Goal: Information Seeking & Learning: Learn about a topic

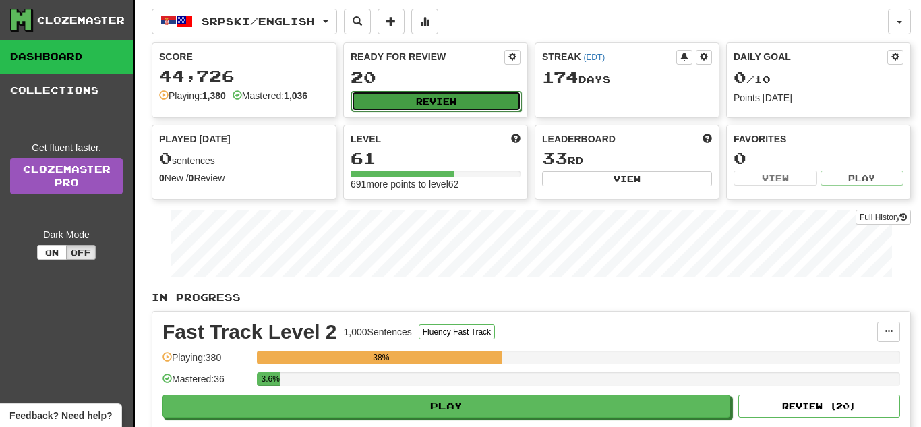
click at [421, 102] on button "Review" at bounding box center [436, 101] width 170 height 20
select select "**"
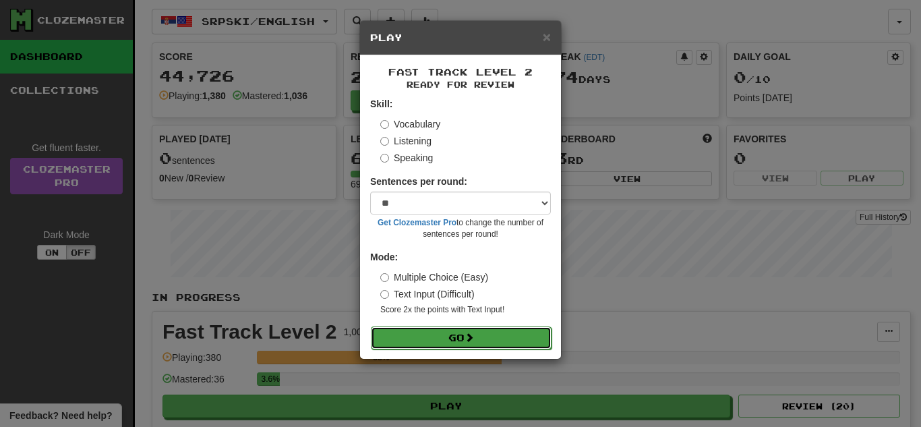
click at [457, 329] on button "Go" at bounding box center [461, 337] width 181 height 23
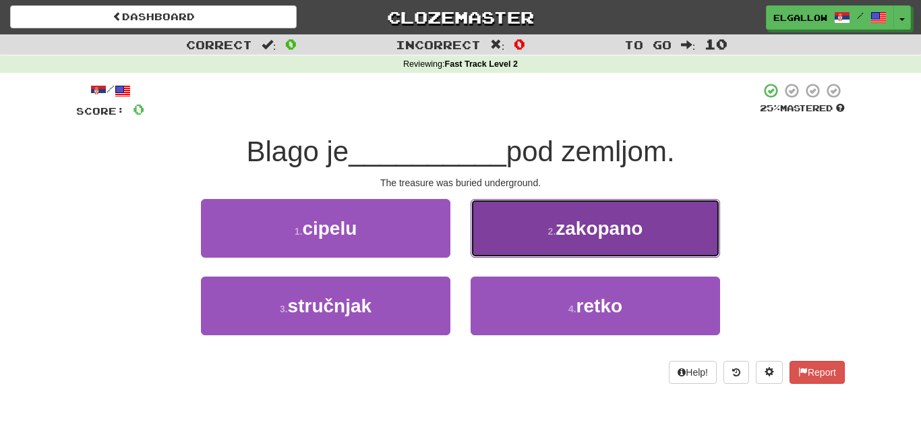
click at [624, 239] on span "zakopano" at bounding box center [599, 228] width 87 height 21
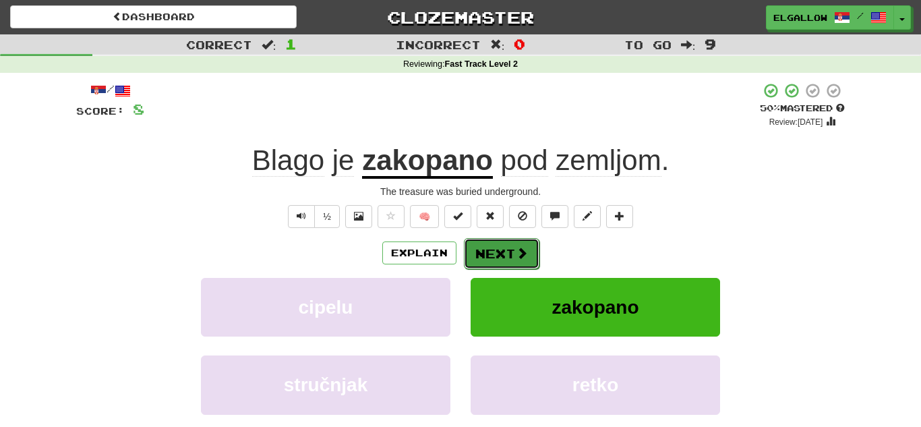
click at [525, 256] on span at bounding box center [522, 253] width 12 height 12
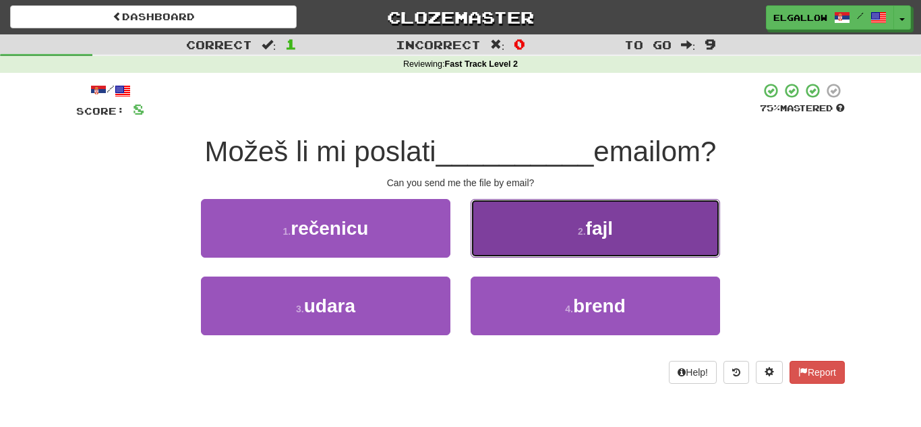
click at [574, 212] on button "2 . fajl" at bounding box center [595, 228] width 249 height 59
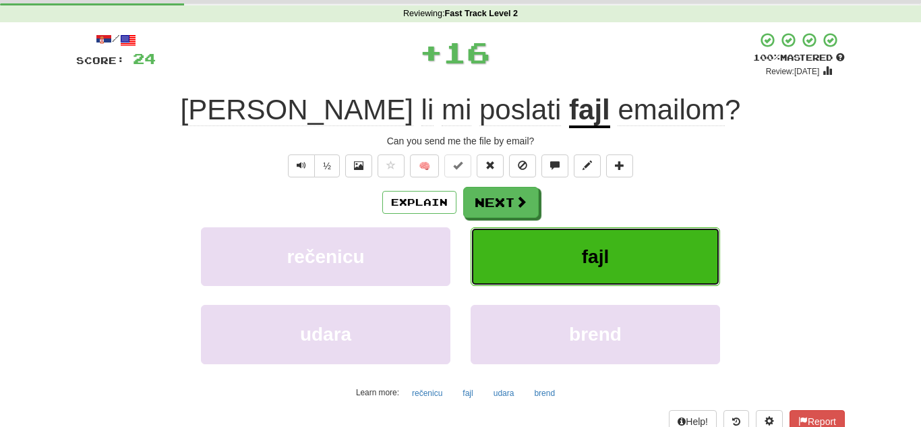
scroll to position [55, 0]
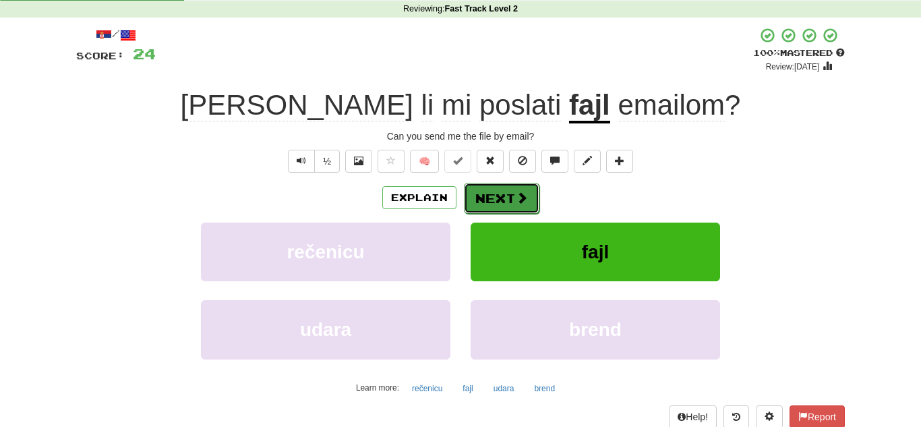
click at [497, 196] on button "Next" at bounding box center [502, 198] width 76 height 31
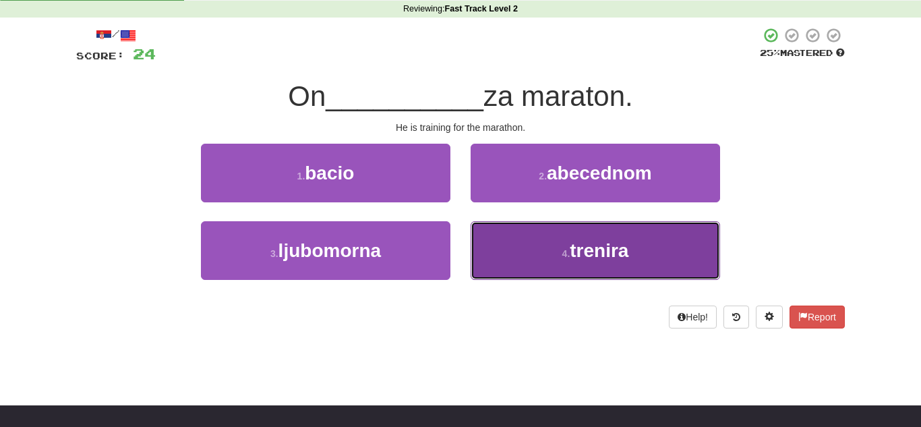
click at [558, 230] on button "4 . trenira" at bounding box center [595, 250] width 249 height 59
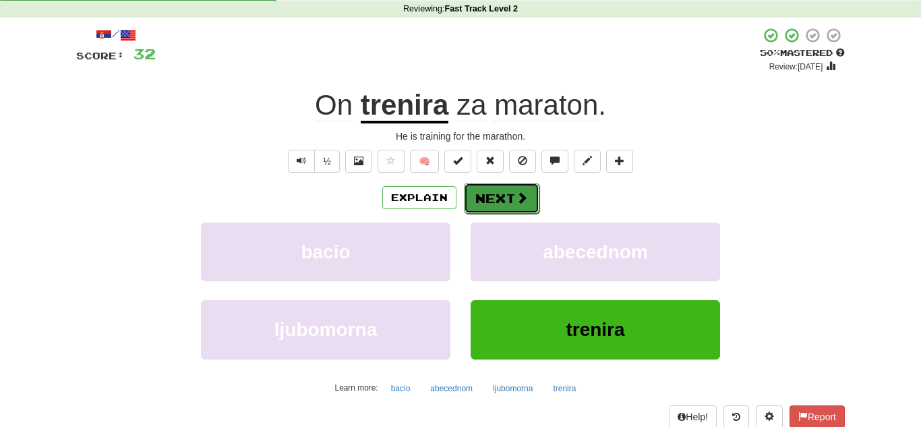
click at [504, 194] on button "Next" at bounding box center [502, 198] width 76 height 31
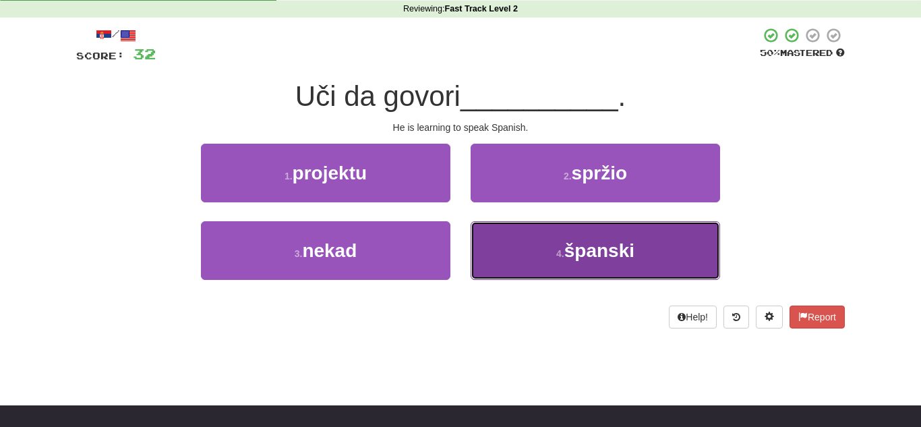
click at [618, 247] on span "španski" at bounding box center [599, 250] width 70 height 21
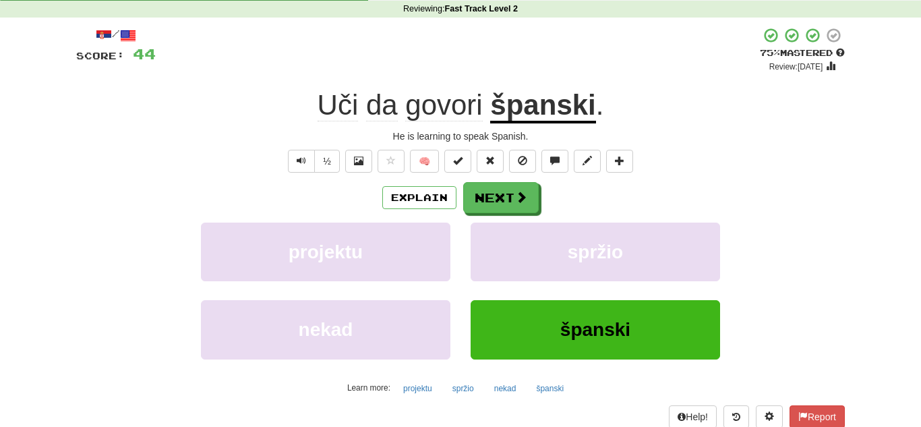
click at [539, 196] on div "Explain Next" at bounding box center [460, 197] width 769 height 31
click at [524, 197] on span at bounding box center [522, 197] width 12 height 12
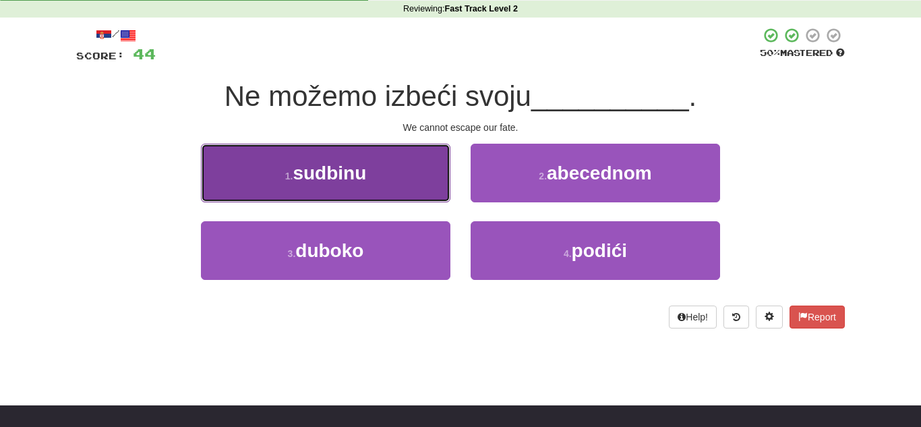
click at [240, 168] on button "1 . sudbinu" at bounding box center [325, 173] width 249 height 59
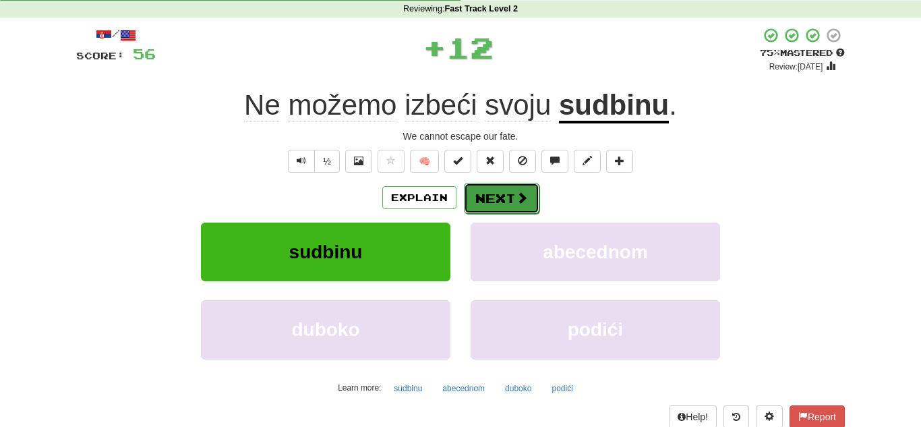
click at [533, 205] on button "Next" at bounding box center [502, 198] width 76 height 31
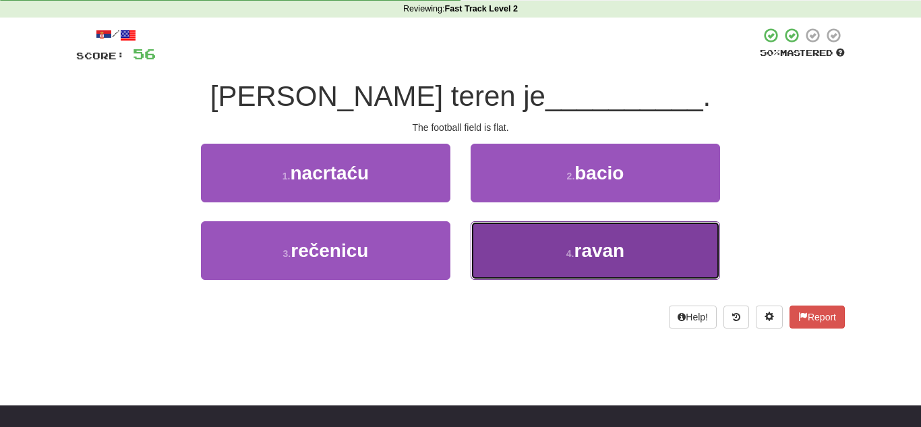
click at [544, 247] on button "4 . ravan" at bounding box center [595, 250] width 249 height 59
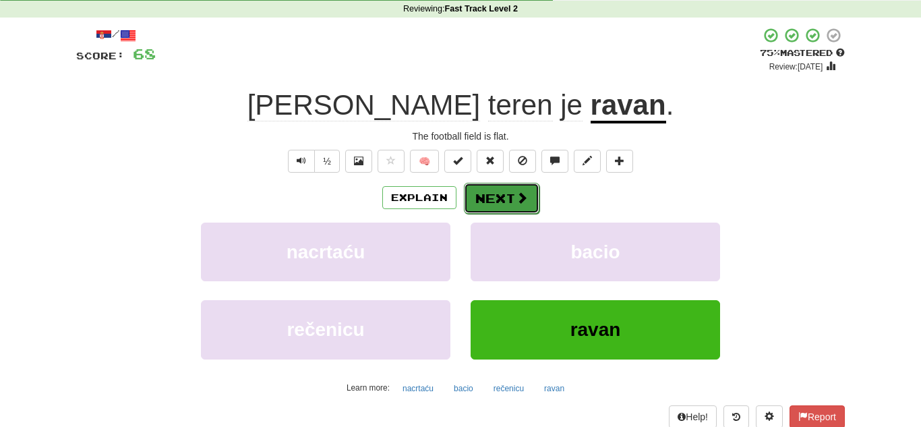
click at [531, 206] on button "Next" at bounding box center [502, 198] width 76 height 31
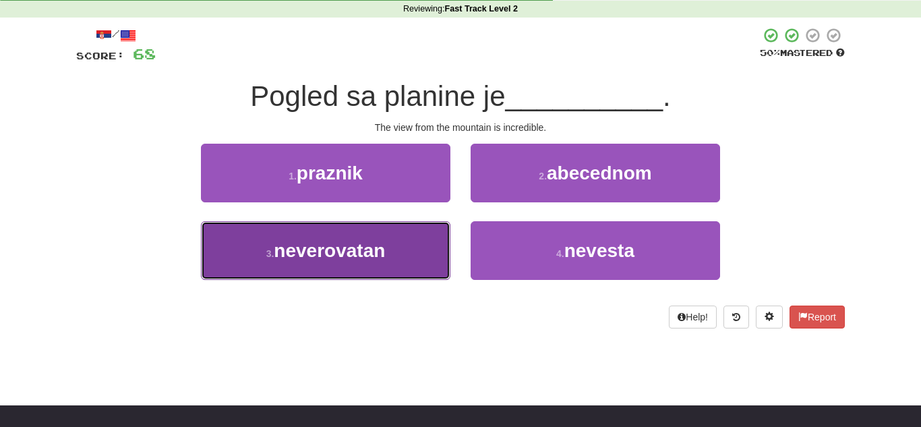
click at [304, 250] on span "neverovatan" at bounding box center [329, 250] width 111 height 21
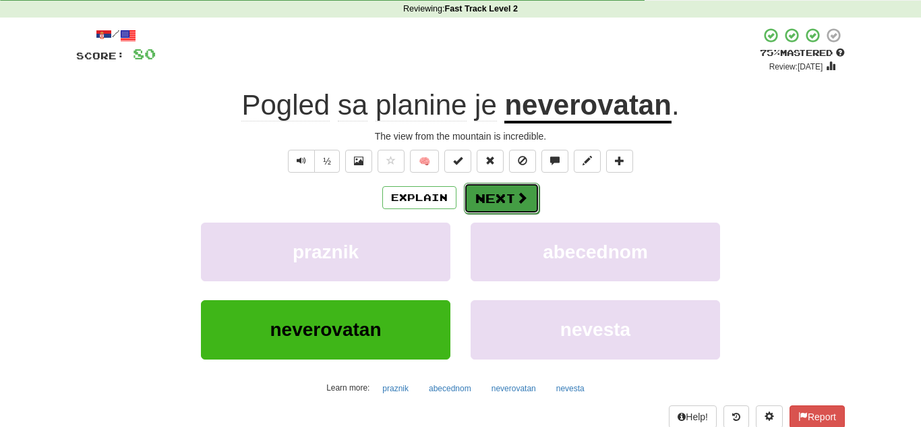
click at [531, 203] on button "Next" at bounding box center [502, 198] width 76 height 31
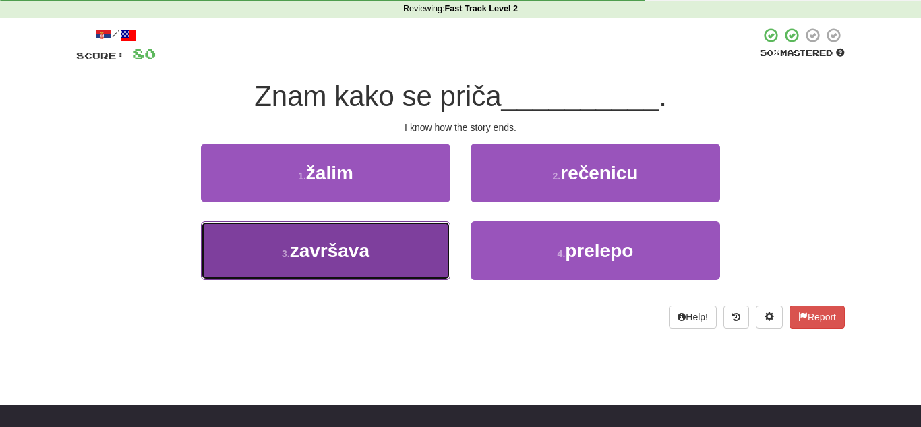
click at [231, 271] on button "3 . završava" at bounding box center [325, 250] width 249 height 59
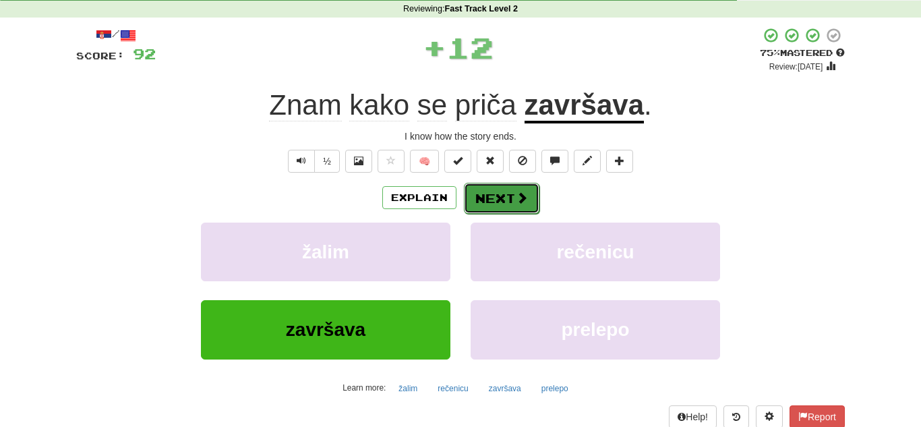
click at [520, 198] on span at bounding box center [522, 197] width 12 height 12
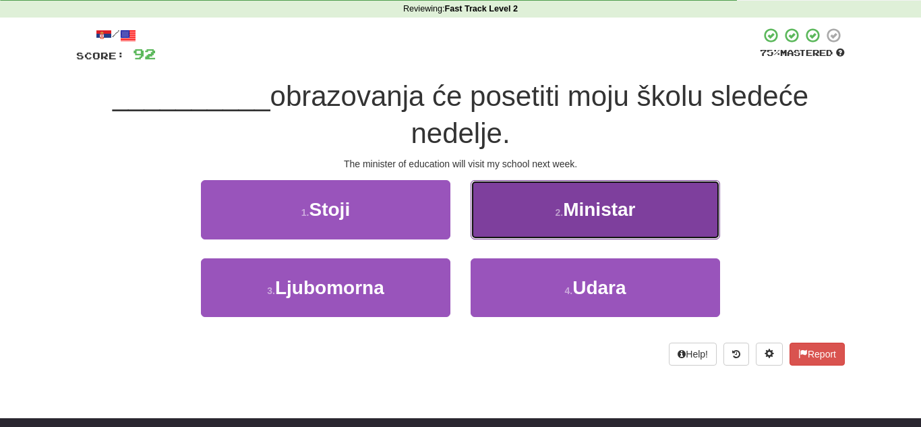
click at [573, 223] on button "2 . Ministar" at bounding box center [595, 209] width 249 height 59
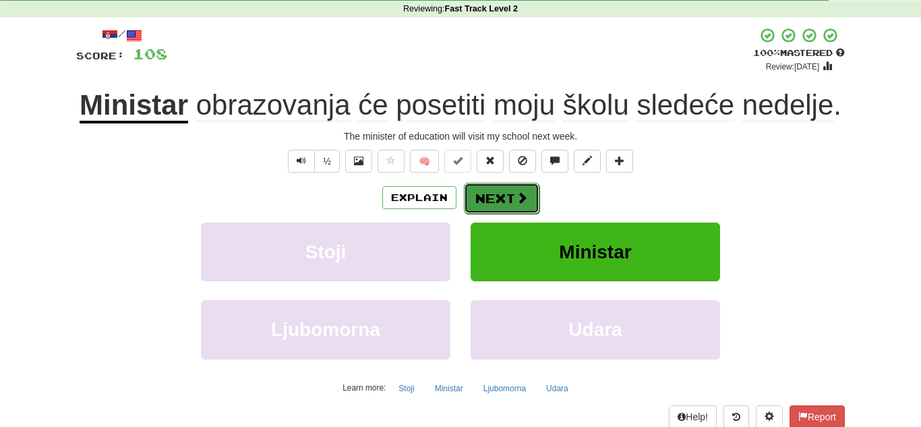
click at [522, 191] on span at bounding box center [522, 197] width 12 height 12
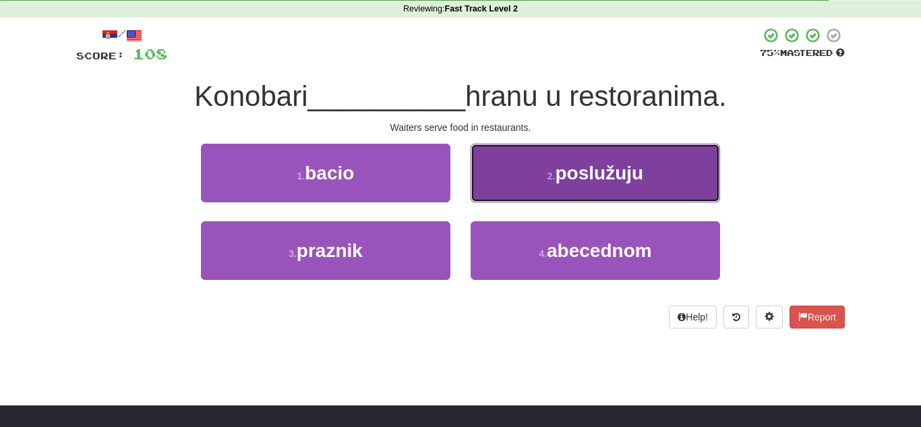
click at [689, 162] on button "2 . poslužuju" at bounding box center [595, 173] width 249 height 59
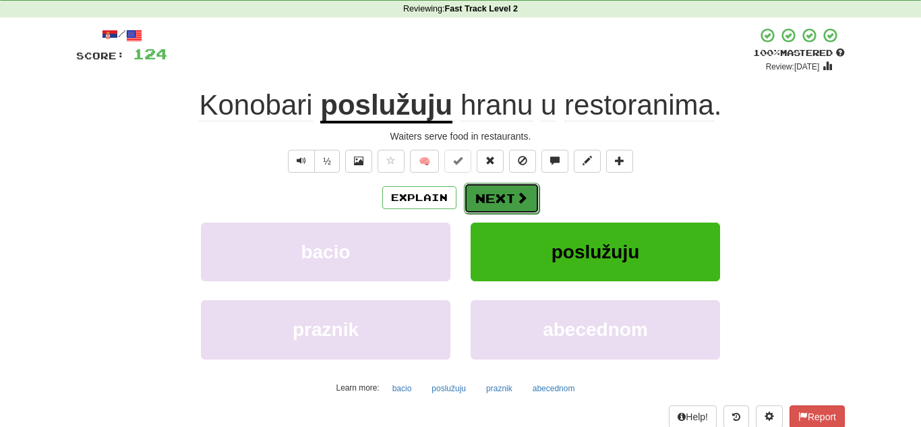
click at [529, 199] on button "Next" at bounding box center [502, 198] width 76 height 31
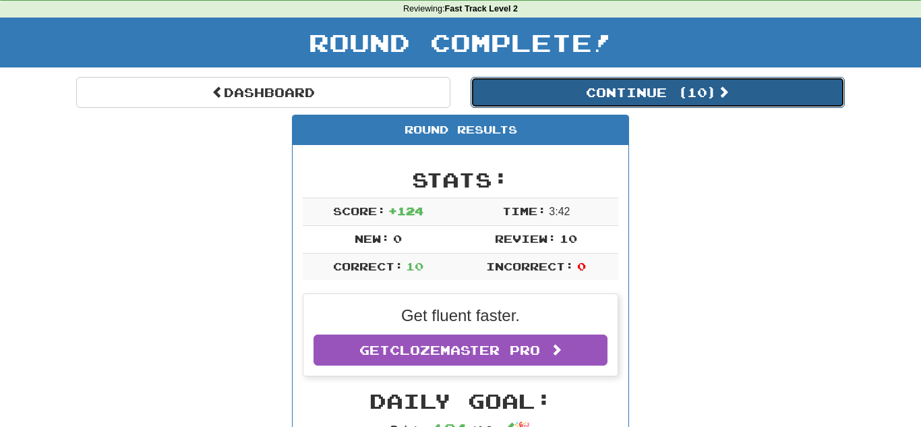
click at [550, 89] on button "Continue ( 10 )" at bounding box center [658, 92] width 374 height 31
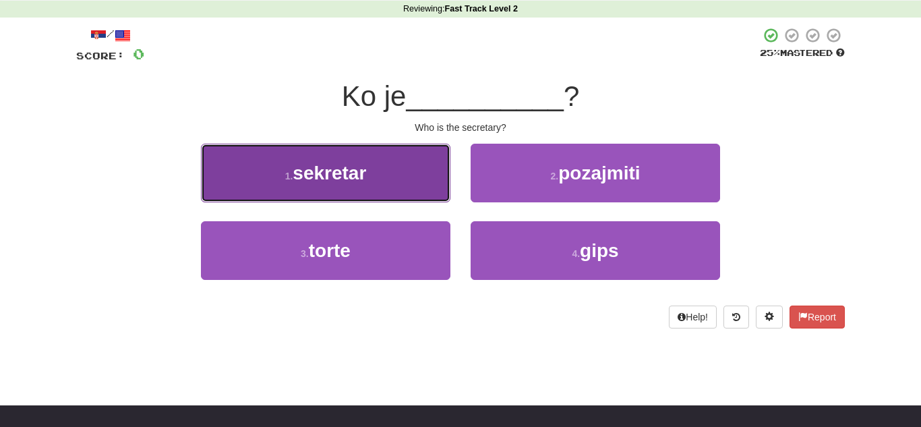
click at [280, 176] on button "1 . sekretar" at bounding box center [325, 173] width 249 height 59
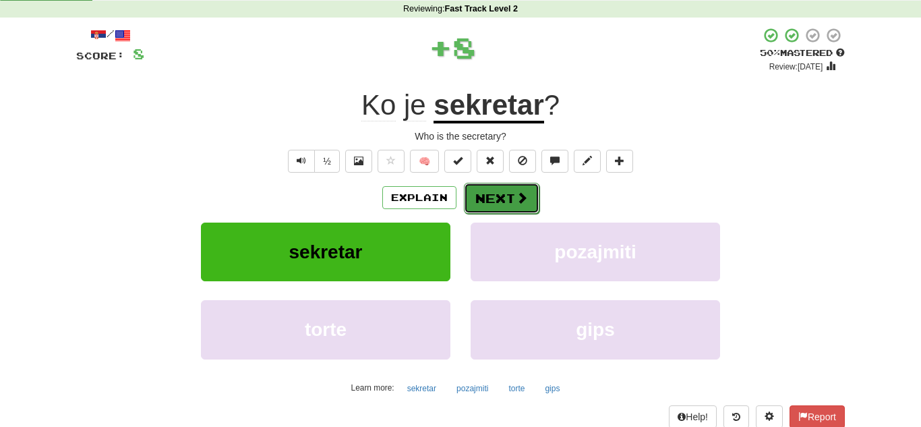
click at [505, 192] on button "Next" at bounding box center [502, 198] width 76 height 31
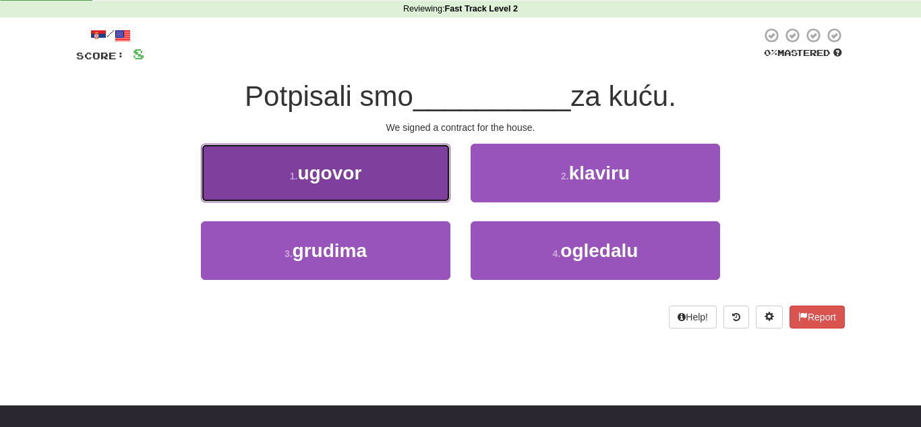
click at [258, 167] on button "1 . ugovor" at bounding box center [325, 173] width 249 height 59
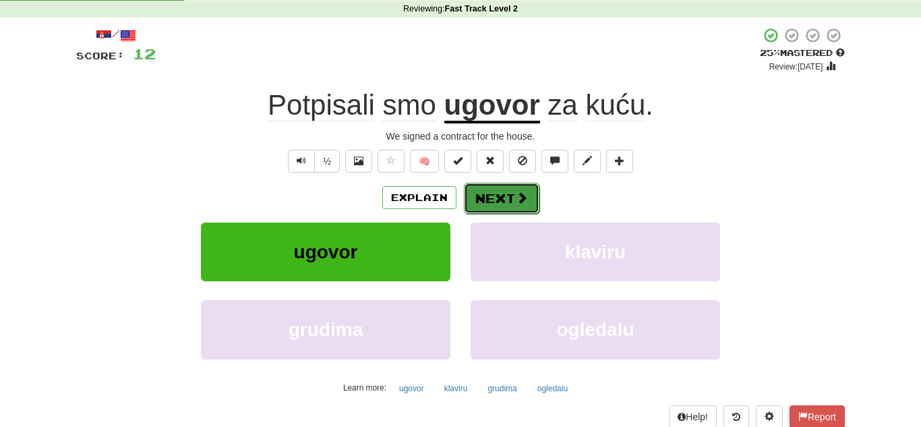
click at [509, 193] on button "Next" at bounding box center [502, 198] width 76 height 31
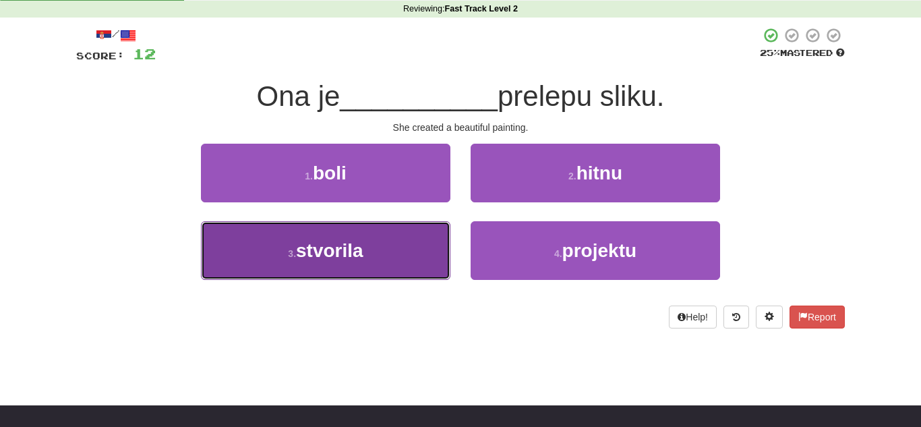
click at [338, 257] on span "stvorila" at bounding box center [329, 250] width 67 height 21
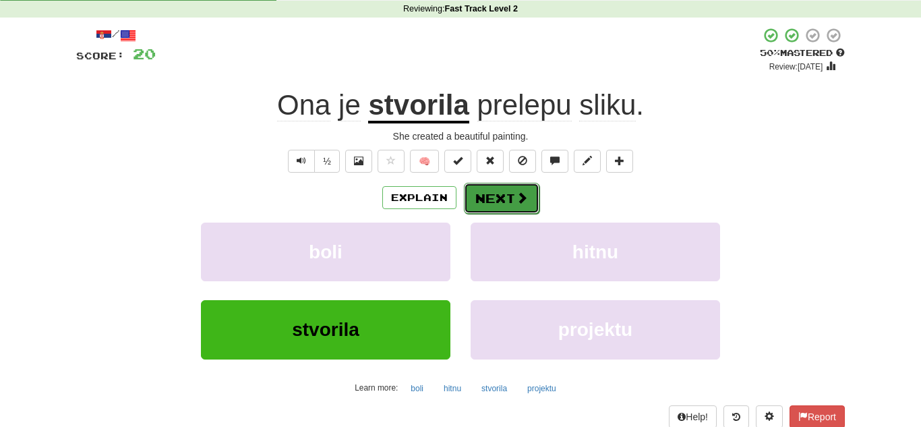
click at [504, 197] on button "Next" at bounding box center [502, 198] width 76 height 31
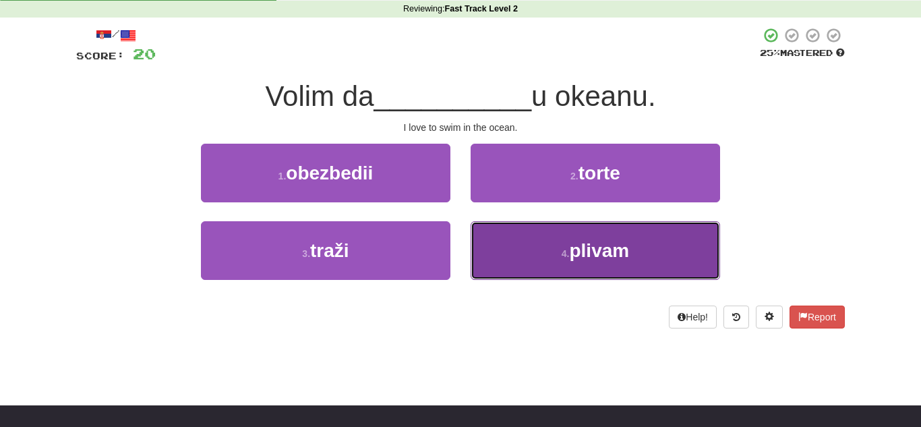
click at [676, 250] on button "4 . plivam" at bounding box center [595, 250] width 249 height 59
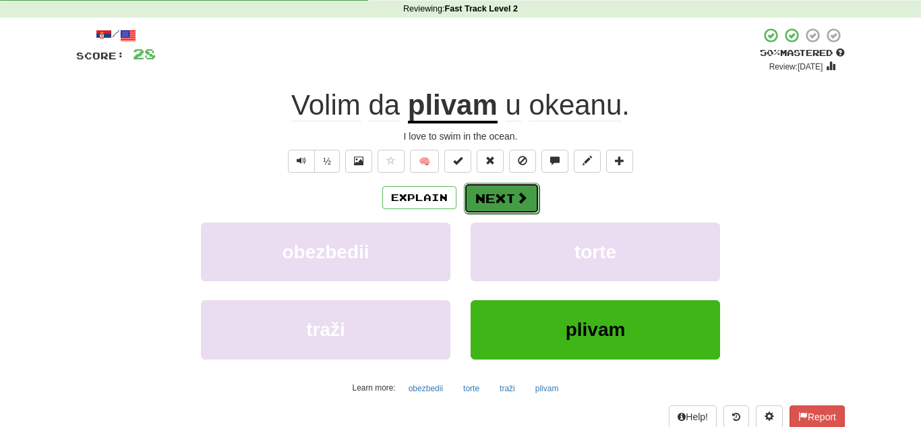
click at [511, 193] on button "Next" at bounding box center [502, 198] width 76 height 31
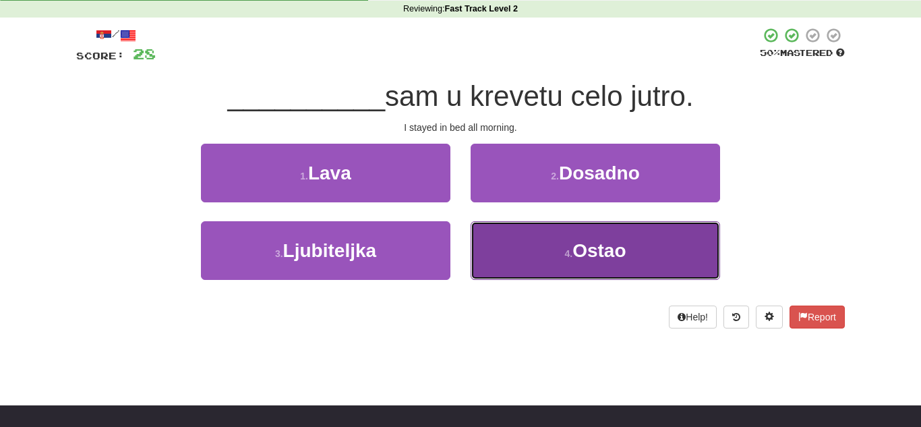
click at [609, 268] on button "4 . Ostao" at bounding box center [595, 250] width 249 height 59
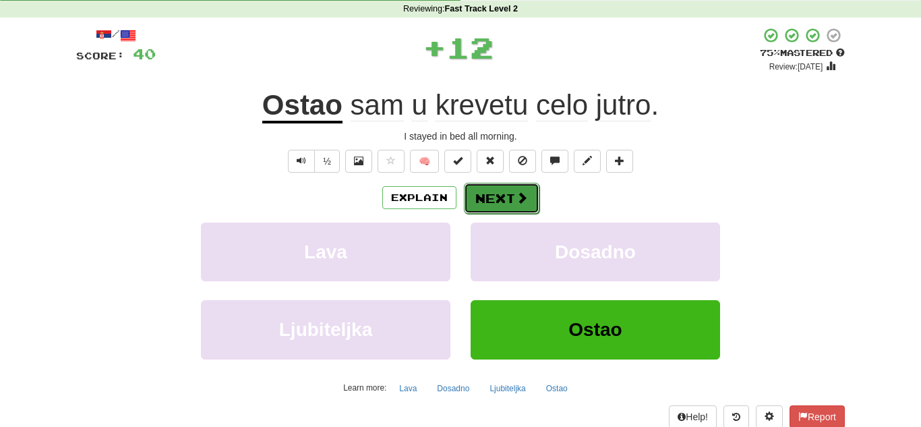
click at [531, 191] on button "Next" at bounding box center [502, 198] width 76 height 31
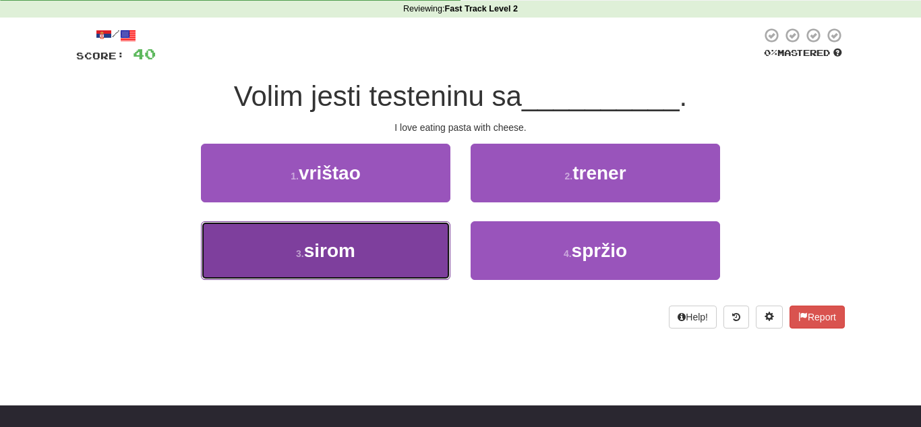
click at [334, 249] on span "sirom" at bounding box center [329, 250] width 51 height 21
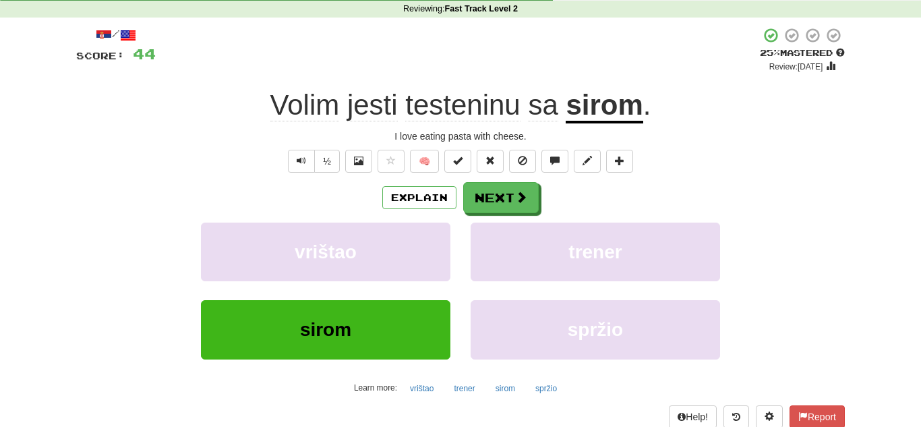
click at [483, 177] on div "/ Score: 44 + 4 25 % Mastered Review: 2025-08-17 Volim jesti testeninu sa sirom…" at bounding box center [460, 227] width 769 height 400
click at [485, 191] on button "Next" at bounding box center [502, 198] width 76 height 31
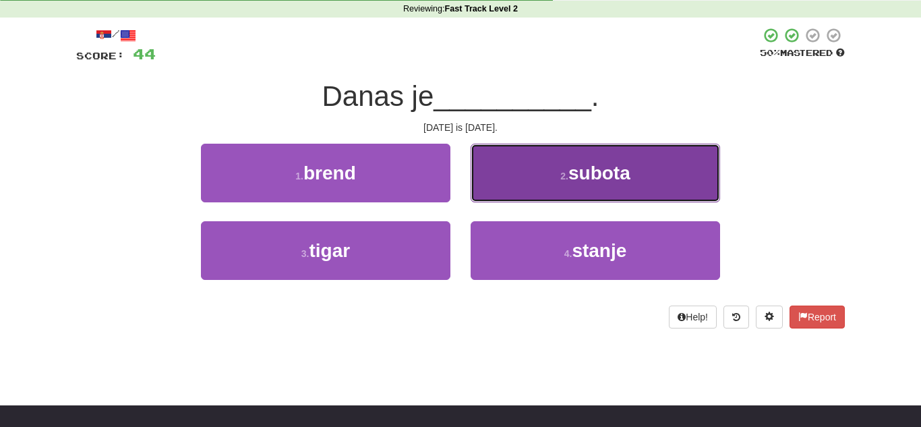
click at [572, 175] on span "subota" at bounding box center [599, 172] width 62 height 21
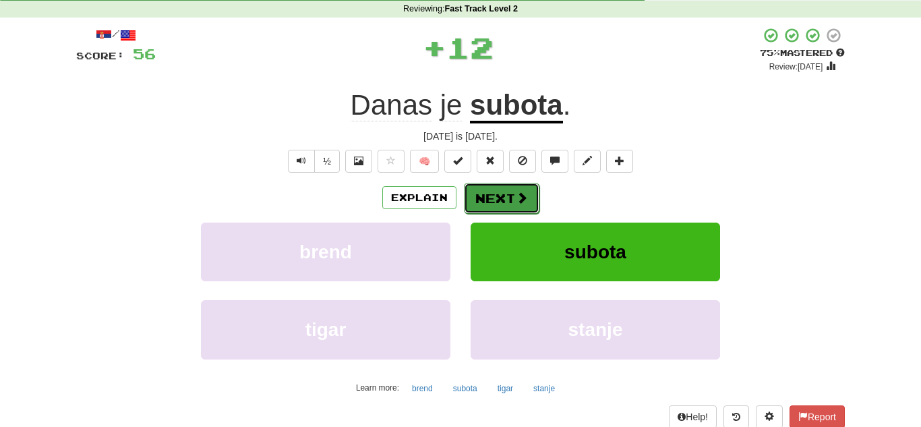
click at [505, 204] on button "Next" at bounding box center [502, 198] width 76 height 31
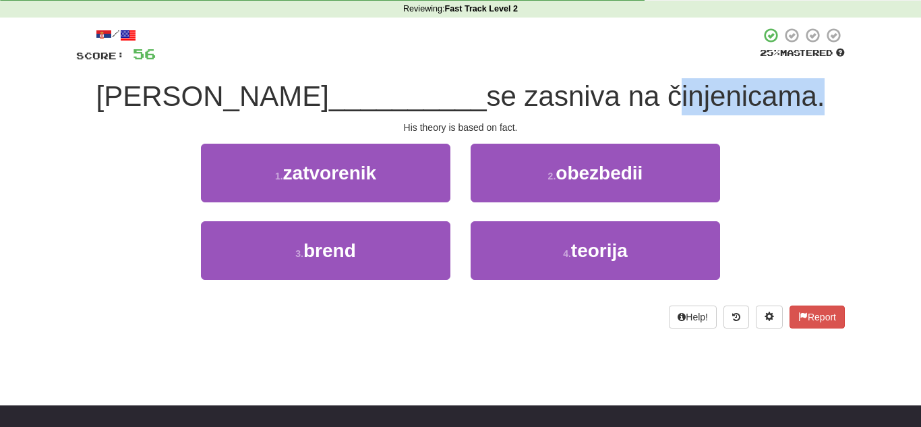
drag, startPoint x: 611, startPoint y: 103, endPoint x: 756, endPoint y: 105, distance: 145.6
click at [756, 105] on span "se zasniva na činjenicama." at bounding box center [656, 96] width 338 height 32
copy span "činjenicama"
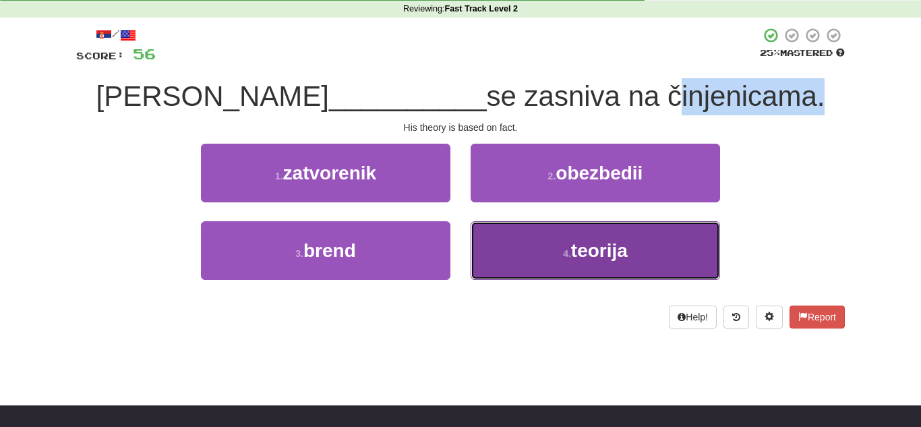
click at [563, 255] on small "4 ." at bounding box center [567, 253] width 8 height 11
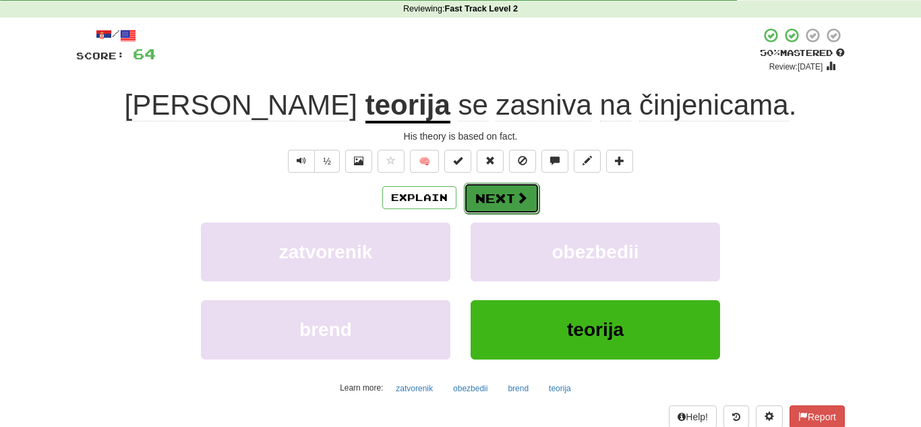
click at [477, 209] on button "Next" at bounding box center [502, 198] width 76 height 31
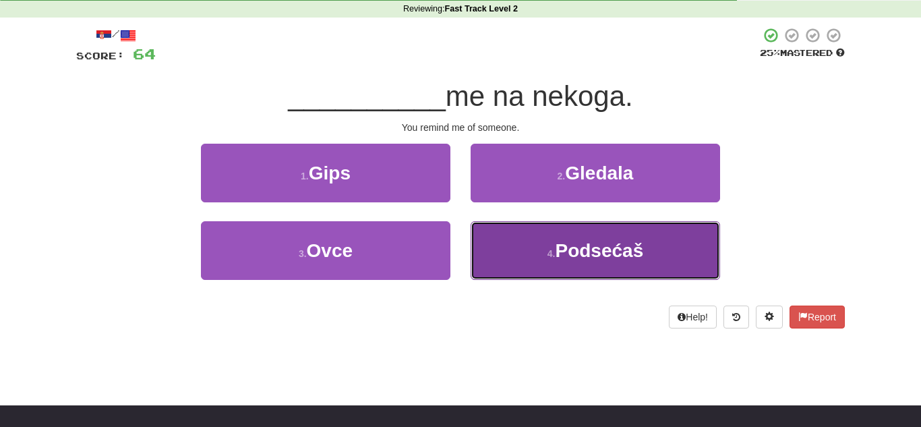
click at [628, 253] on span "Podsećaš" at bounding box center [599, 250] width 88 height 21
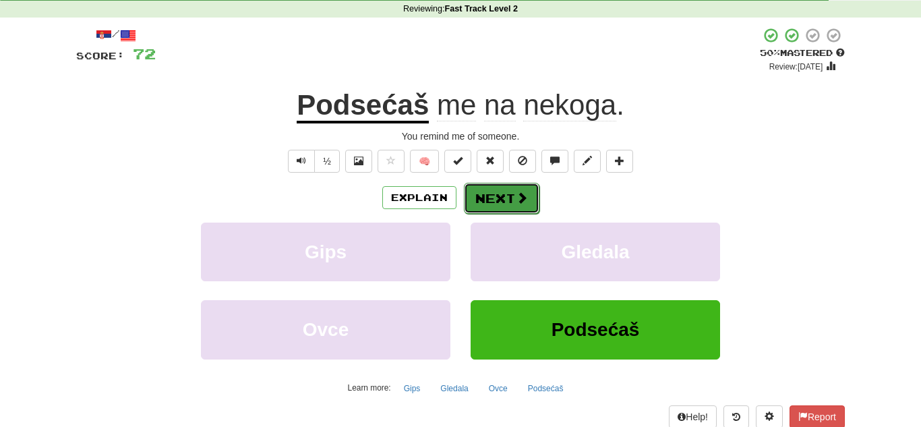
click at [475, 193] on button "Next" at bounding box center [502, 198] width 76 height 31
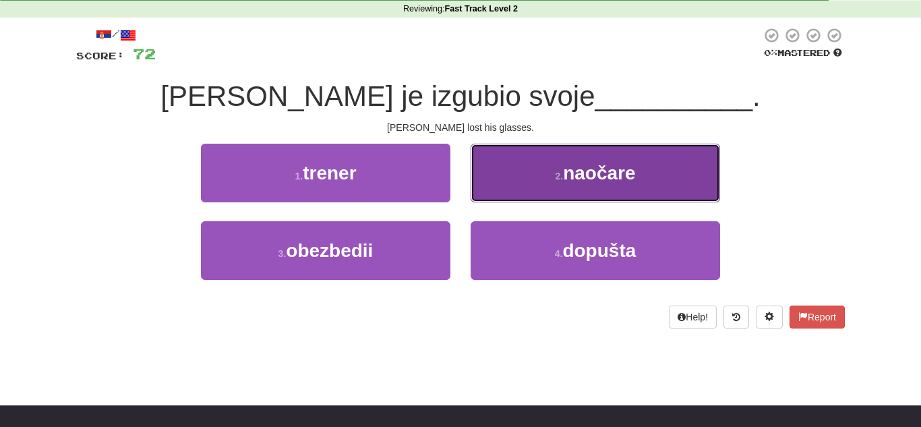
click at [562, 157] on button "2 . naočare" at bounding box center [595, 173] width 249 height 59
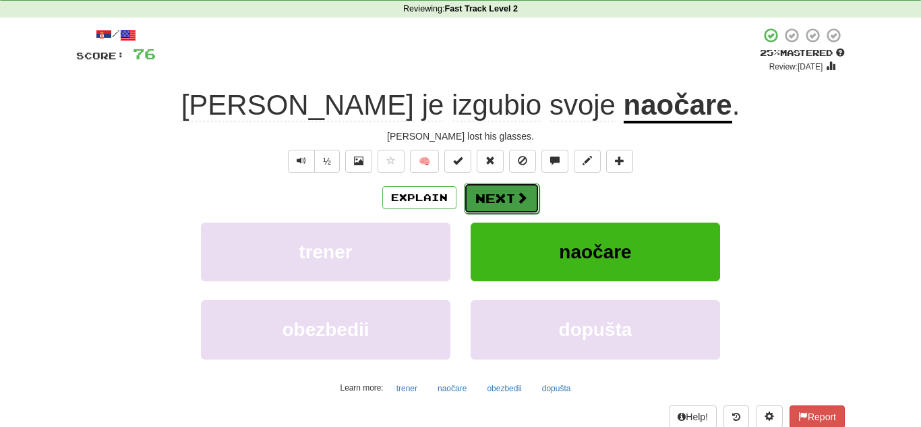
click at [529, 197] on button "Next" at bounding box center [502, 198] width 76 height 31
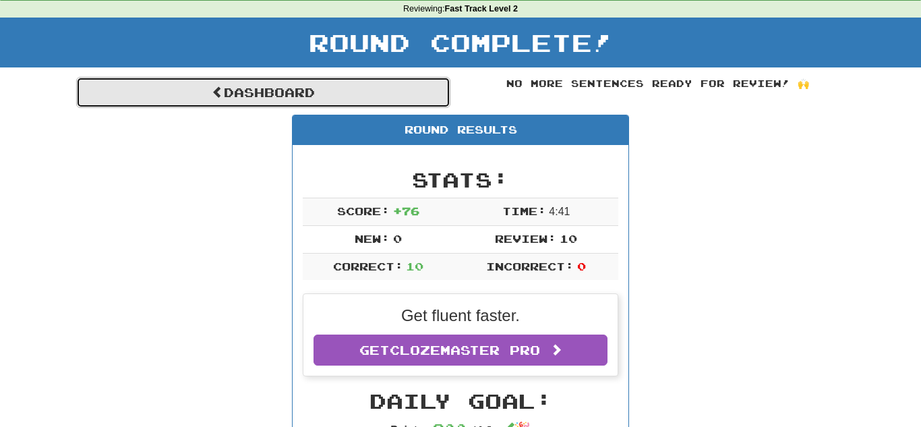
click at [296, 97] on link "Dashboard" at bounding box center [263, 92] width 374 height 31
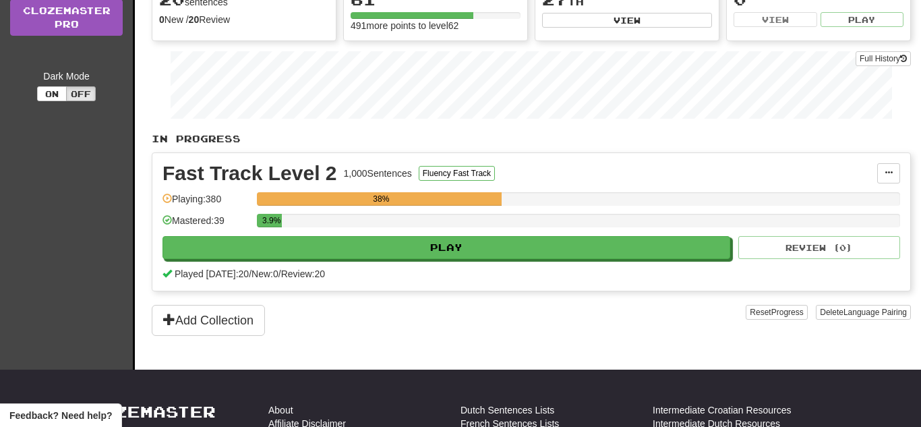
scroll to position [165, 0]
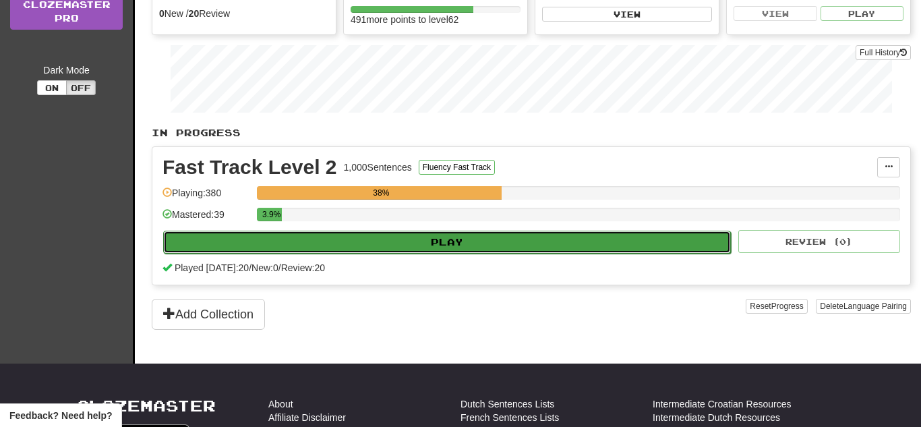
click at [564, 245] on button "Play" at bounding box center [447, 242] width 568 height 23
select select "**"
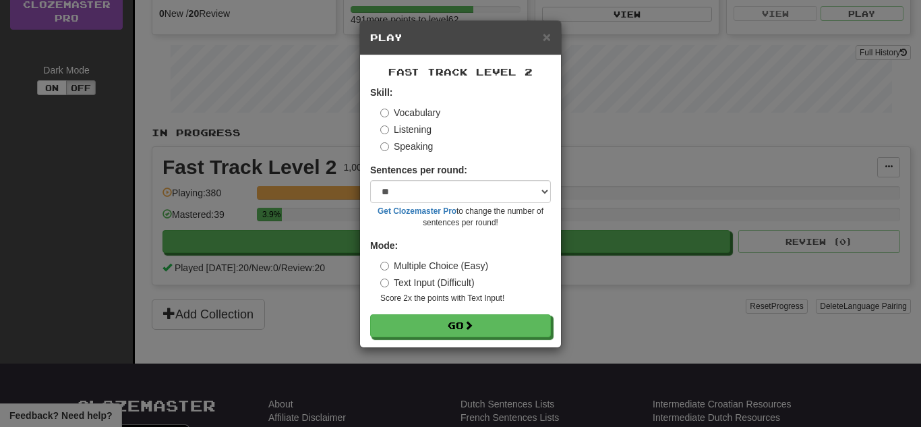
click at [409, 146] on label "Speaking" at bounding box center [406, 146] width 53 height 13
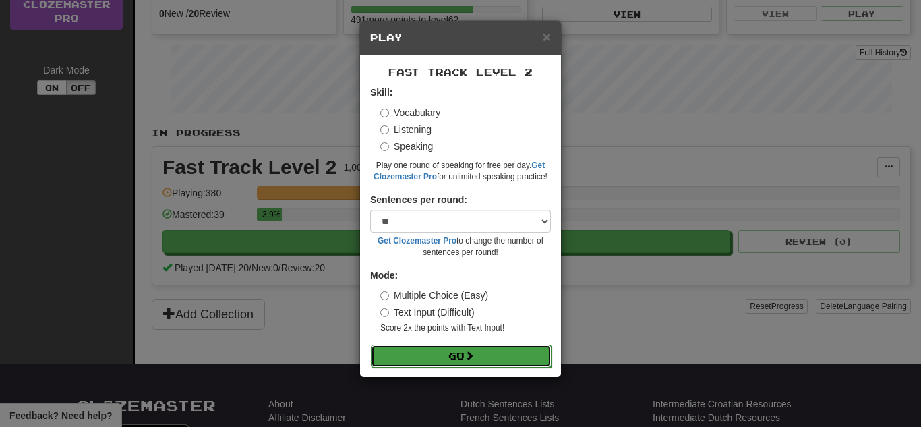
click at [482, 363] on button "Go" at bounding box center [461, 356] width 181 height 23
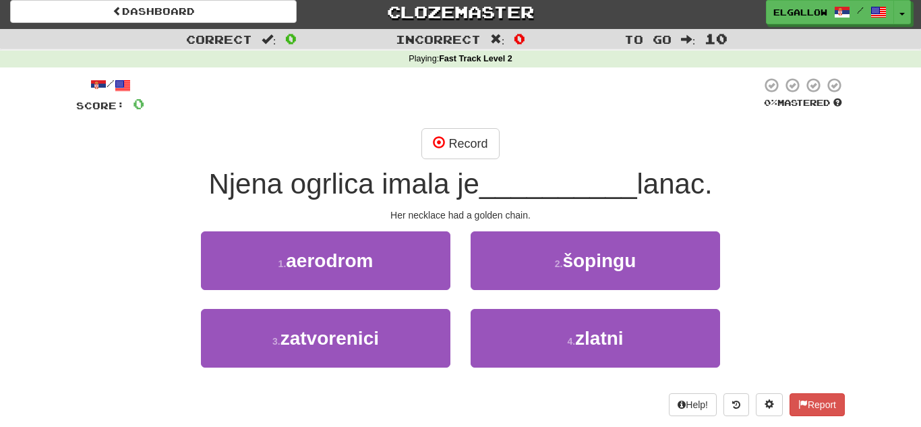
scroll to position [7, 0]
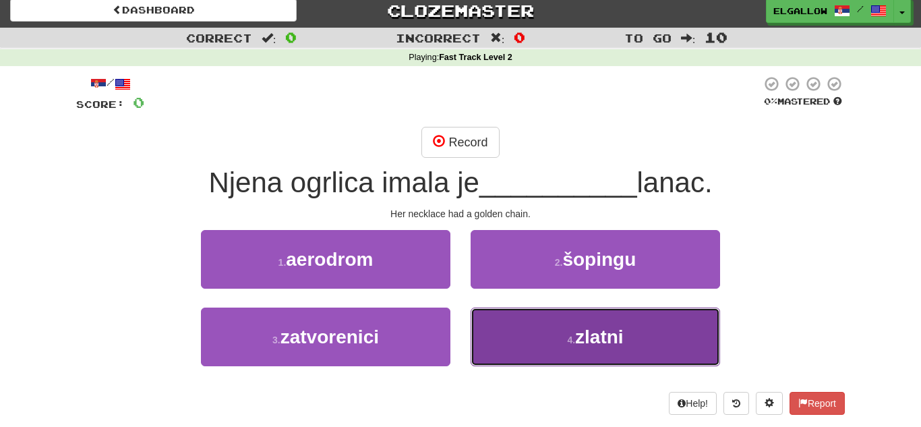
click at [630, 350] on button "4 . zlatni" at bounding box center [595, 336] width 249 height 59
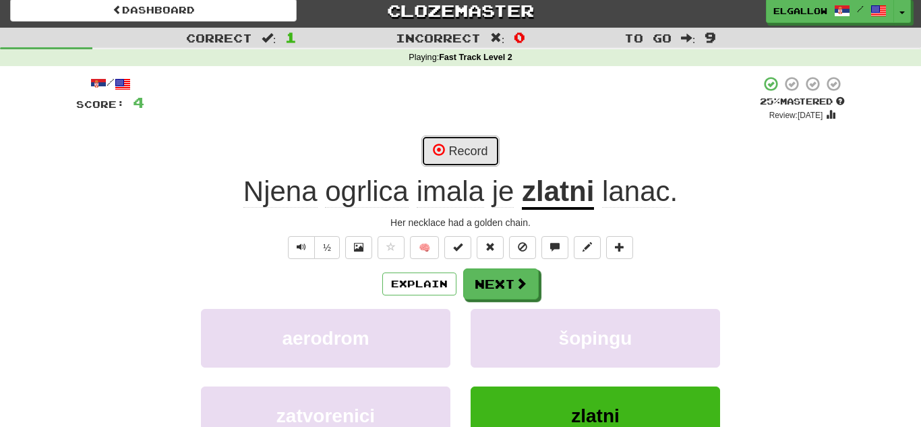
click at [478, 141] on button "Record" at bounding box center [460, 151] width 78 height 31
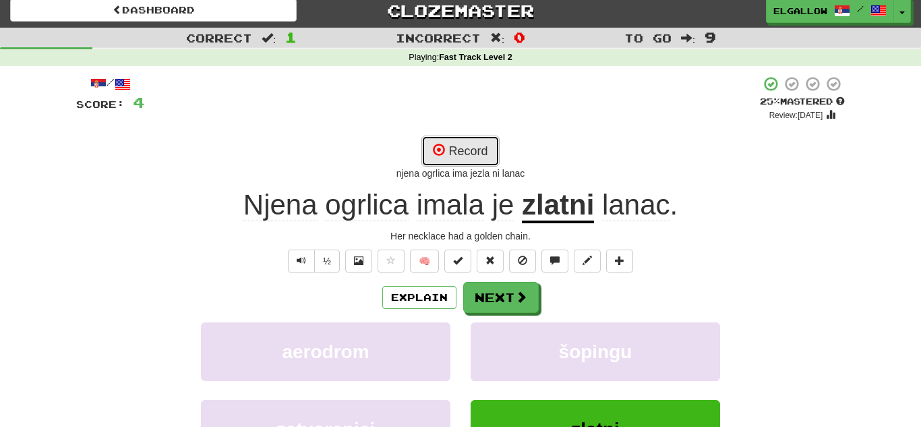
click at [467, 146] on button "Record" at bounding box center [460, 151] width 78 height 31
click at [470, 151] on button "Record" at bounding box center [460, 151] width 78 height 31
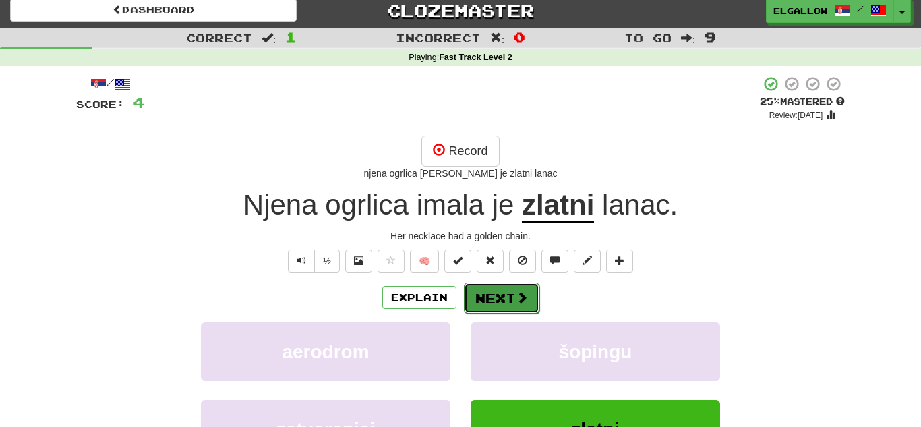
click at [493, 285] on button "Next" at bounding box center [502, 297] width 76 height 31
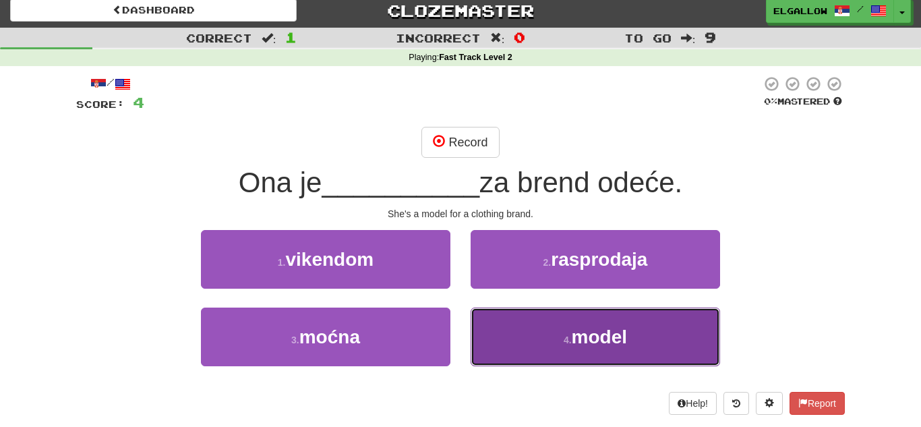
click at [601, 348] on button "4 . model" at bounding box center [595, 336] width 249 height 59
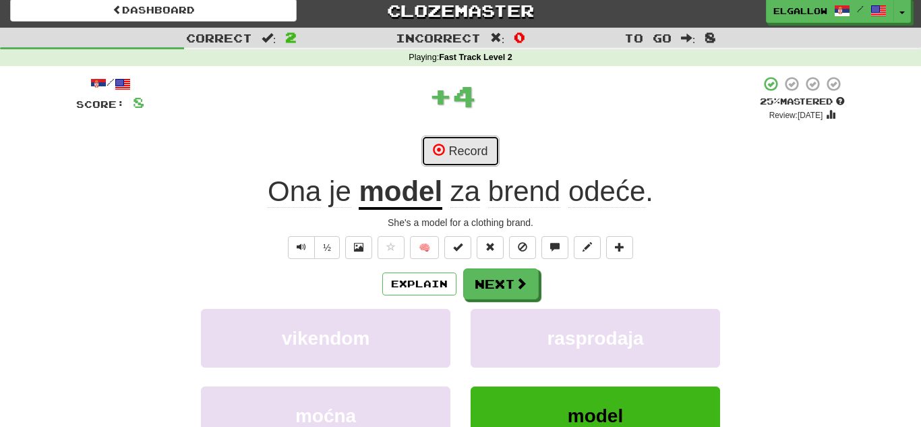
click at [492, 149] on button "Record" at bounding box center [460, 151] width 78 height 31
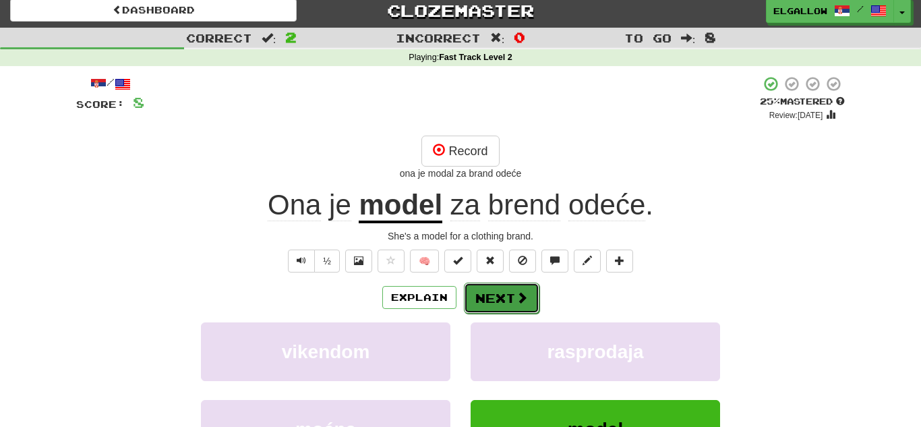
click at [512, 295] on button "Next" at bounding box center [502, 297] width 76 height 31
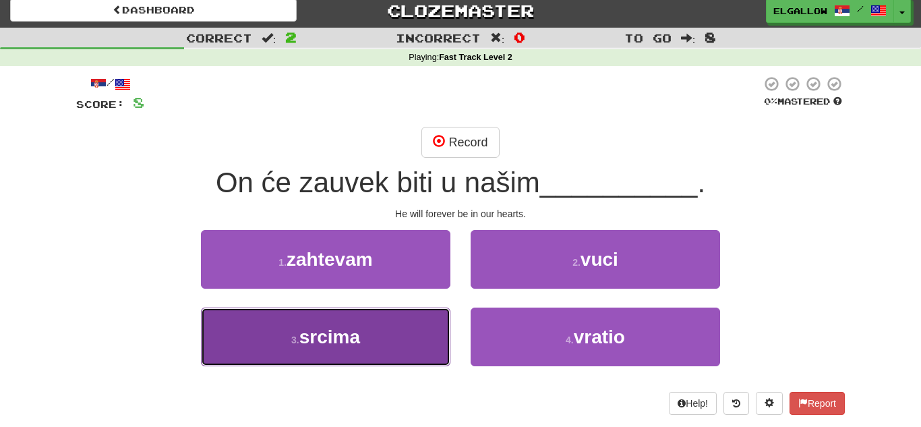
click at [298, 353] on button "3 . srcima" at bounding box center [325, 336] width 249 height 59
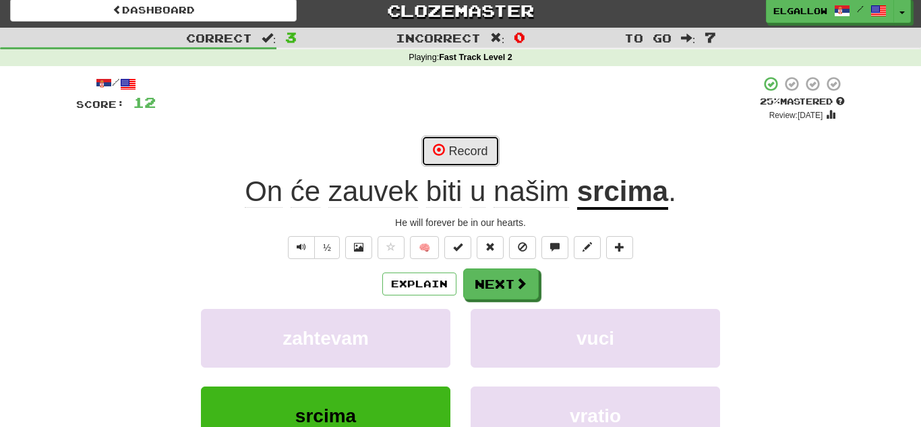
click at [479, 156] on button "Record" at bounding box center [460, 151] width 78 height 31
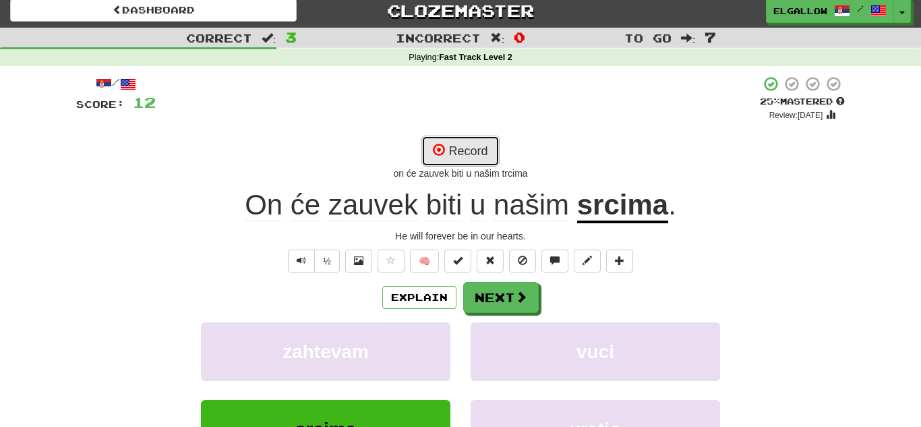
click at [493, 147] on button "Record" at bounding box center [460, 151] width 78 height 31
click at [485, 146] on button "Record" at bounding box center [460, 151] width 78 height 31
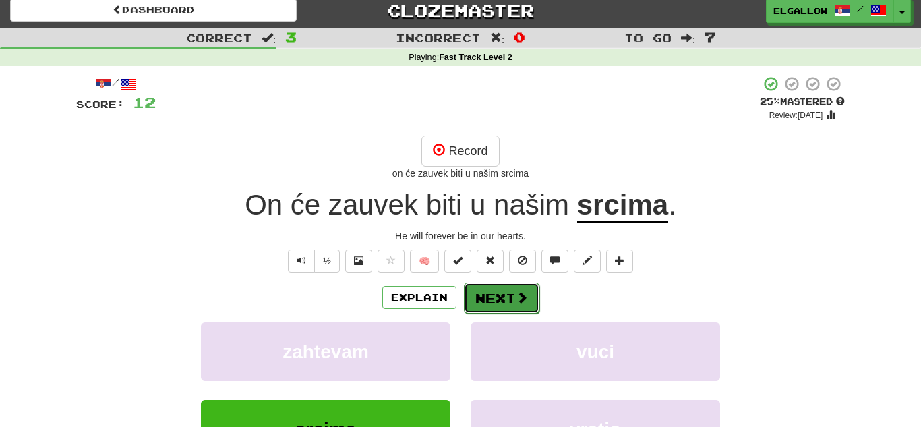
click at [494, 282] on button "Next" at bounding box center [502, 297] width 76 height 31
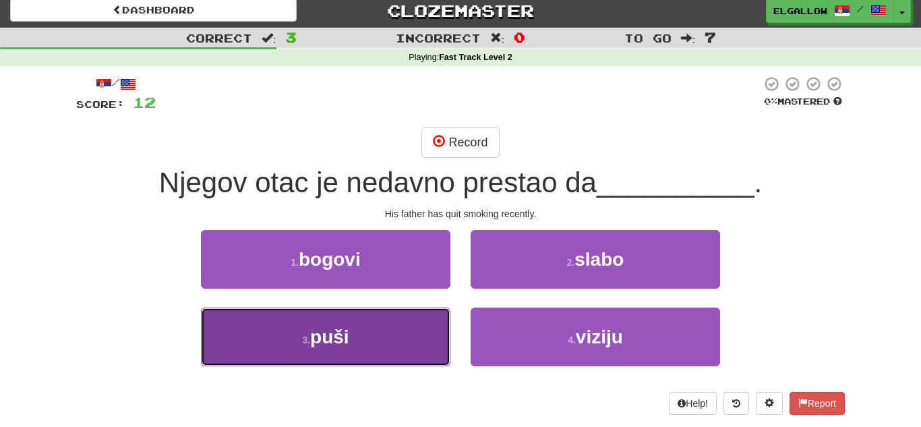
click at [306, 365] on button "3 . puši" at bounding box center [325, 336] width 249 height 59
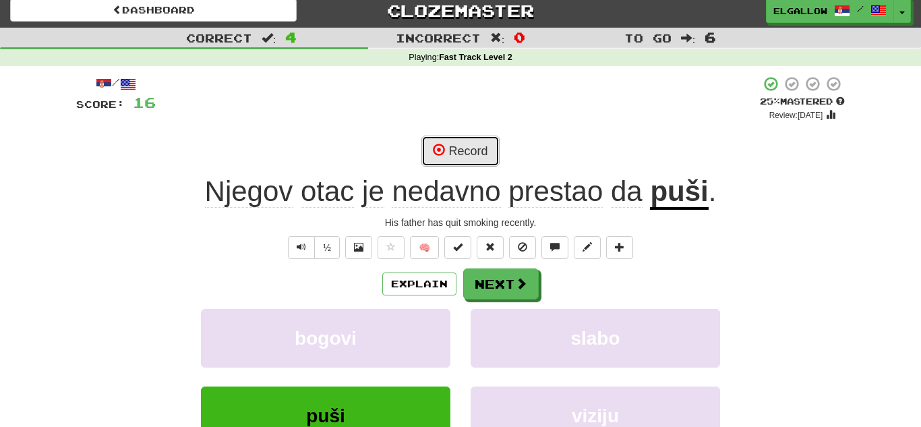
click at [484, 136] on button "Record" at bounding box center [460, 151] width 78 height 31
click at [475, 162] on button "Record" at bounding box center [460, 151] width 78 height 31
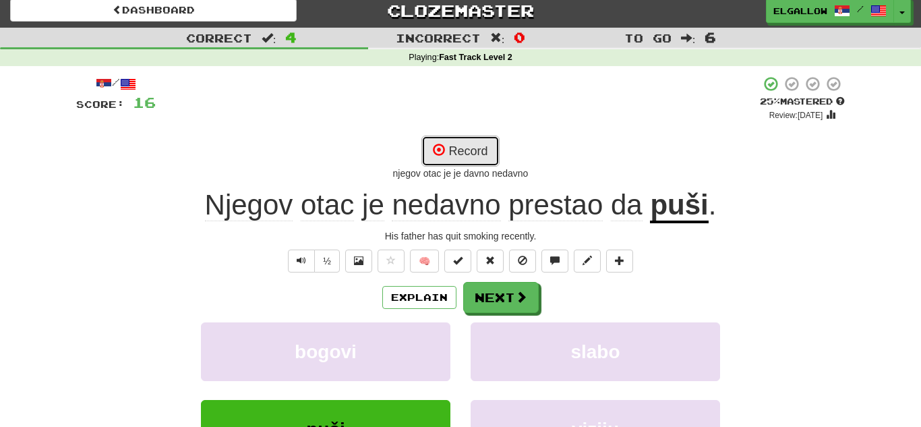
click at [477, 156] on button "Record" at bounding box center [460, 151] width 78 height 31
click at [489, 138] on button "Record" at bounding box center [460, 151] width 78 height 31
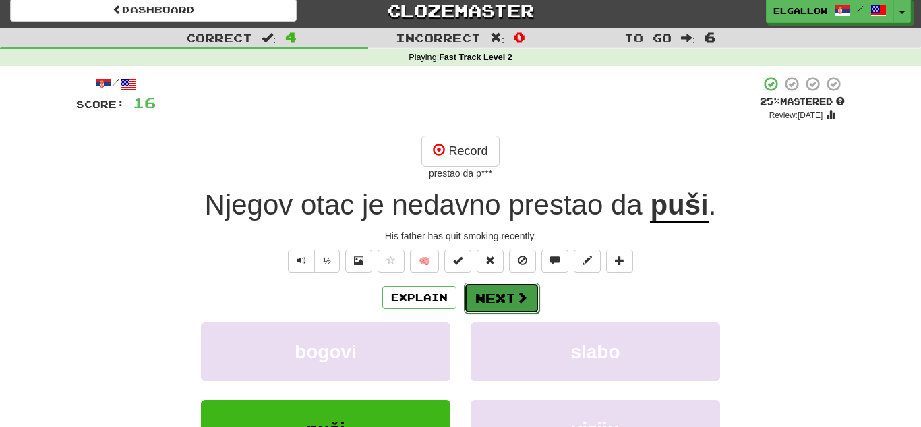
click at [498, 297] on button "Next" at bounding box center [502, 297] width 76 height 31
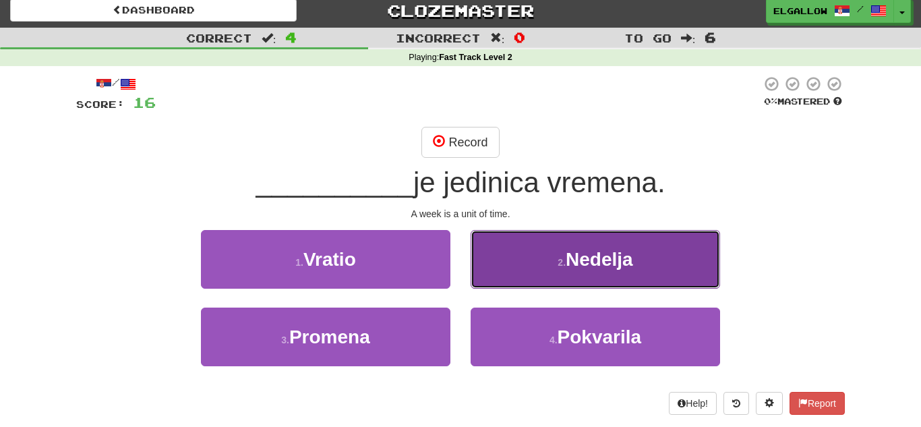
click at [566, 271] on button "2 . Nedelja" at bounding box center [595, 259] width 249 height 59
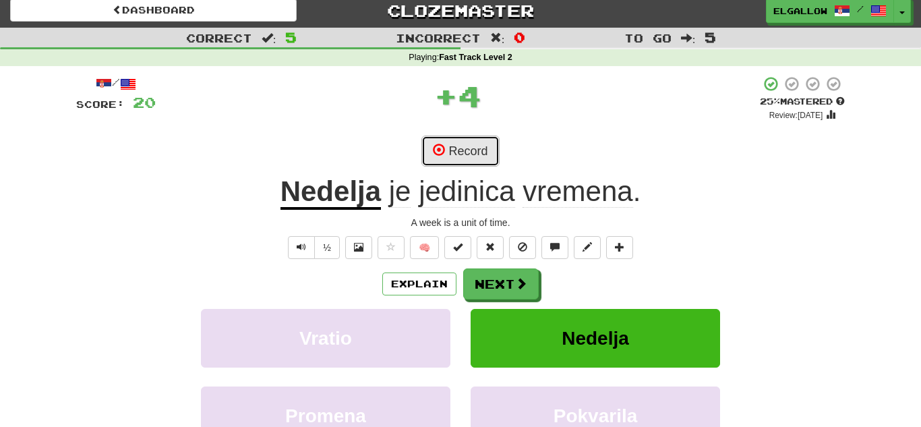
click at [480, 154] on button "Record" at bounding box center [460, 151] width 78 height 31
click at [488, 150] on button "Record" at bounding box center [460, 151] width 78 height 31
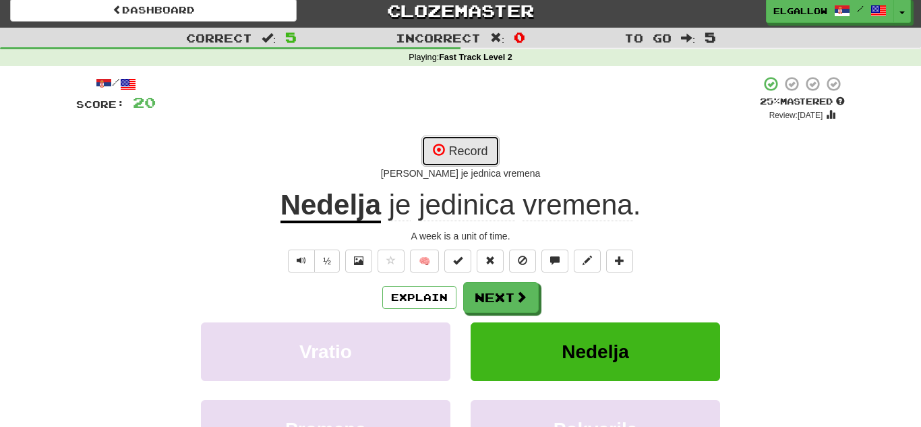
click at [472, 147] on button "Record" at bounding box center [460, 151] width 78 height 31
click at [489, 148] on button "Record" at bounding box center [460, 151] width 78 height 31
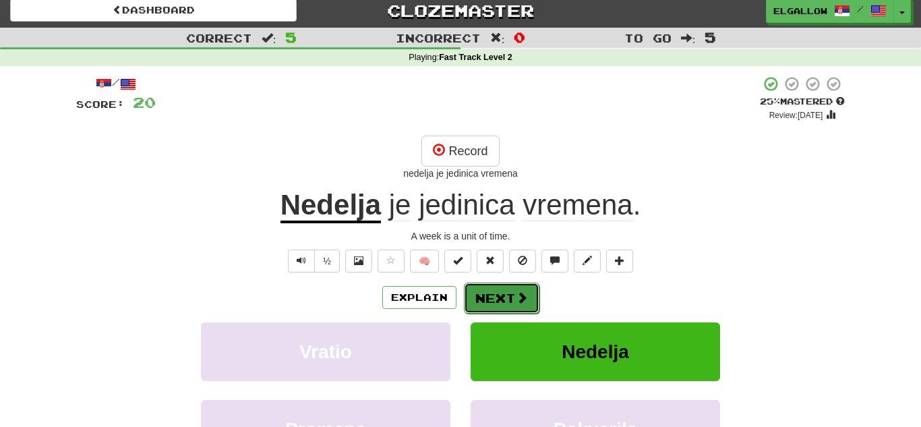
click at [524, 295] on span at bounding box center [522, 297] width 12 height 12
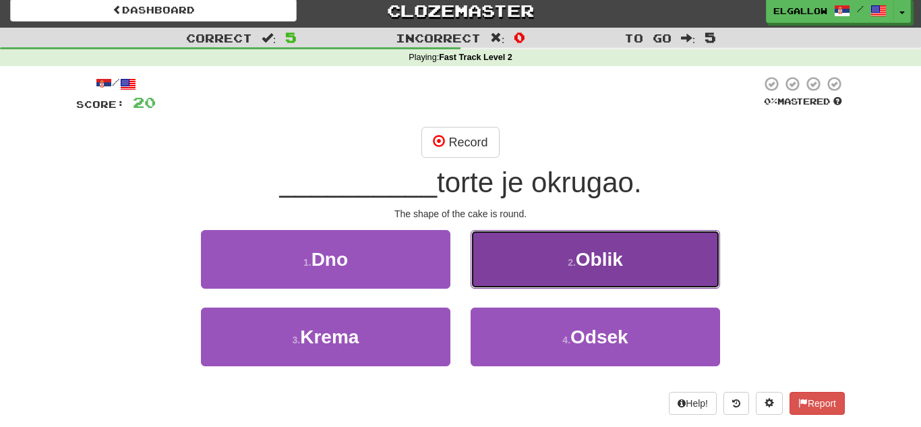
click at [616, 266] on span "Oblik" at bounding box center [599, 259] width 47 height 21
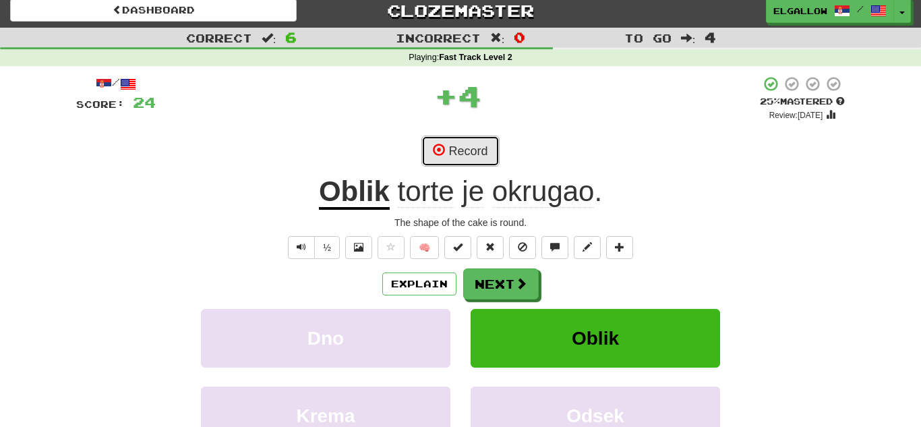
click at [454, 146] on button "Record" at bounding box center [460, 151] width 78 height 31
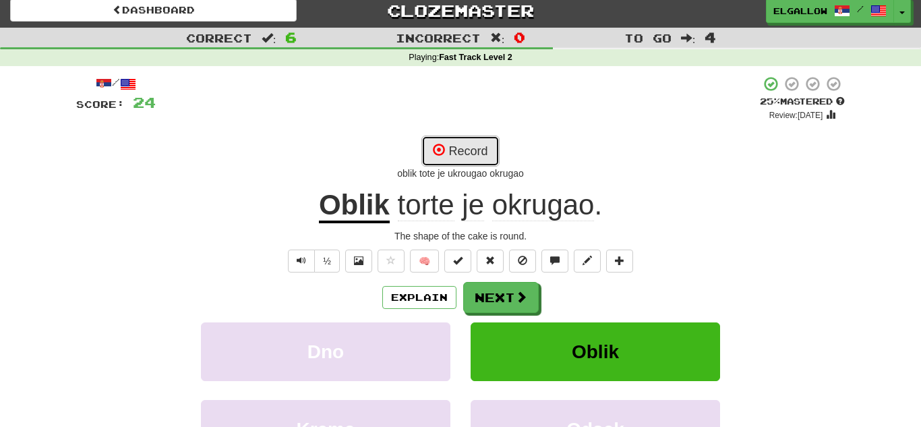
click at [477, 155] on button "Record" at bounding box center [460, 151] width 78 height 31
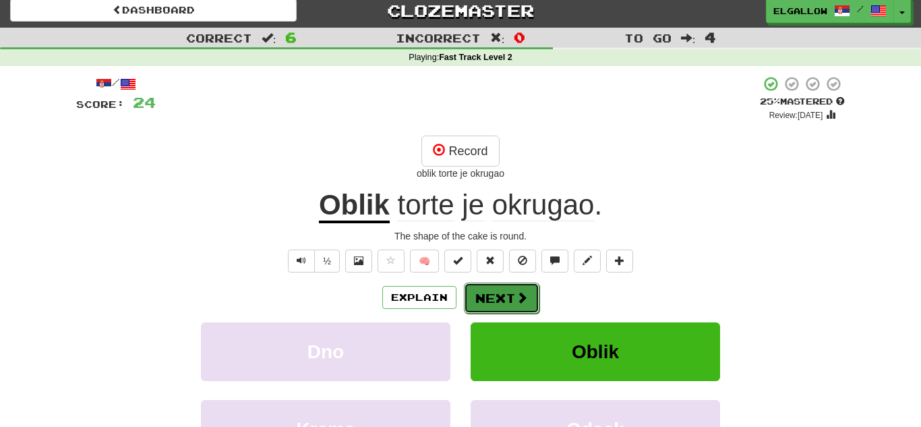
click at [526, 295] on span at bounding box center [522, 297] width 12 height 12
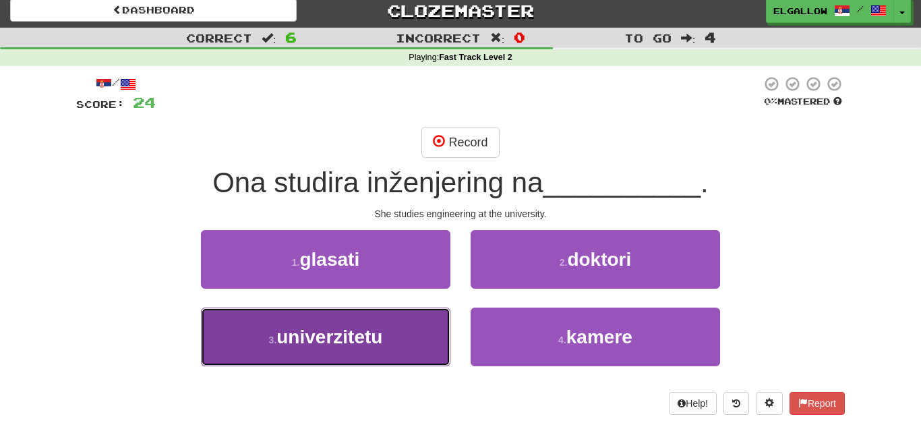
click at [354, 342] on span "univerzitetu" at bounding box center [329, 336] width 106 height 21
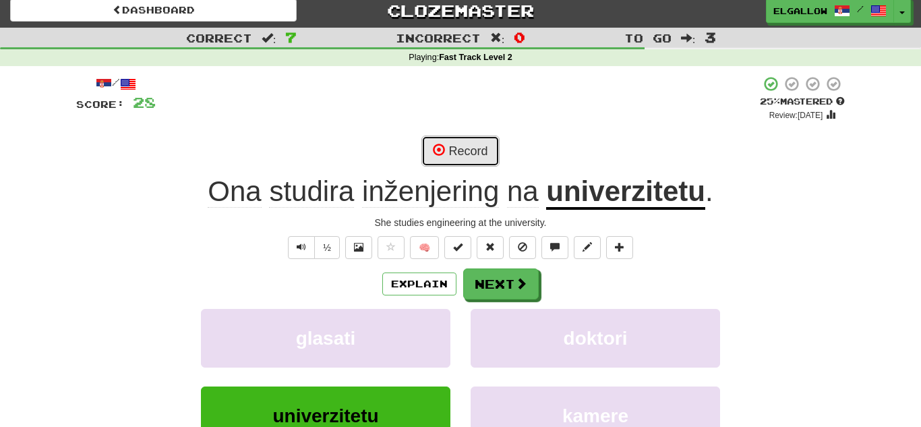
click at [446, 144] on button "Record" at bounding box center [460, 151] width 78 height 31
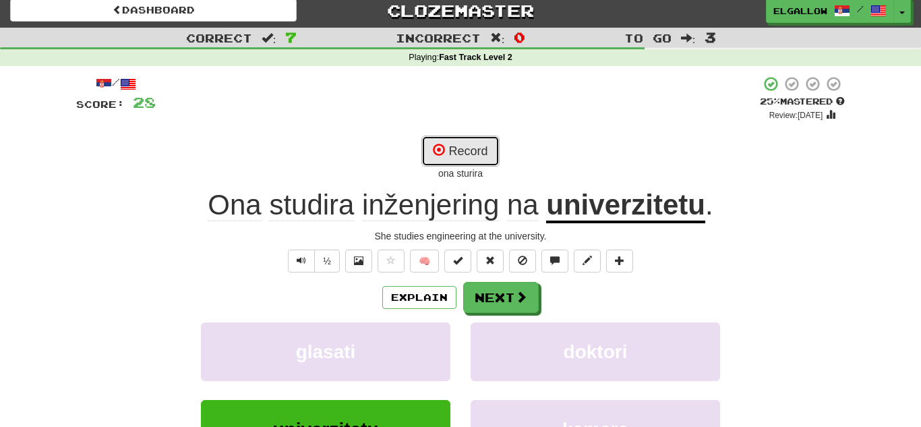
click at [446, 144] on button "Record" at bounding box center [460, 151] width 78 height 31
click at [443, 140] on button "Record" at bounding box center [460, 151] width 78 height 31
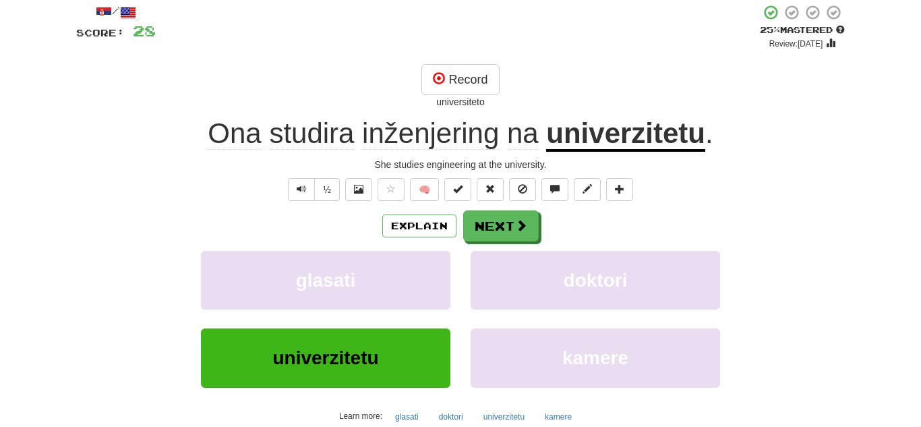
scroll to position [78, 0]
click at [123, 298] on div "glasati doktori" at bounding box center [460, 290] width 809 height 78
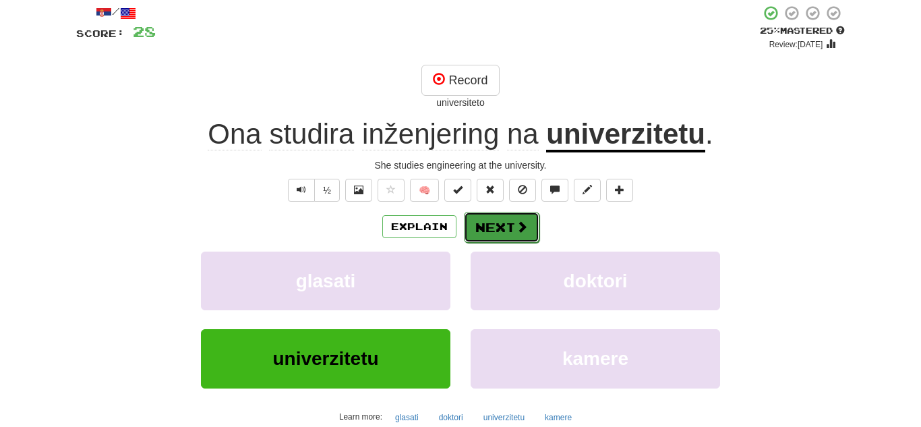
click at [496, 231] on button "Next" at bounding box center [502, 227] width 76 height 31
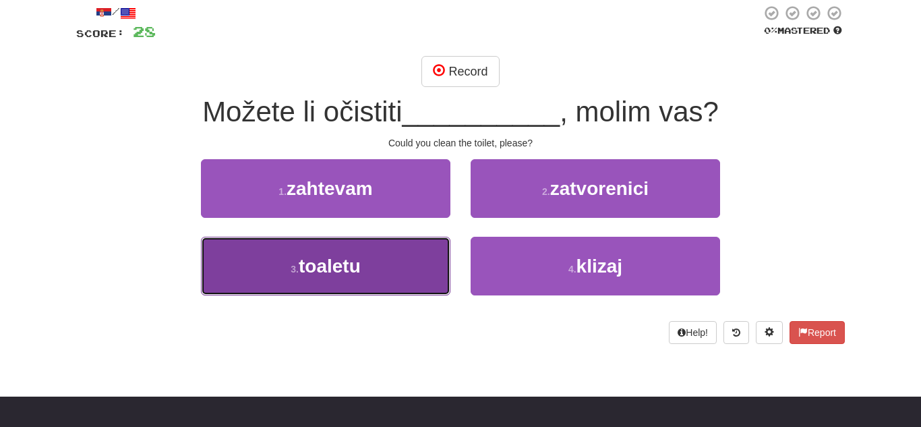
click at [280, 266] on button "3 . toaletu" at bounding box center [325, 266] width 249 height 59
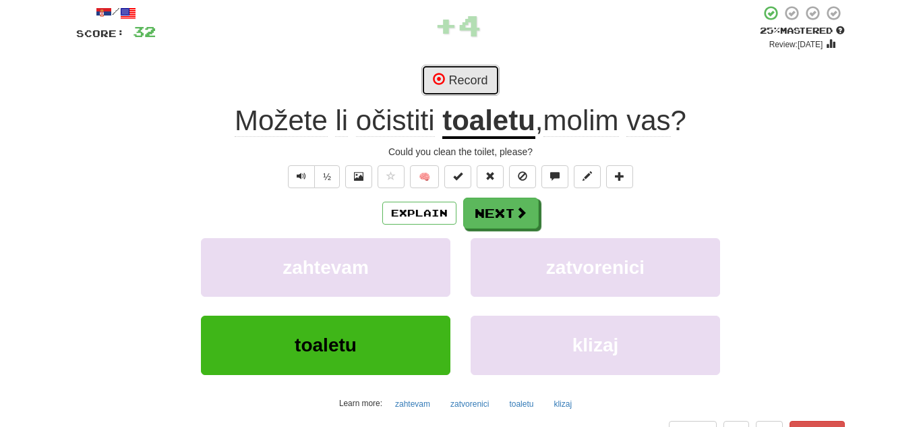
click at [455, 73] on button "Record" at bounding box center [460, 80] width 78 height 31
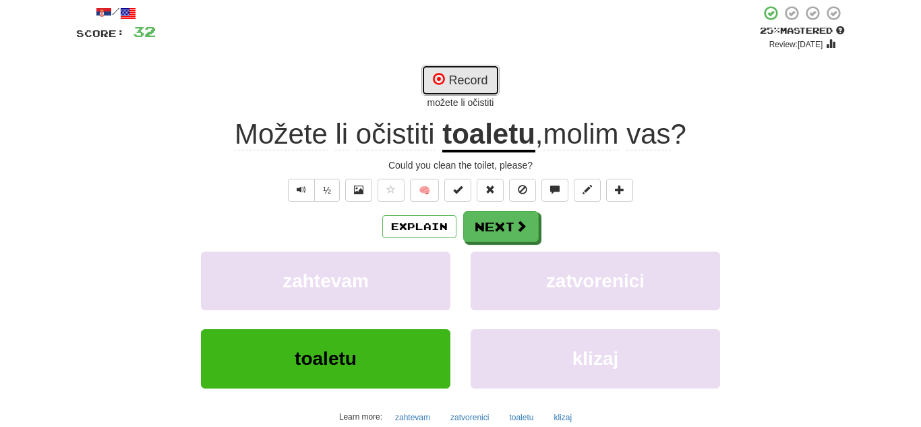
click at [464, 69] on button "Record" at bounding box center [460, 80] width 78 height 31
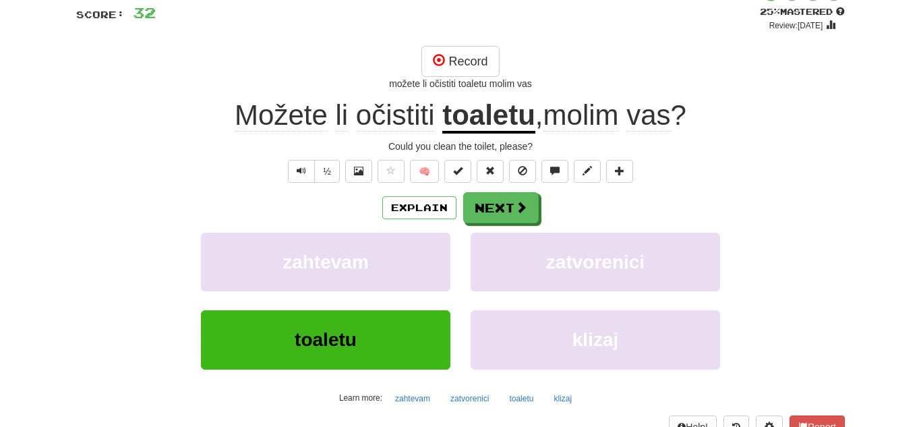
scroll to position [98, 0]
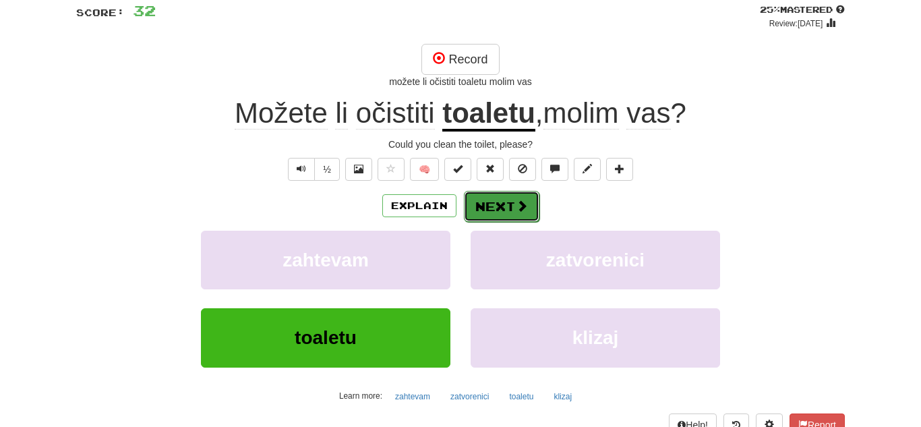
click at [496, 216] on button "Next" at bounding box center [502, 206] width 76 height 31
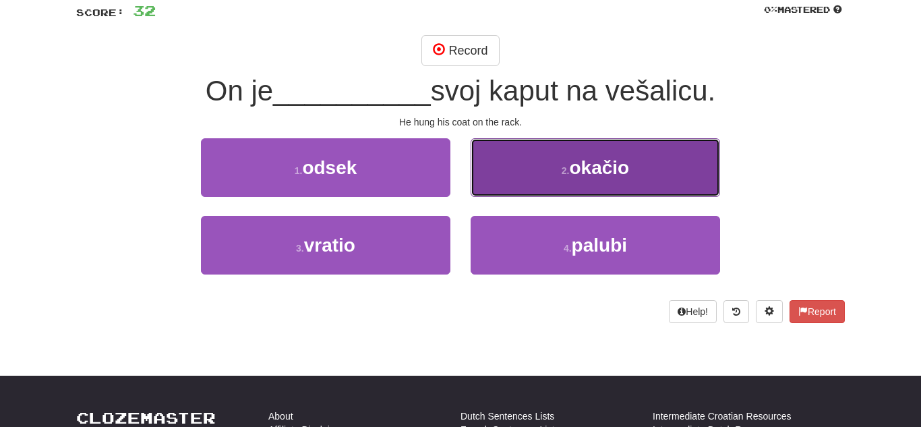
click at [574, 157] on span "okačio" at bounding box center [599, 167] width 60 height 21
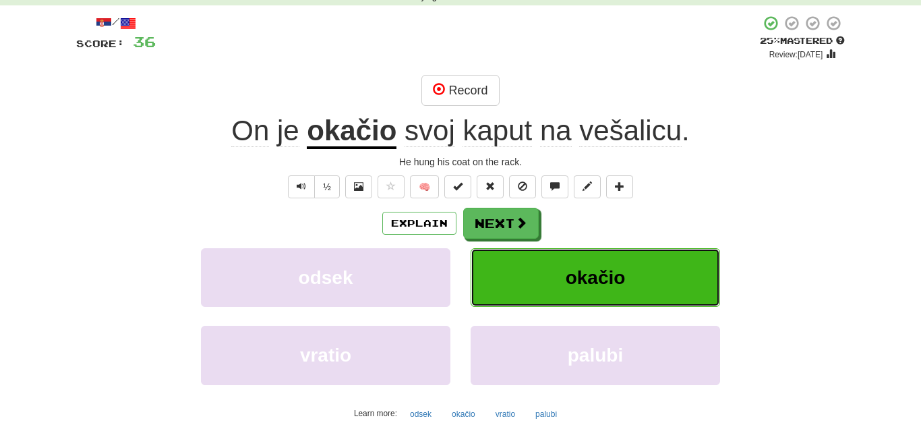
scroll to position [78, 0]
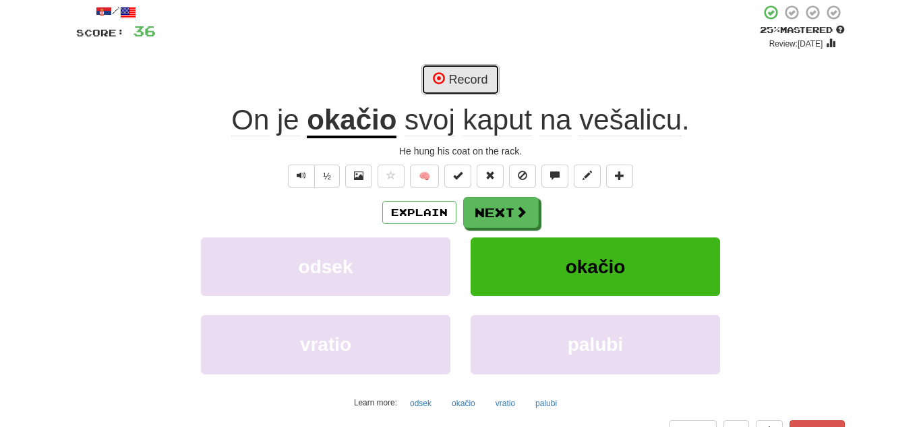
click at [455, 82] on button "Record" at bounding box center [460, 79] width 78 height 31
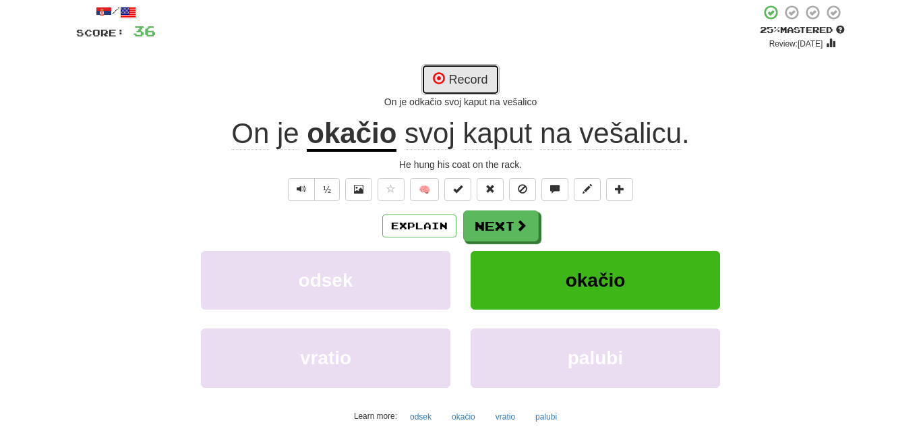
click at [458, 80] on button "Record" at bounding box center [460, 79] width 78 height 31
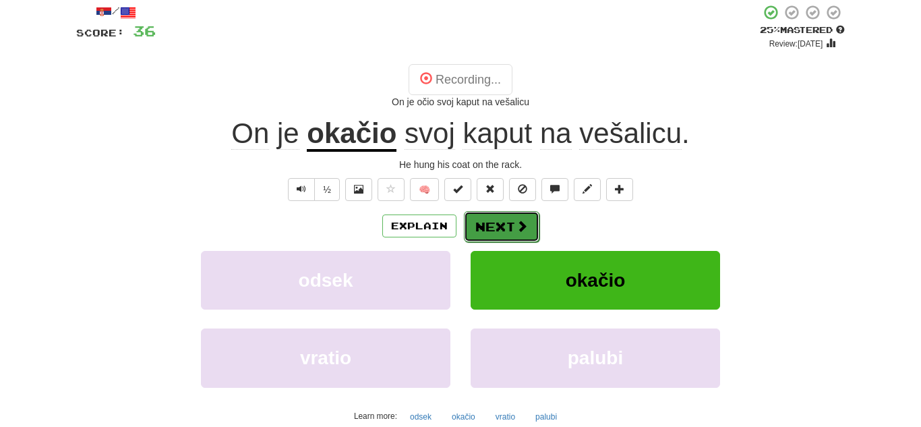
click at [498, 227] on button "Next" at bounding box center [502, 226] width 76 height 31
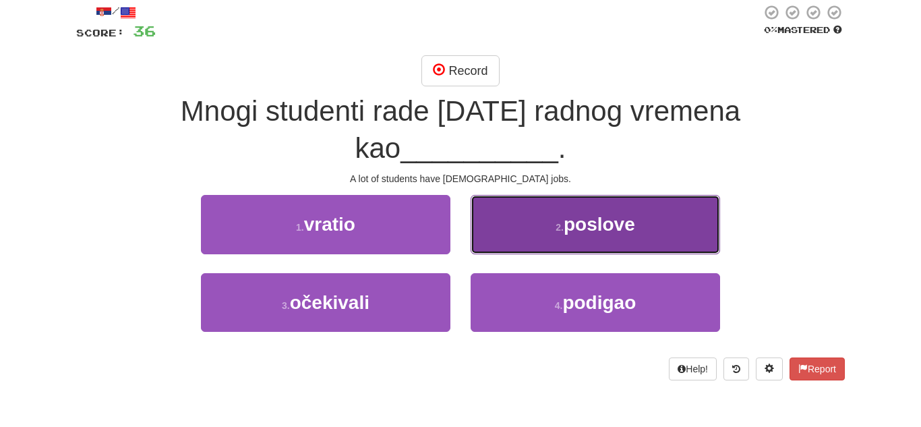
click at [549, 195] on button "2 . poslove" at bounding box center [595, 224] width 249 height 59
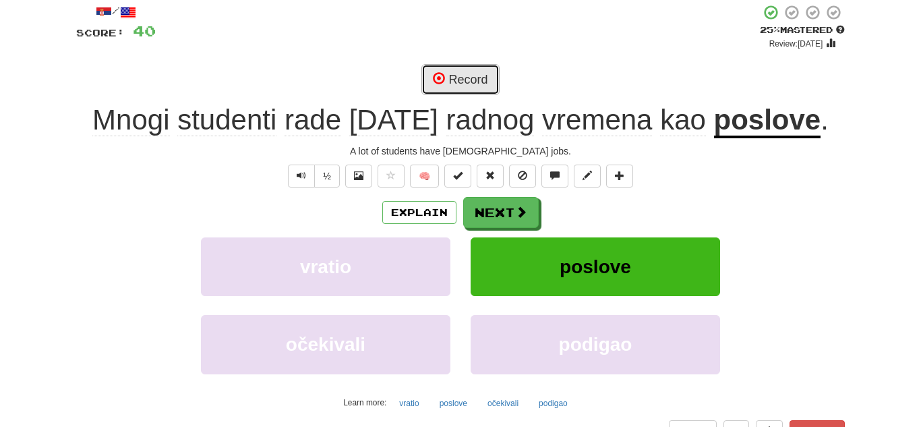
click at [486, 78] on button "Record" at bounding box center [460, 79] width 78 height 31
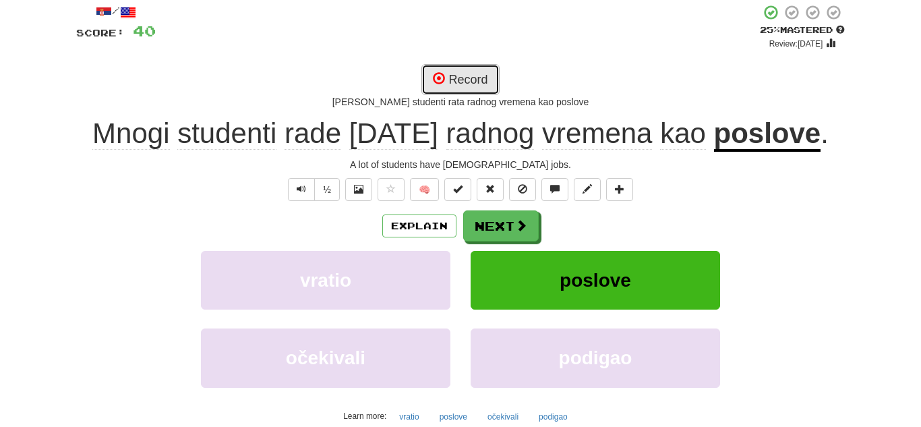
click at [471, 84] on button "Record" at bounding box center [460, 79] width 78 height 31
click at [478, 78] on button "Record" at bounding box center [460, 79] width 78 height 31
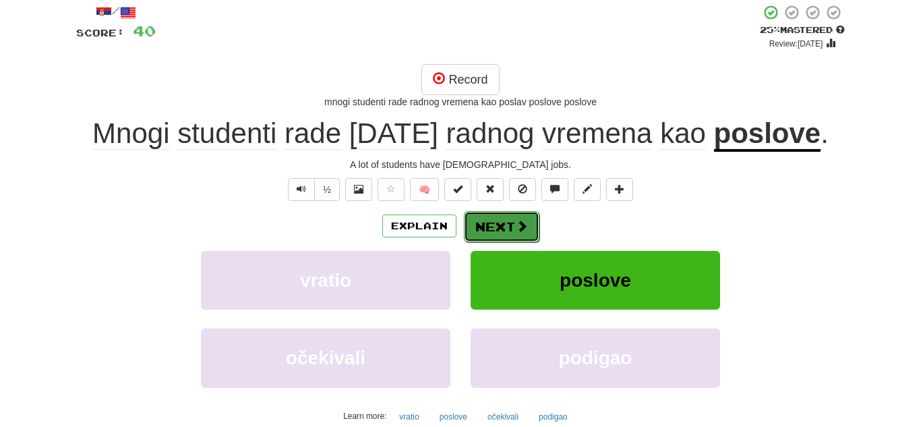
click at [516, 220] on span at bounding box center [522, 226] width 12 height 12
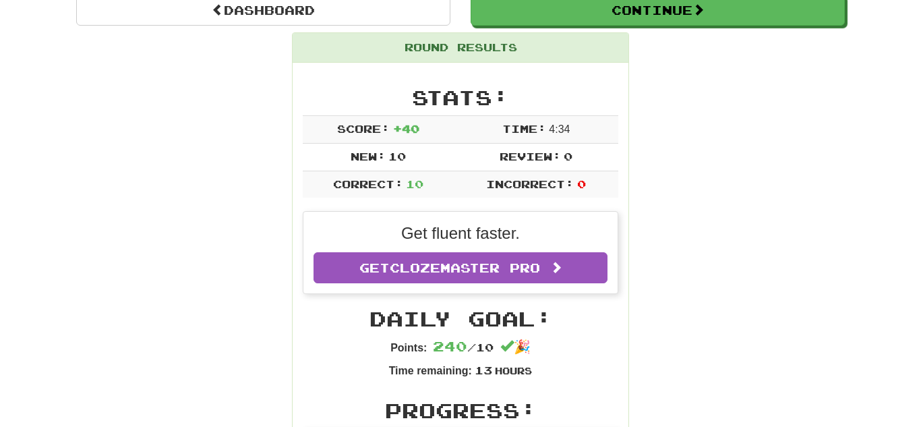
scroll to position [0, 0]
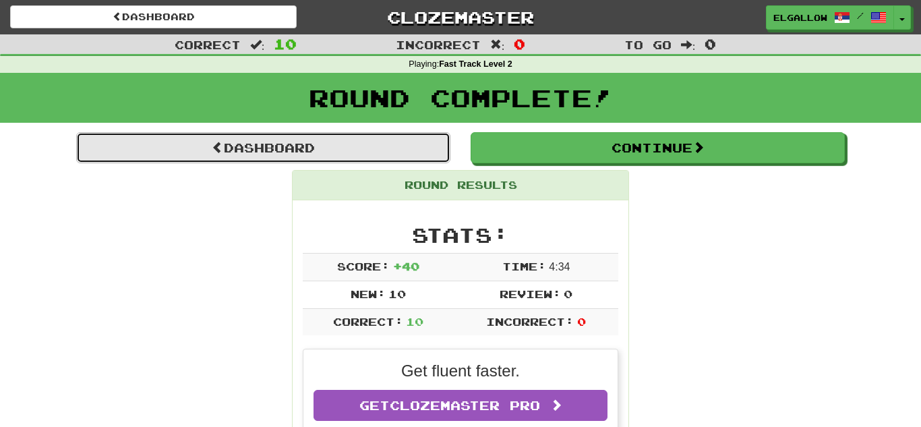
click at [222, 152] on link "Dashboard" at bounding box center [263, 147] width 374 height 31
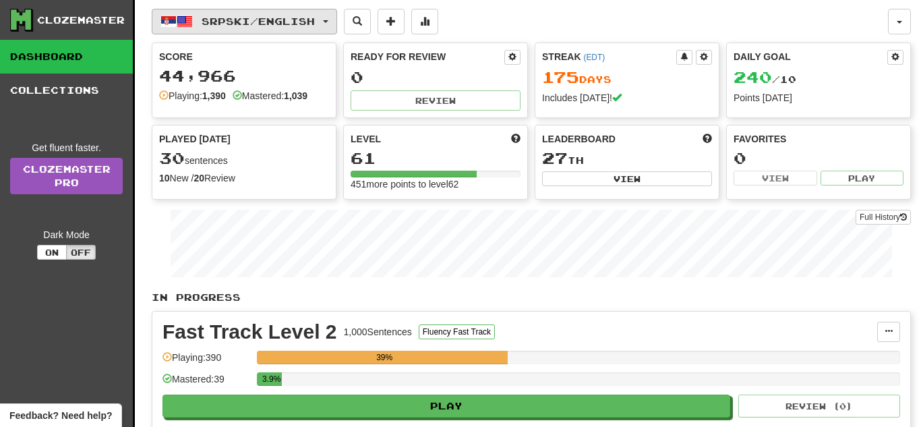
click at [231, 16] on span "Srpski / English" at bounding box center [258, 21] width 113 height 11
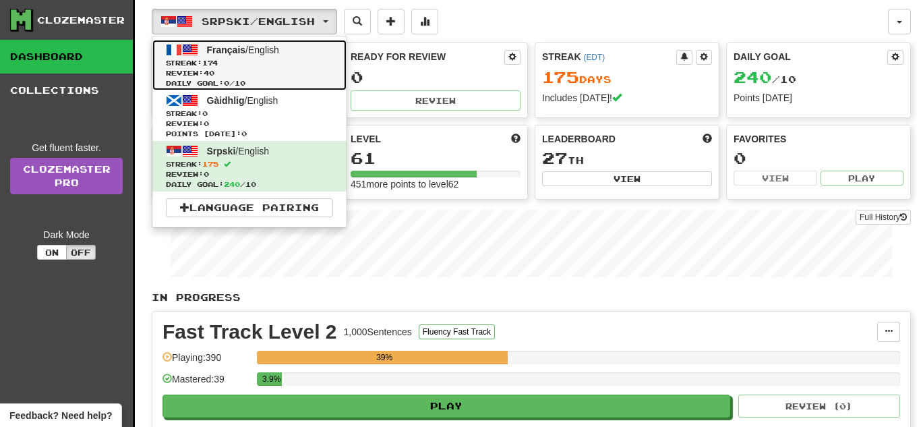
click at [237, 69] on span "Review: 40" at bounding box center [249, 73] width 167 height 10
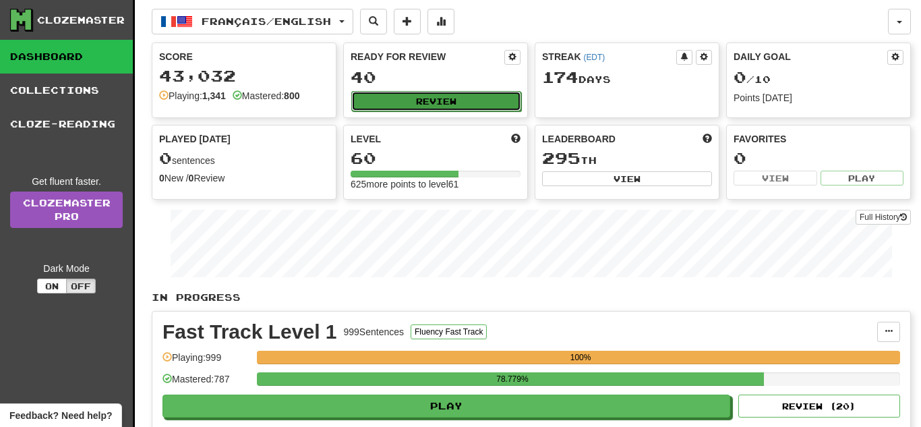
click at [376, 94] on button "Review" at bounding box center [436, 101] width 170 height 20
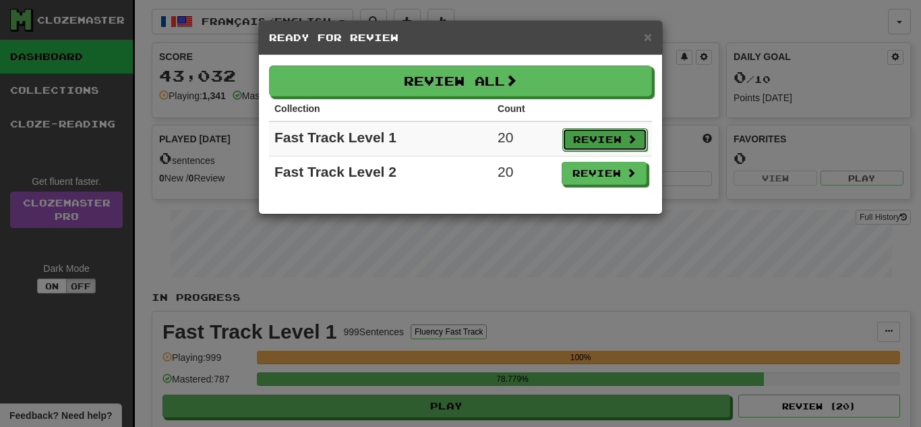
click at [620, 144] on button "Review" at bounding box center [604, 139] width 85 height 23
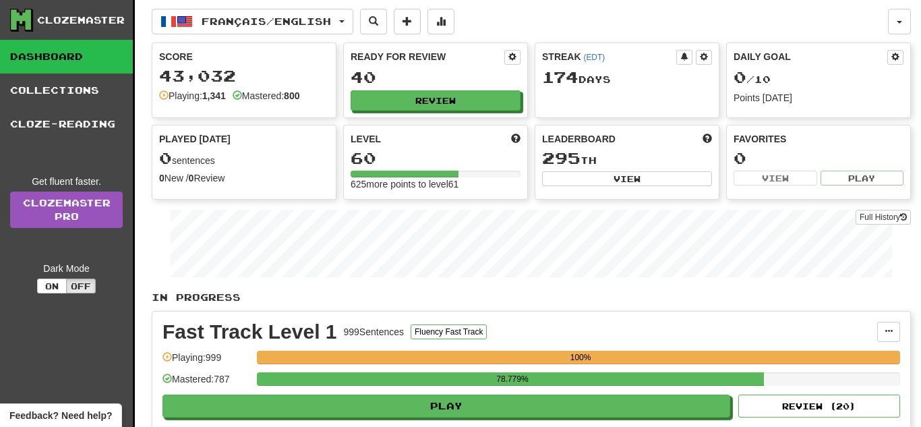
select select "**"
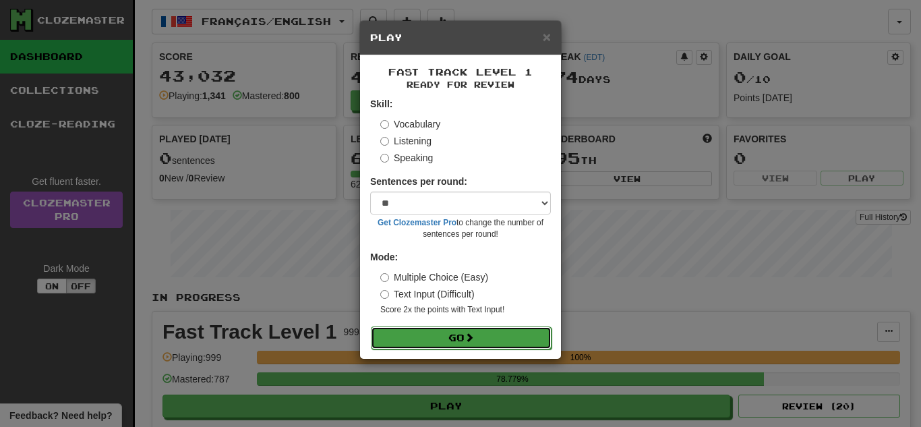
click at [409, 334] on button "Go" at bounding box center [461, 337] width 181 height 23
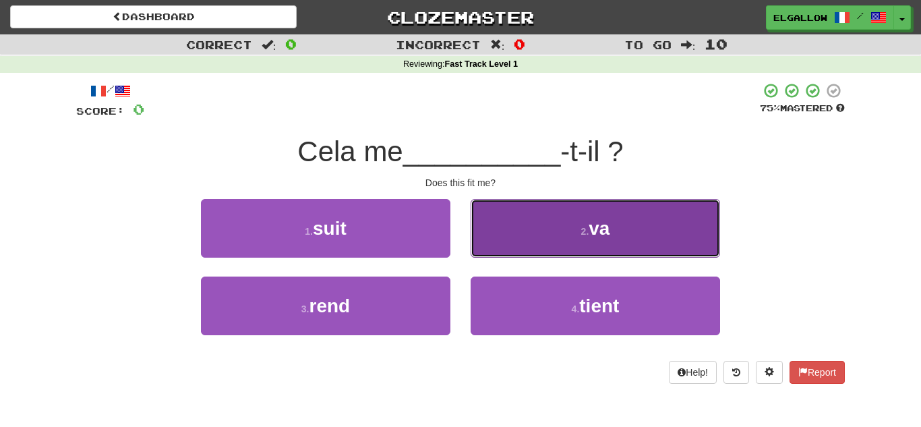
click at [667, 234] on button "2 . va" at bounding box center [595, 228] width 249 height 59
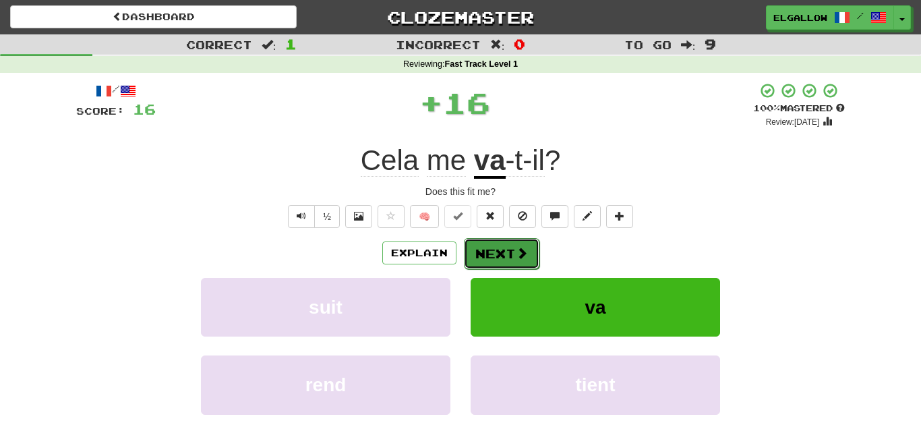
click at [510, 255] on button "Next" at bounding box center [502, 253] width 76 height 31
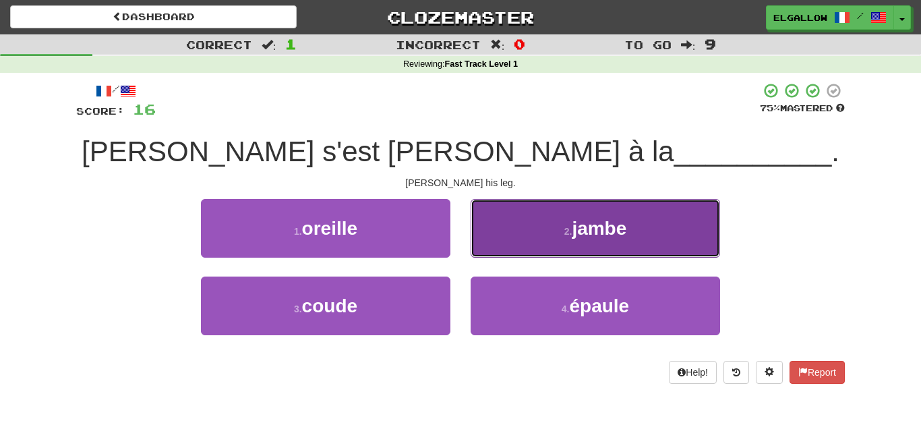
click at [574, 234] on span "jambe" at bounding box center [599, 228] width 55 height 21
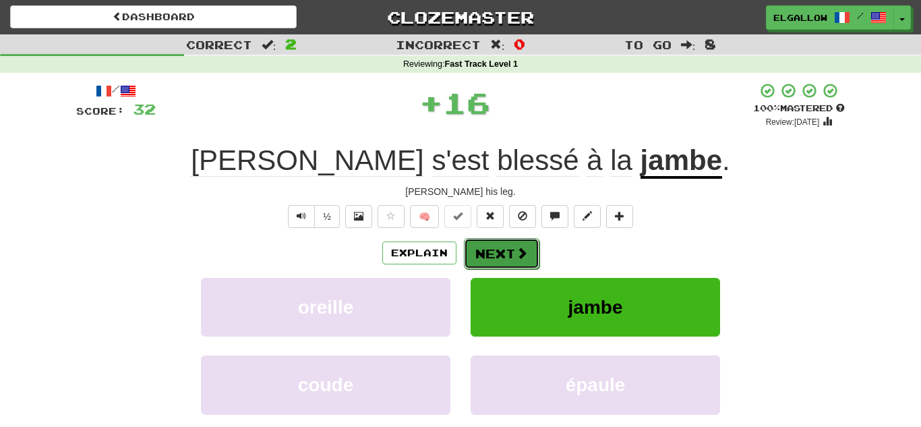
click at [502, 247] on button "Next" at bounding box center [502, 253] width 76 height 31
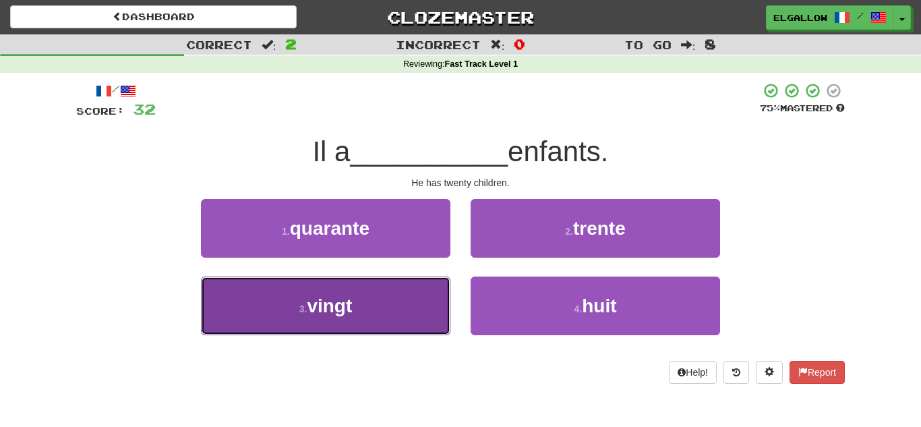
click at [294, 280] on button "3 . vingt" at bounding box center [325, 305] width 249 height 59
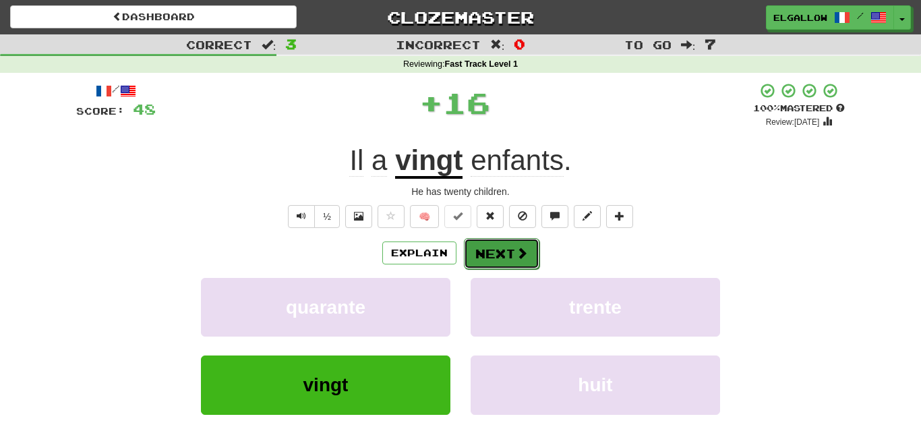
click at [520, 247] on span at bounding box center [522, 253] width 12 height 12
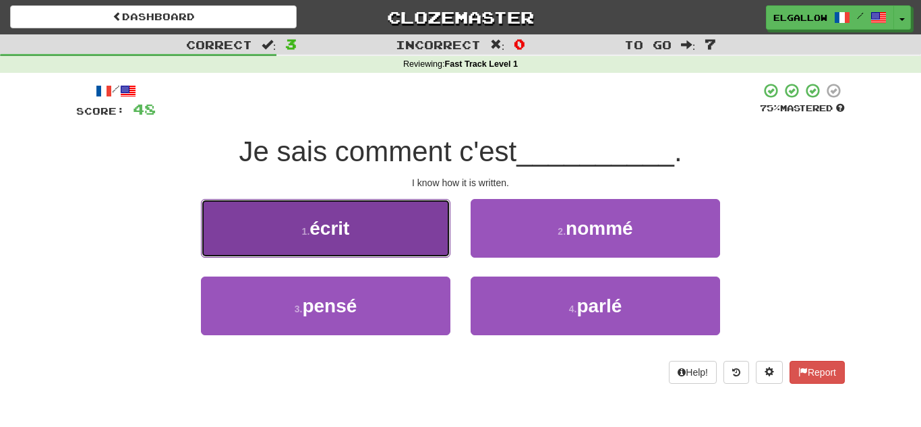
click at [309, 243] on button "1 . écrit" at bounding box center [325, 228] width 249 height 59
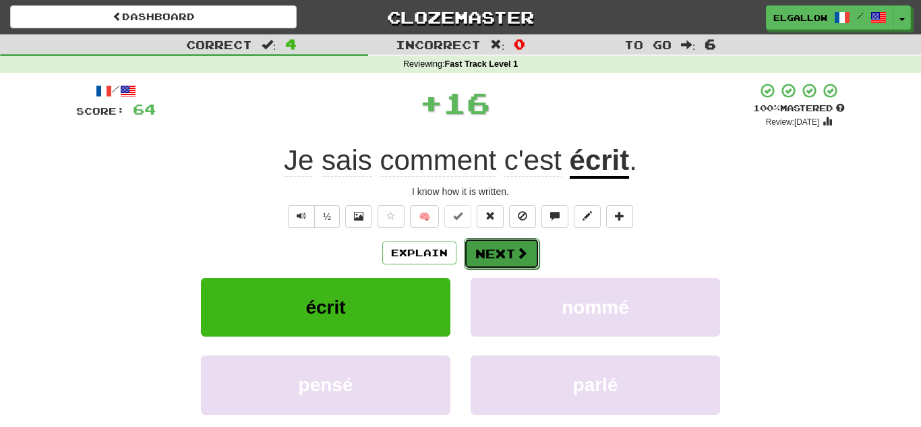
click at [512, 262] on button "Next" at bounding box center [502, 253] width 76 height 31
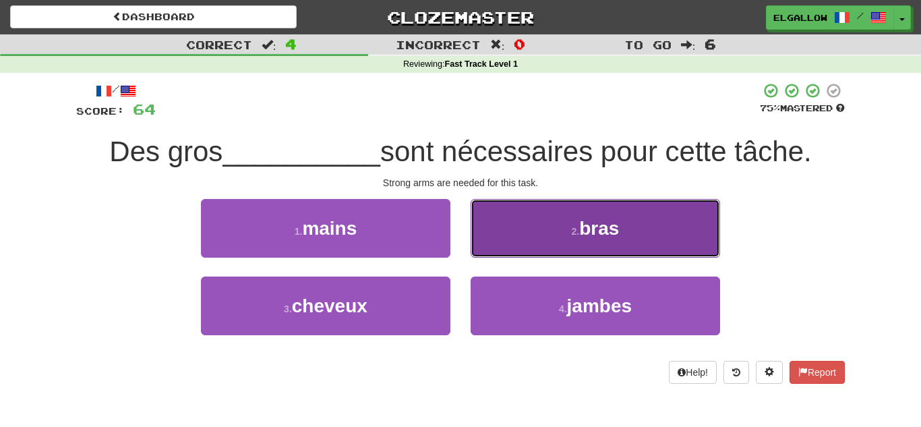
click at [566, 223] on button "2 . bras" at bounding box center [595, 228] width 249 height 59
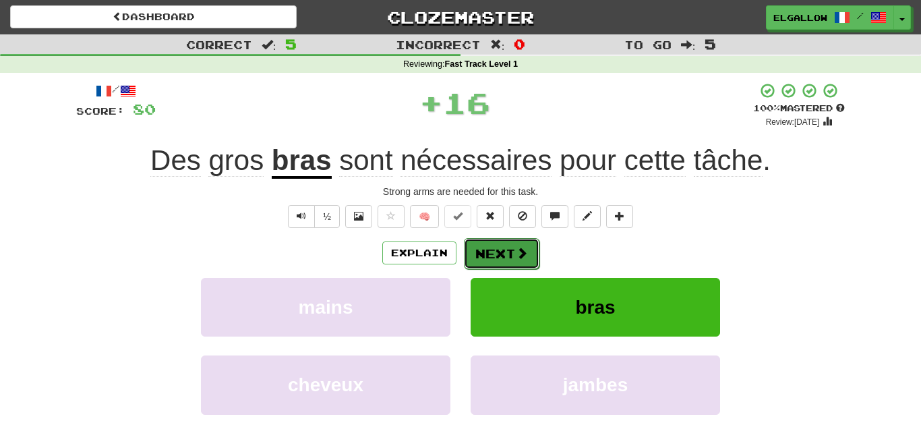
click at [527, 256] on button "Next" at bounding box center [502, 253] width 76 height 31
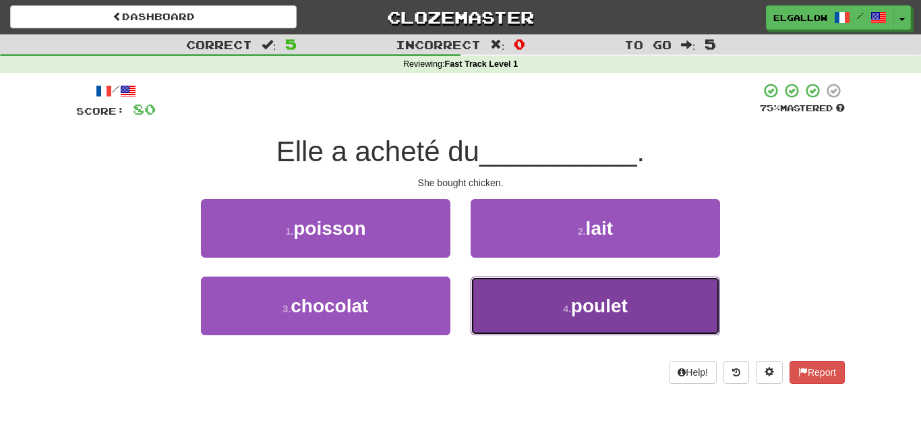
click at [605, 298] on span "poulet" at bounding box center [599, 305] width 57 height 21
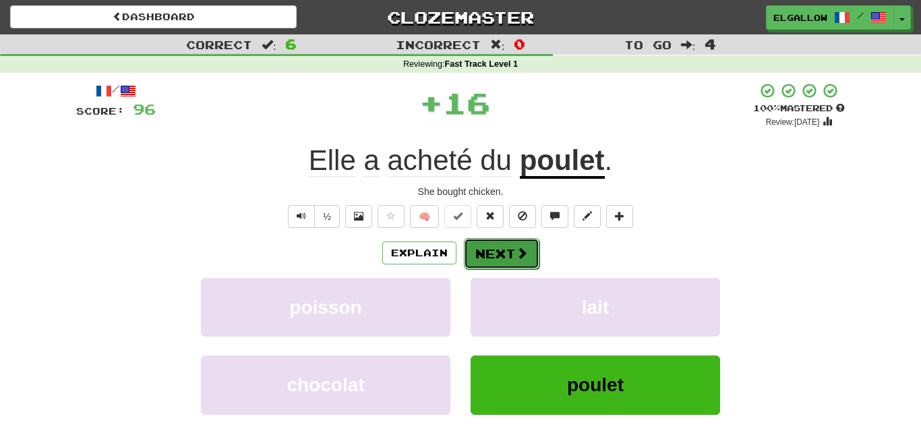
click at [510, 250] on button "Next" at bounding box center [502, 253] width 76 height 31
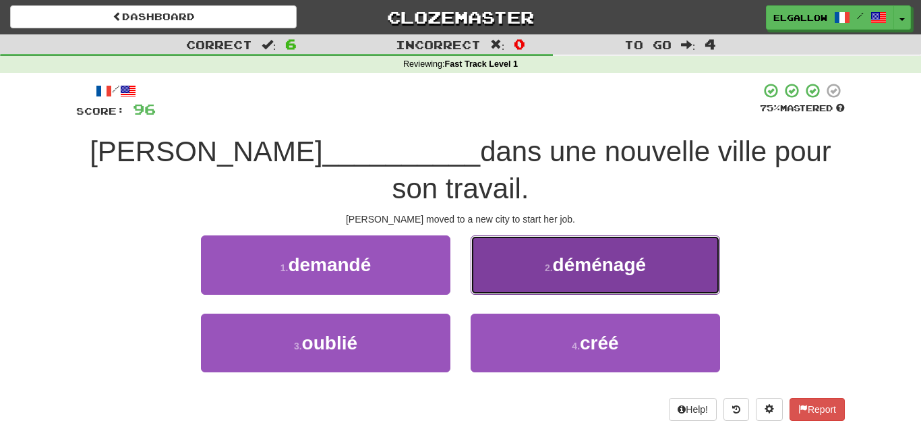
click at [554, 254] on span "déménagé" at bounding box center [600, 264] width 94 height 21
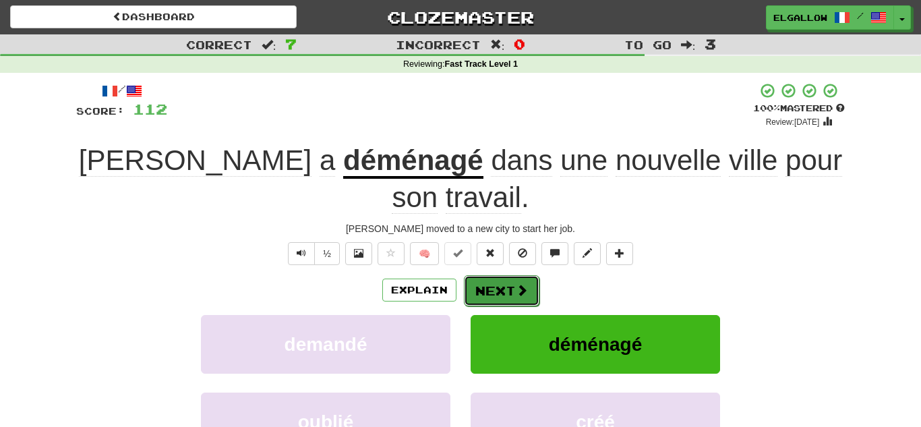
click at [525, 284] on span at bounding box center [522, 290] width 12 height 12
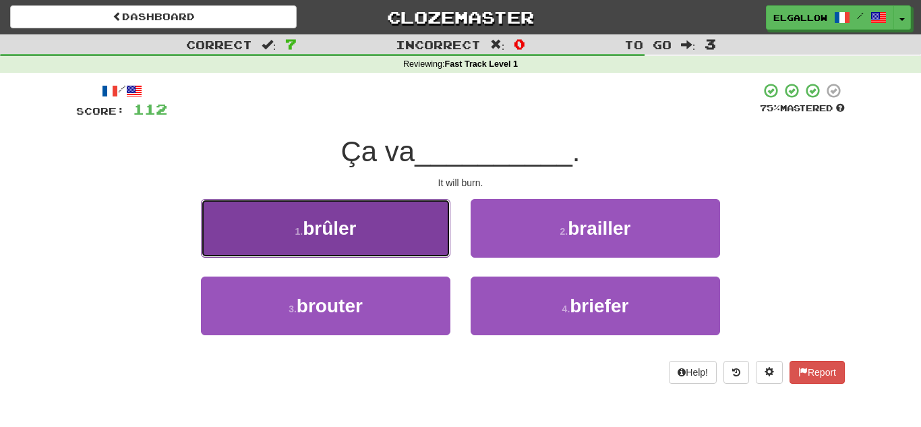
click at [217, 216] on button "1 . brûler" at bounding box center [325, 228] width 249 height 59
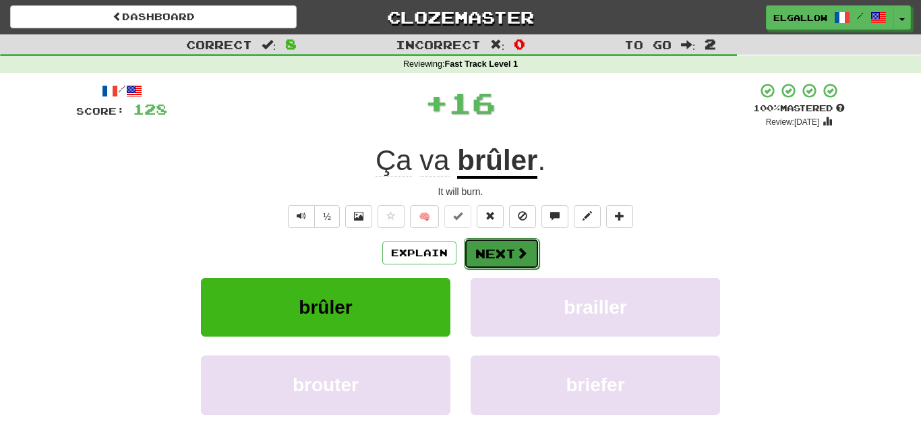
click at [521, 260] on button "Next" at bounding box center [502, 253] width 76 height 31
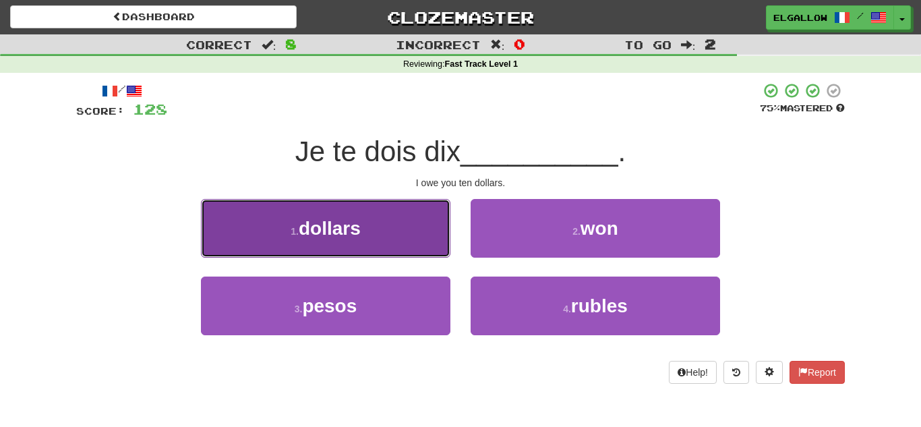
click at [267, 222] on button "1 . dollars" at bounding box center [325, 228] width 249 height 59
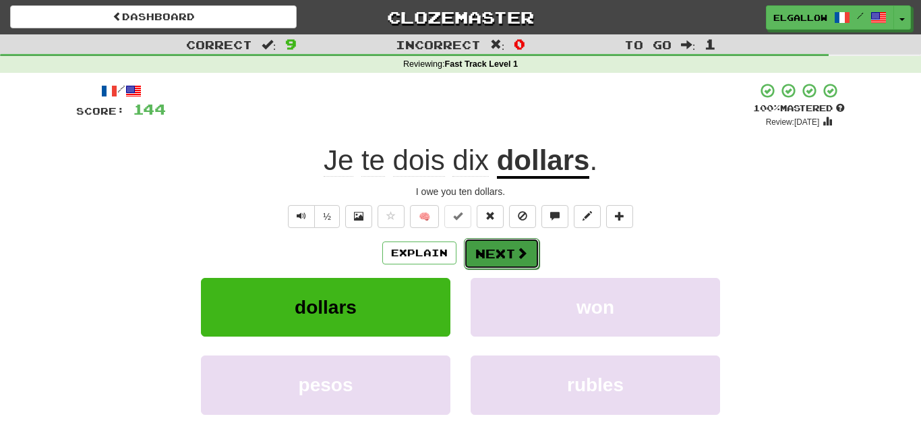
click at [501, 251] on button "Next" at bounding box center [502, 253] width 76 height 31
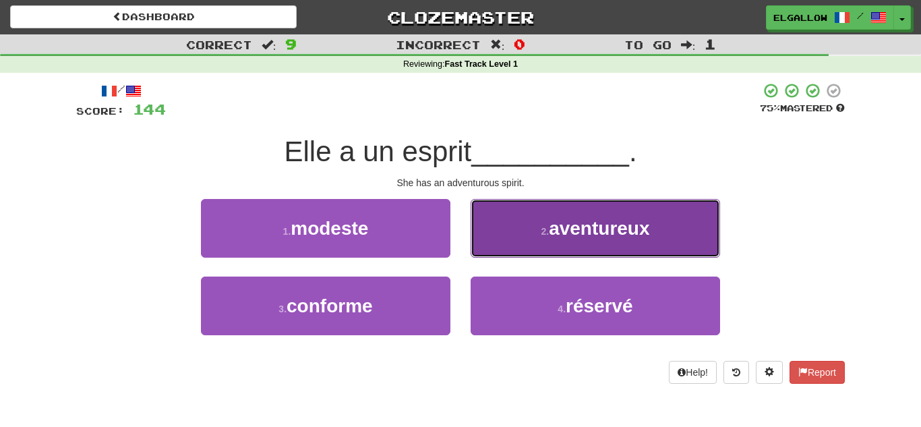
click at [544, 214] on button "2 . aventureux" at bounding box center [595, 228] width 249 height 59
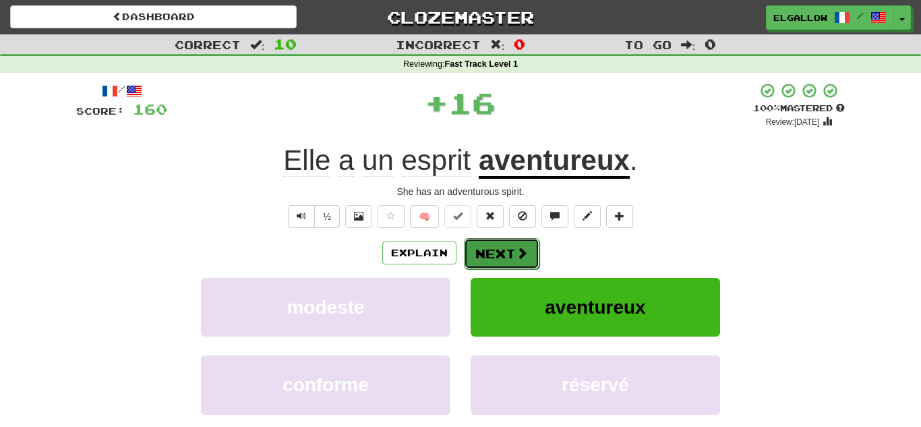
click at [514, 242] on button "Next" at bounding box center [502, 253] width 76 height 31
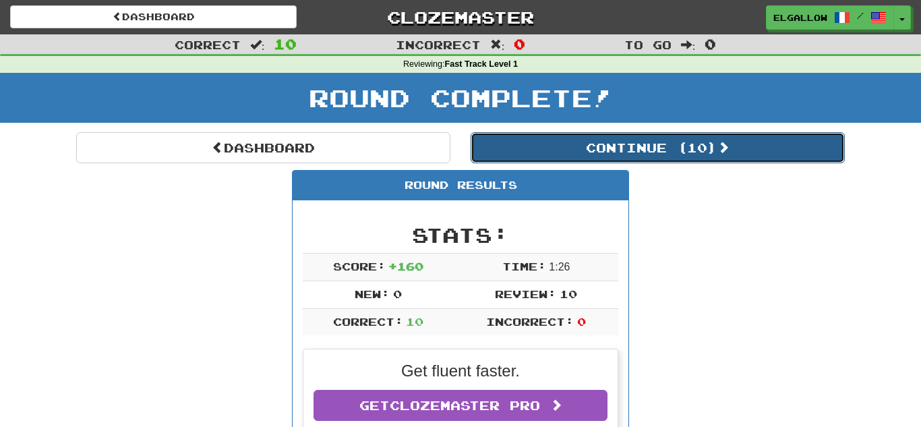
click at [626, 151] on button "Continue ( 10 )" at bounding box center [658, 147] width 374 height 31
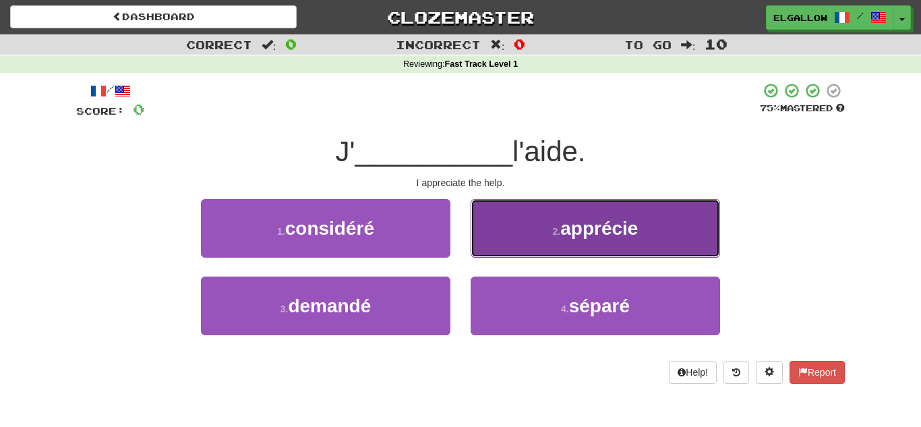
click at [549, 245] on button "2 . apprécie" at bounding box center [595, 228] width 249 height 59
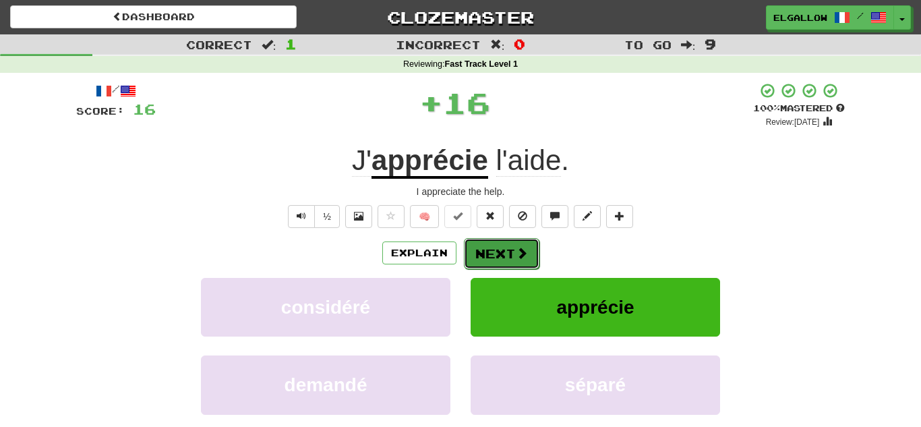
click at [505, 246] on button "Next" at bounding box center [502, 253] width 76 height 31
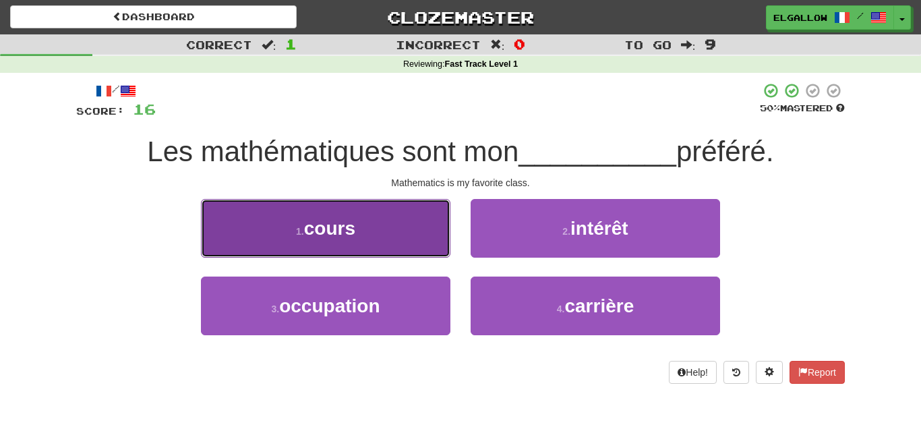
click at [262, 231] on button "1 . cours" at bounding box center [325, 228] width 249 height 59
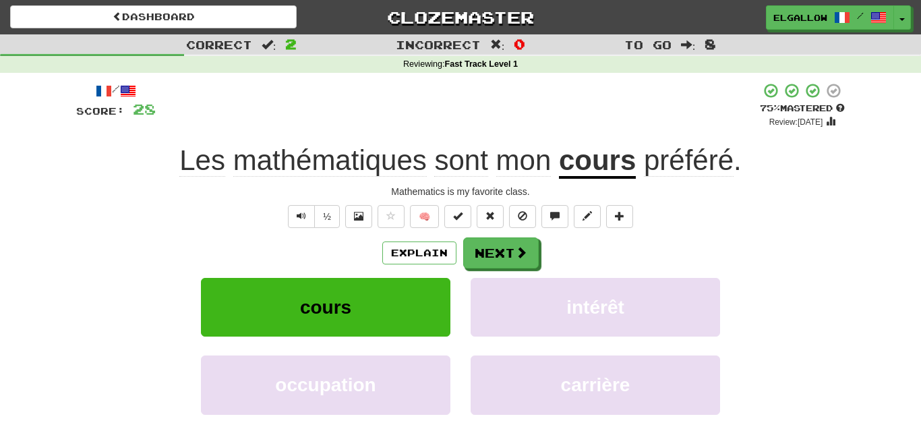
click at [477, 237] on div "Explain Next" at bounding box center [460, 252] width 769 height 31
click at [518, 256] on span at bounding box center [522, 253] width 12 height 12
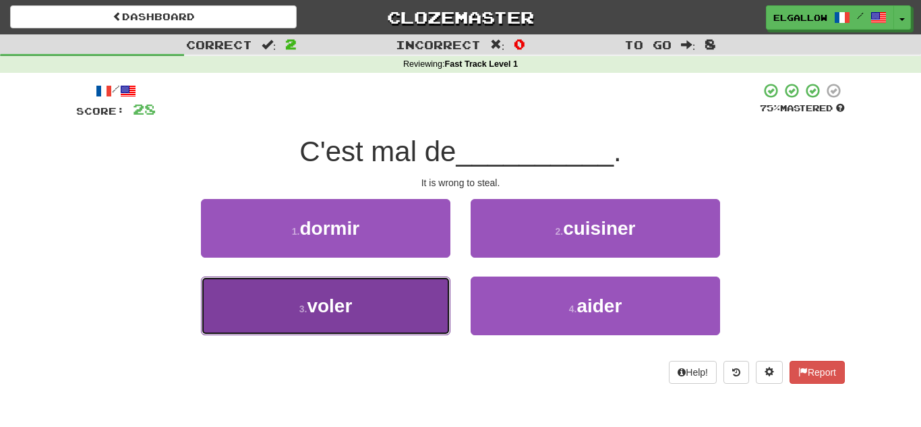
click at [233, 314] on button "3 . voler" at bounding box center [325, 305] width 249 height 59
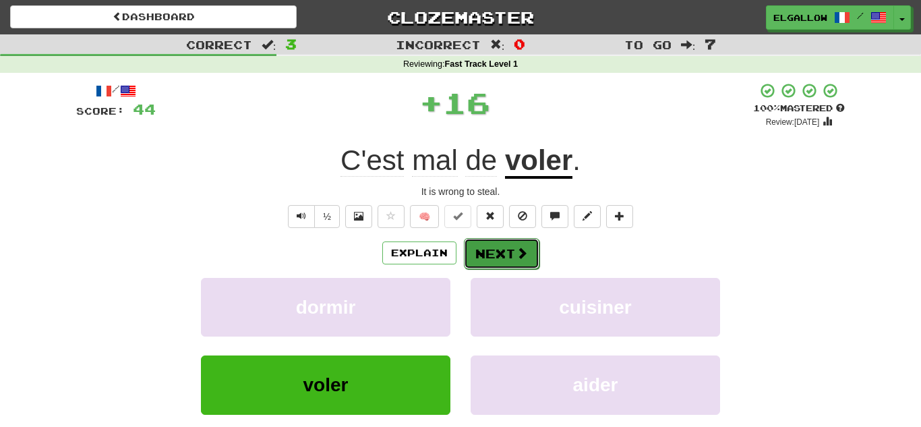
click at [520, 253] on span at bounding box center [522, 253] width 12 height 12
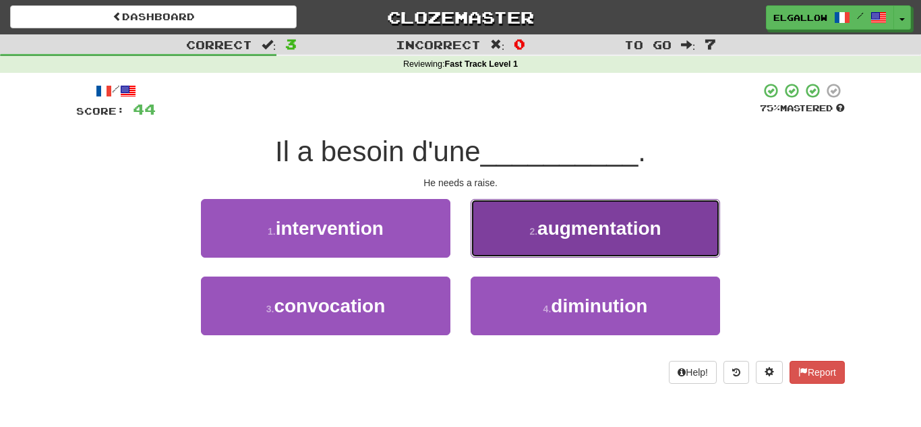
click at [619, 224] on span "augmentation" at bounding box center [599, 228] width 124 height 21
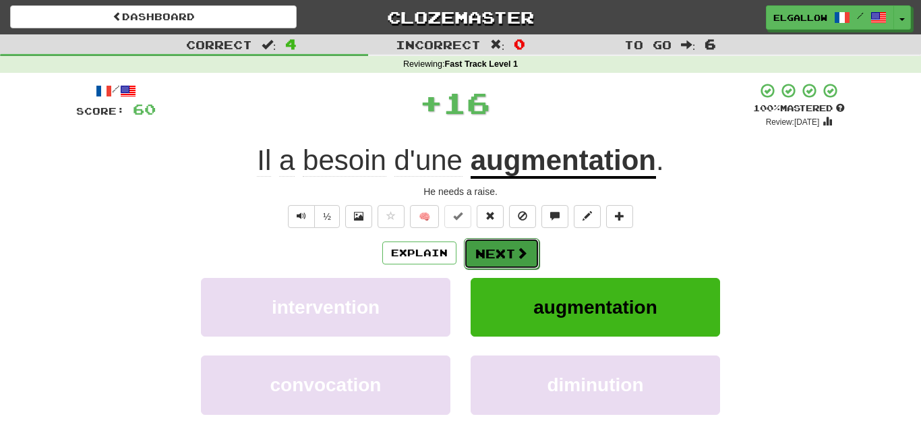
click at [525, 240] on button "Next" at bounding box center [502, 253] width 76 height 31
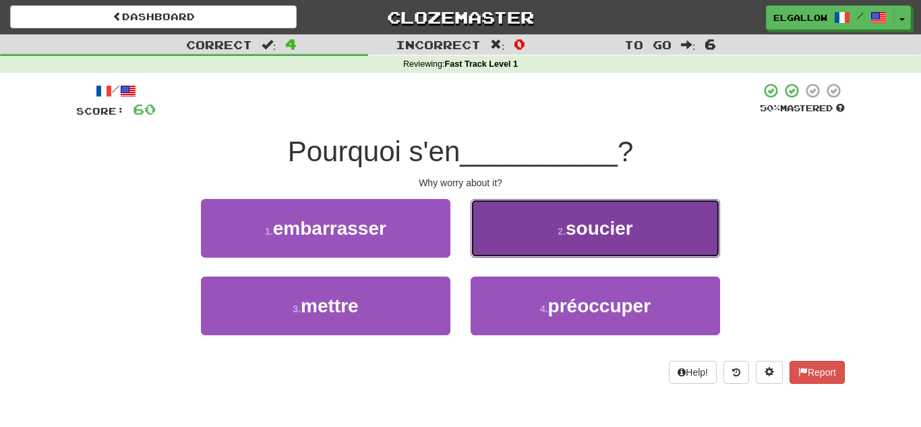
click at [599, 235] on span "soucier" at bounding box center [599, 228] width 67 height 21
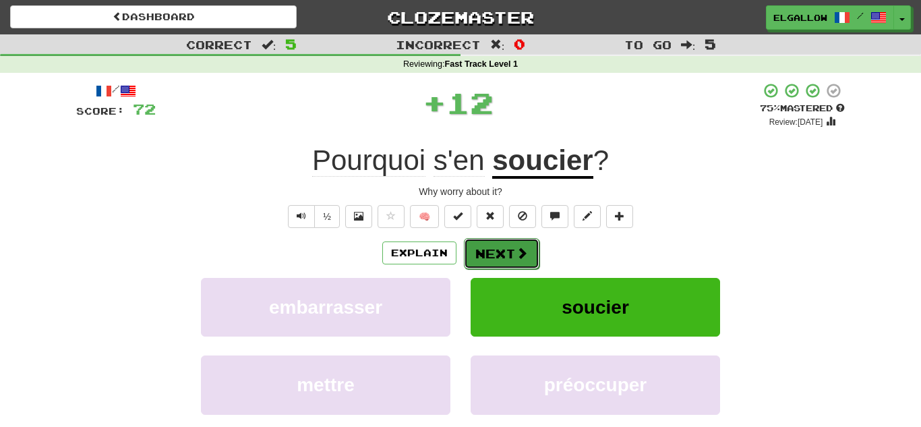
click at [517, 243] on button "Next" at bounding box center [502, 253] width 76 height 31
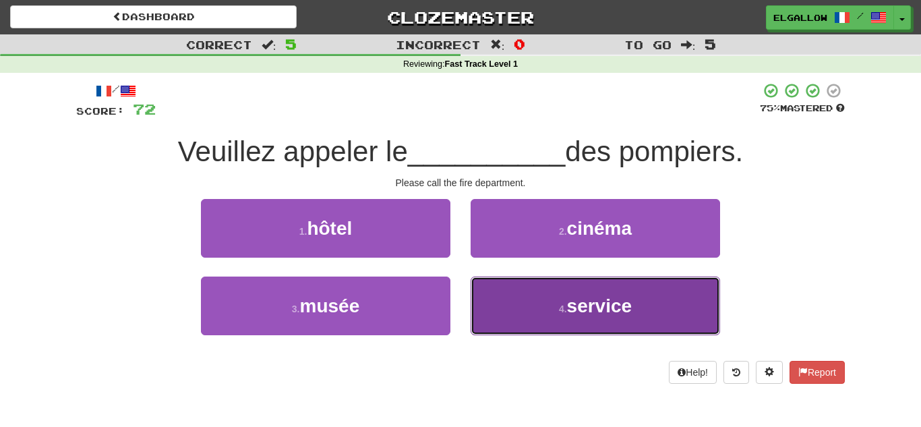
click at [653, 298] on button "4 . service" at bounding box center [595, 305] width 249 height 59
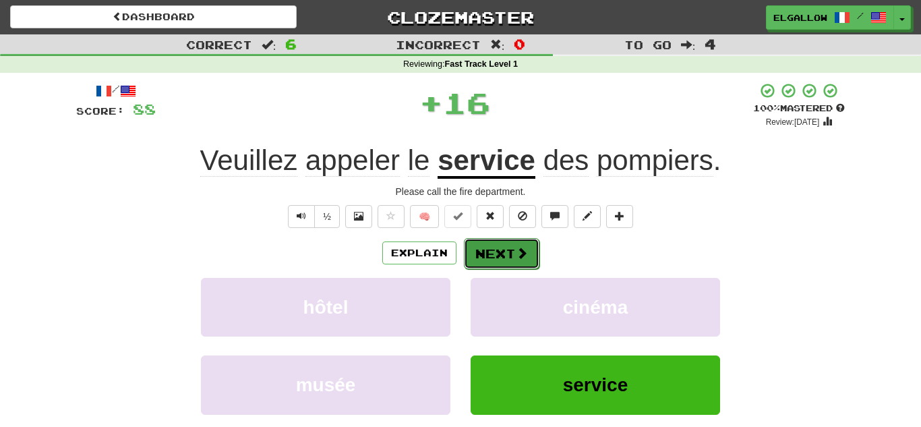
click at [503, 257] on button "Next" at bounding box center [502, 253] width 76 height 31
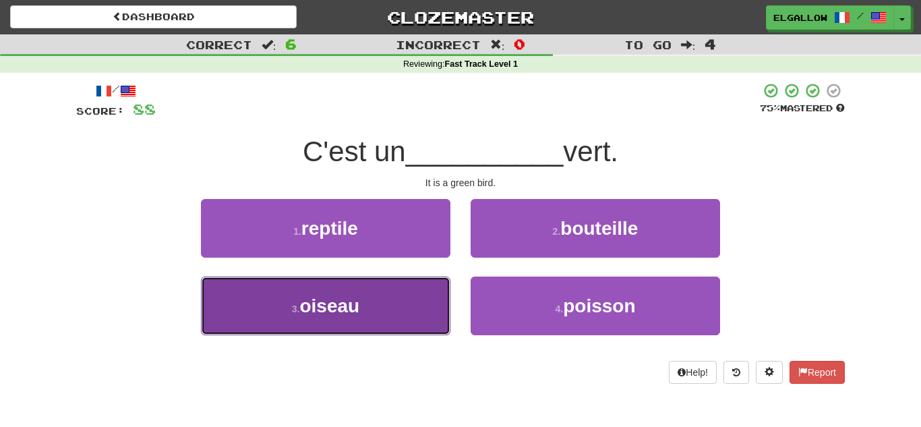
click at [324, 301] on span "oiseau" at bounding box center [329, 305] width 60 height 21
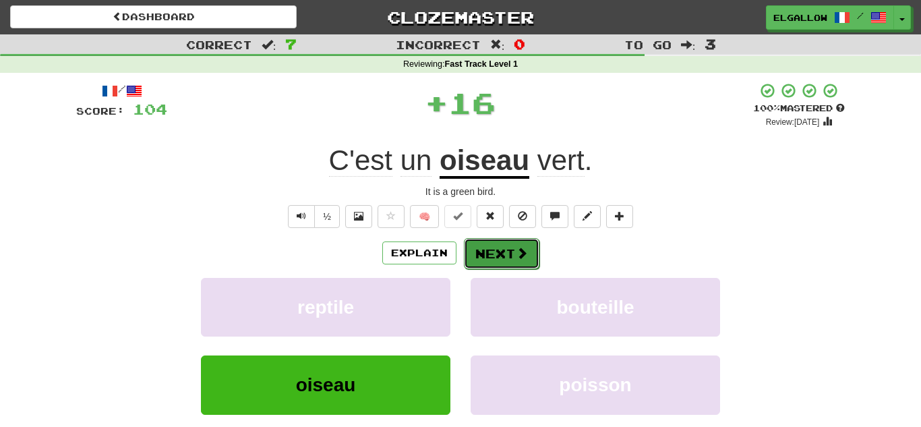
click at [502, 260] on button "Next" at bounding box center [502, 253] width 76 height 31
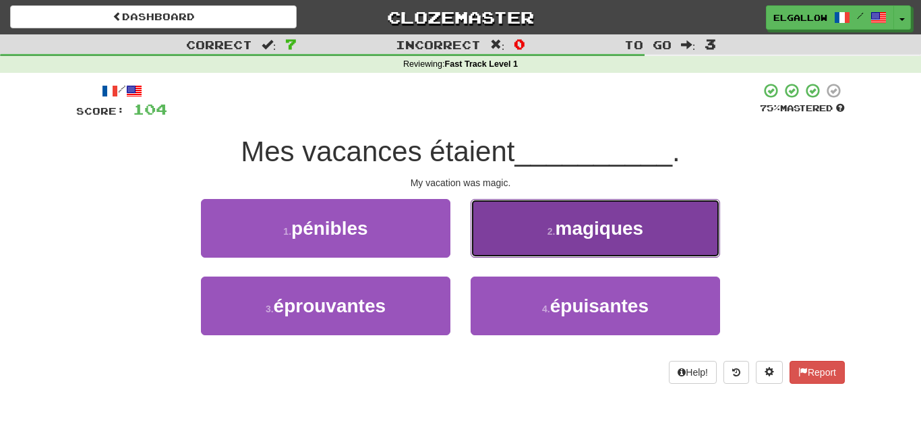
click at [666, 227] on button "2 . magiques" at bounding box center [595, 228] width 249 height 59
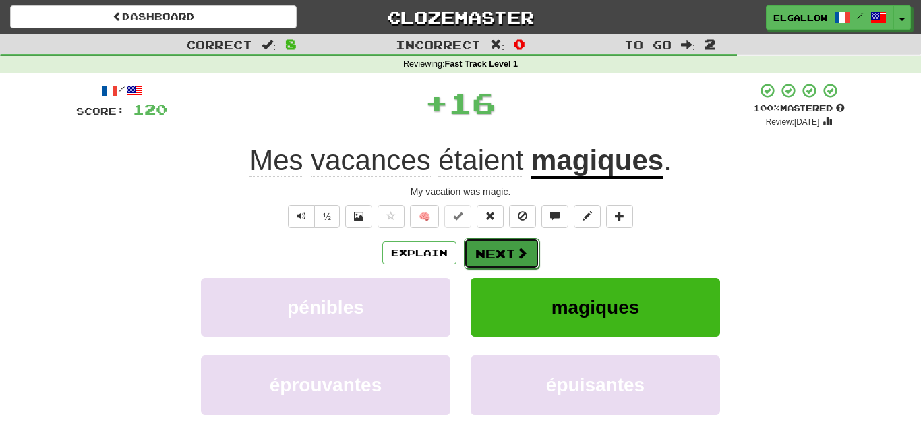
click at [492, 260] on button "Next" at bounding box center [502, 253] width 76 height 31
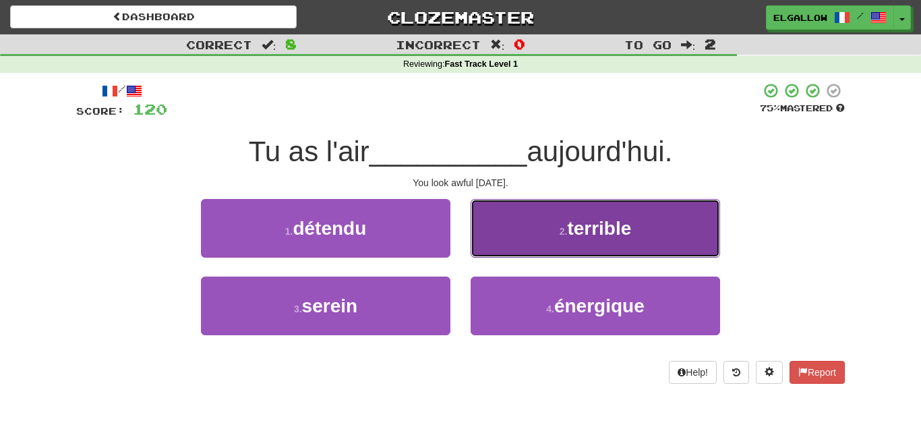
click at [682, 233] on button "2 . terrible" at bounding box center [595, 228] width 249 height 59
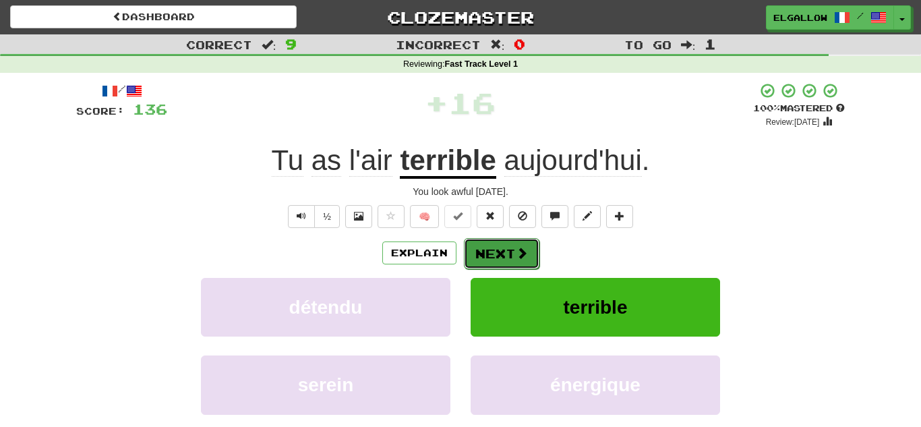
click at [486, 256] on button "Next" at bounding box center [502, 253] width 76 height 31
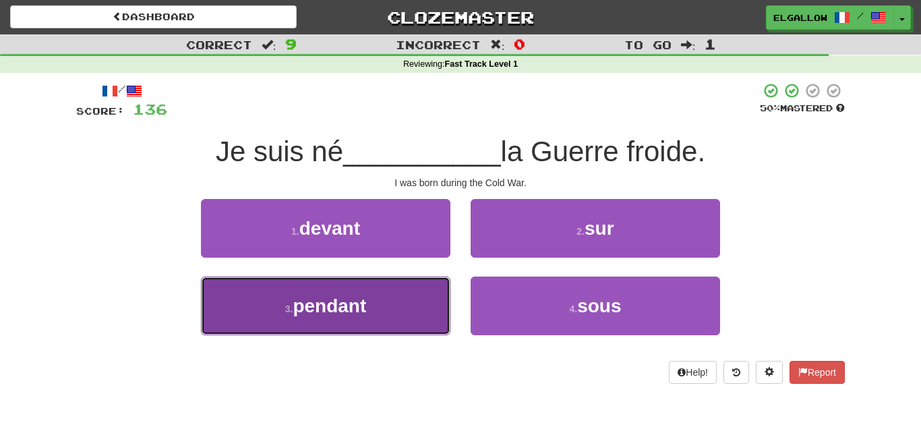
click at [263, 303] on button "3 . pendant" at bounding box center [325, 305] width 249 height 59
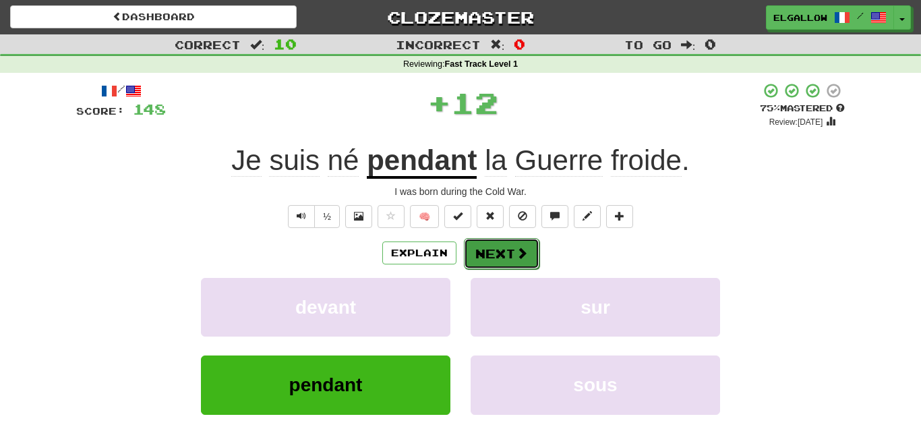
click at [514, 259] on button "Next" at bounding box center [502, 253] width 76 height 31
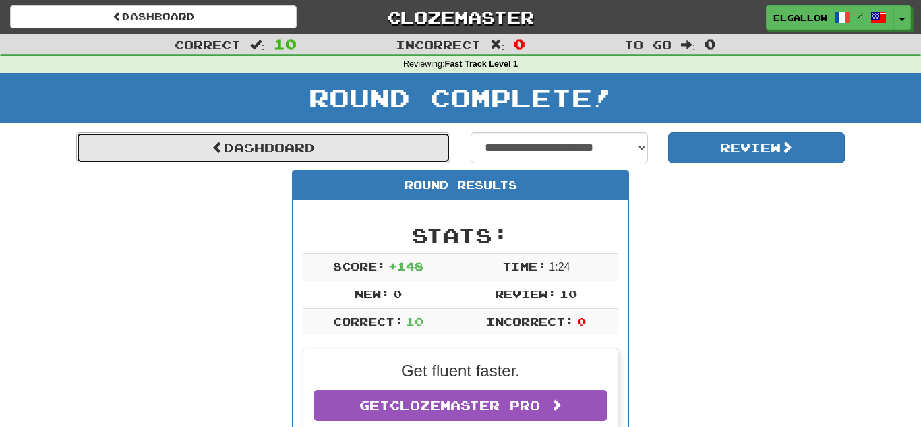
click at [358, 144] on link "Dashboard" at bounding box center [263, 147] width 374 height 31
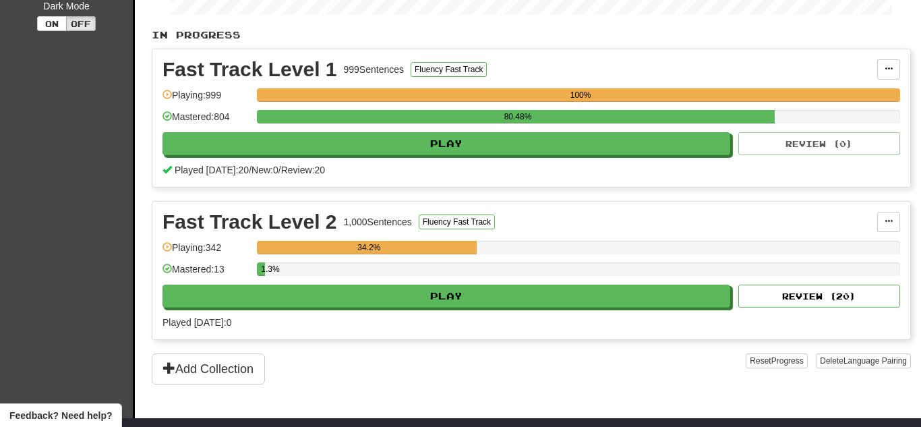
scroll to position [271, 0]
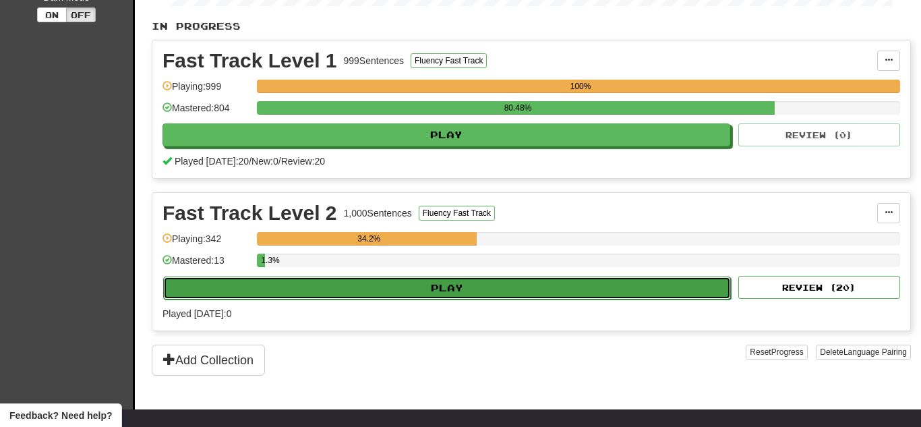
click at [371, 285] on button "Play" at bounding box center [447, 287] width 568 height 23
select select "**"
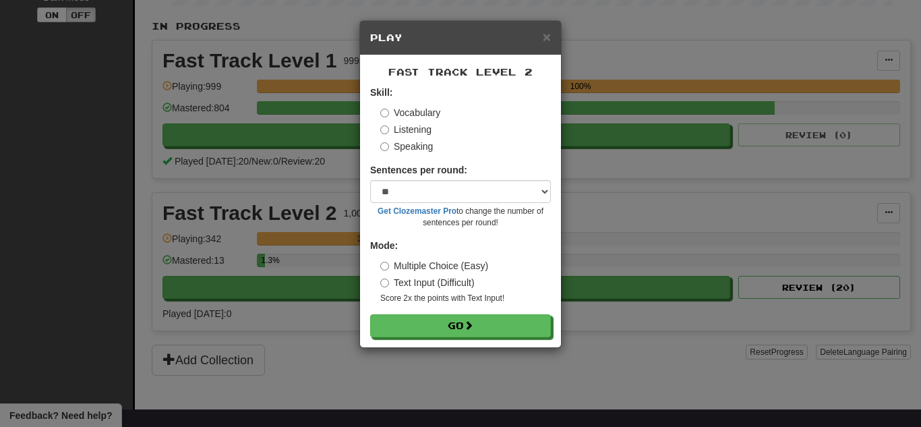
click at [427, 144] on label "Speaking" at bounding box center [406, 146] width 53 height 13
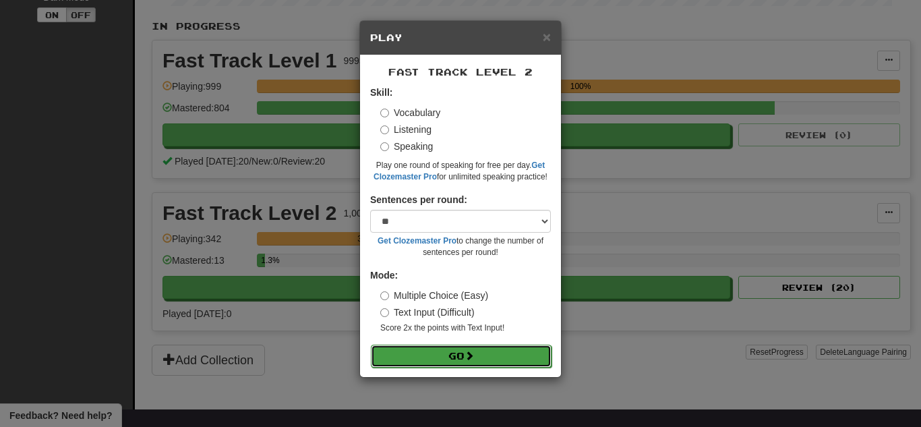
click at [454, 362] on button "Go" at bounding box center [461, 356] width 181 height 23
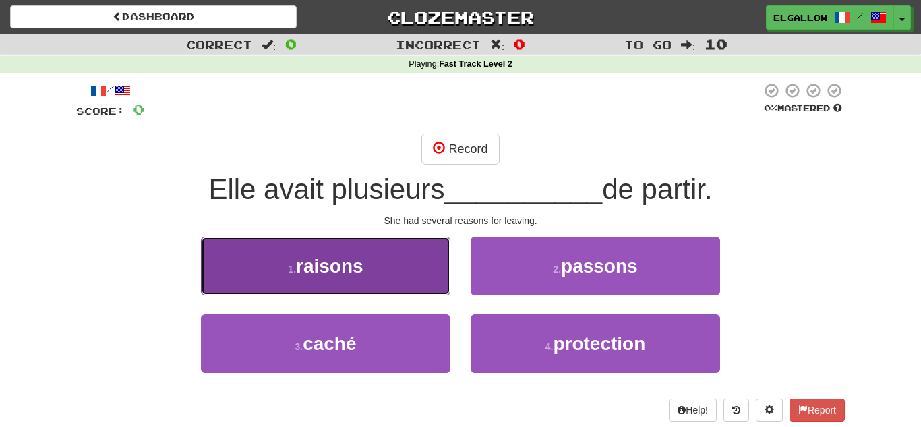
click at [313, 285] on button "1 . raisons" at bounding box center [325, 266] width 249 height 59
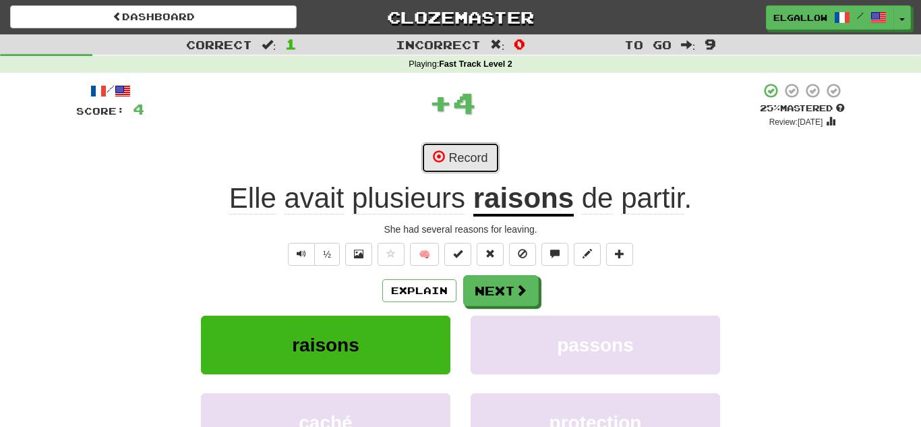
click at [483, 166] on button "Record" at bounding box center [460, 157] width 78 height 31
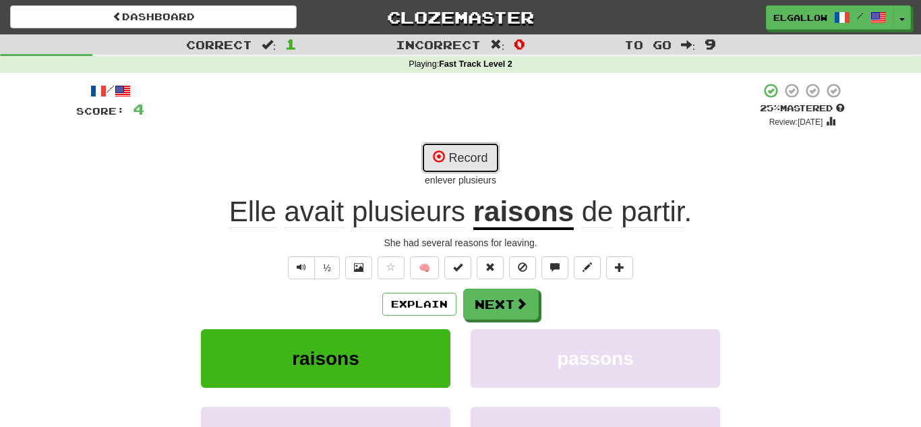
click at [490, 169] on button "Record" at bounding box center [460, 157] width 78 height 31
click at [471, 156] on button "Record" at bounding box center [460, 157] width 78 height 31
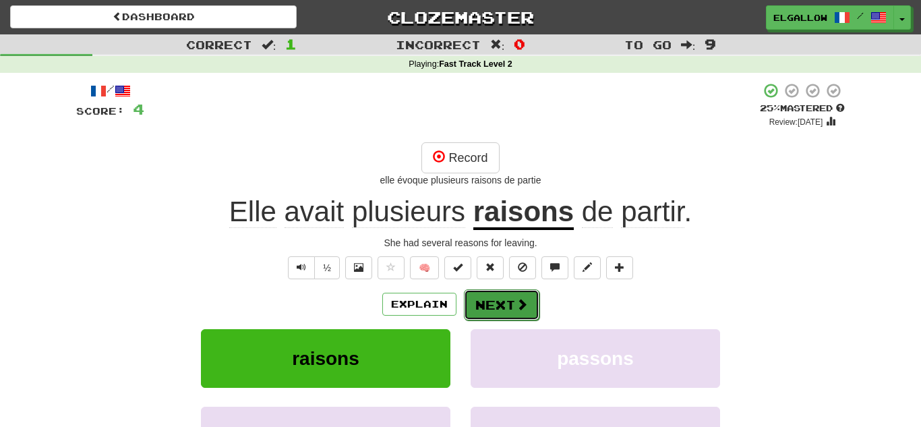
click at [498, 299] on button "Next" at bounding box center [502, 304] width 76 height 31
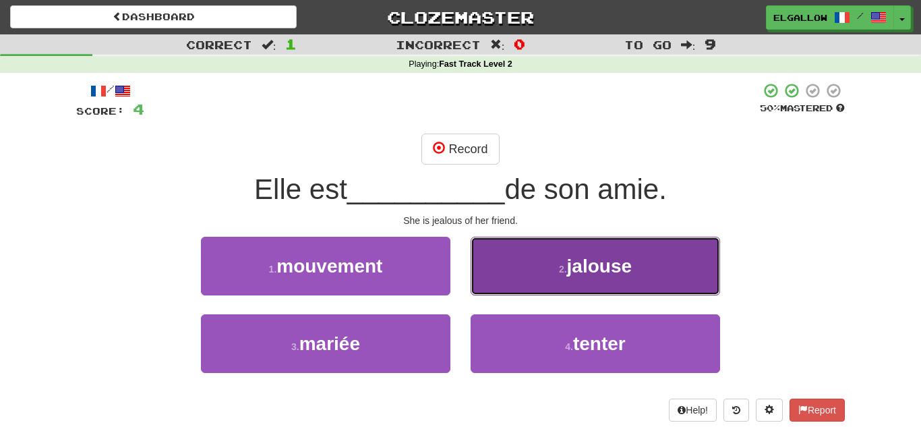
click at [666, 258] on button "2 . jalouse" at bounding box center [595, 266] width 249 height 59
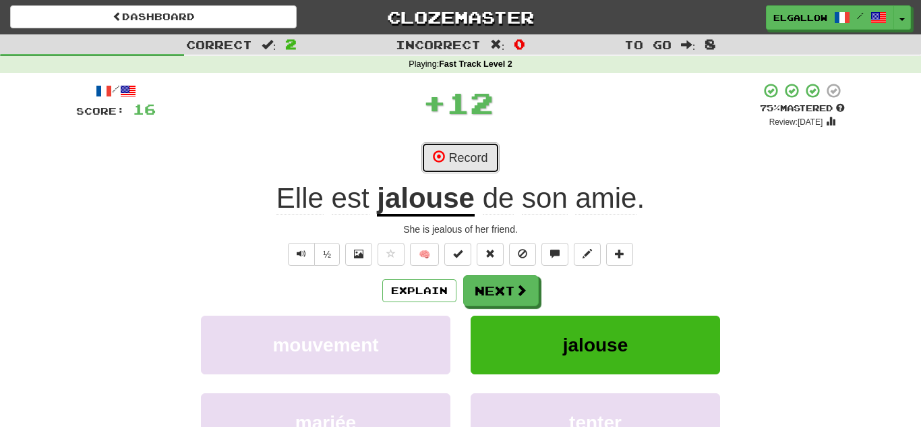
click at [483, 159] on button "Record" at bounding box center [460, 157] width 78 height 31
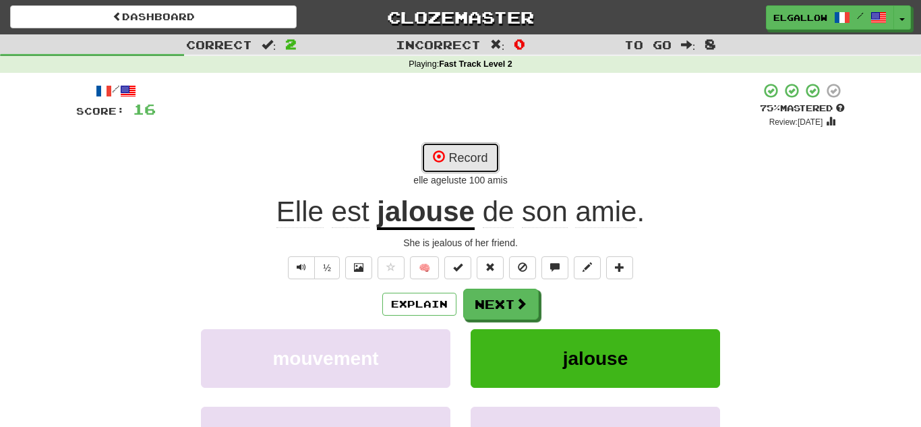
click at [483, 159] on button "Record" at bounding box center [460, 157] width 78 height 31
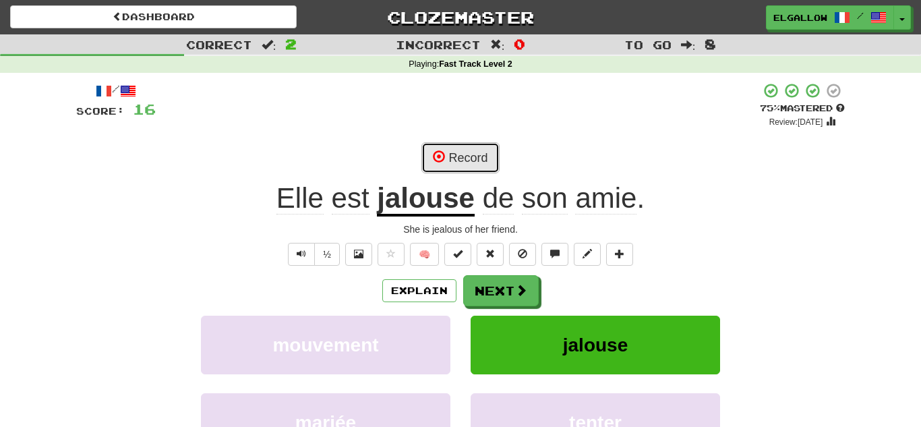
click at [483, 159] on button "Record" at bounding box center [460, 157] width 78 height 31
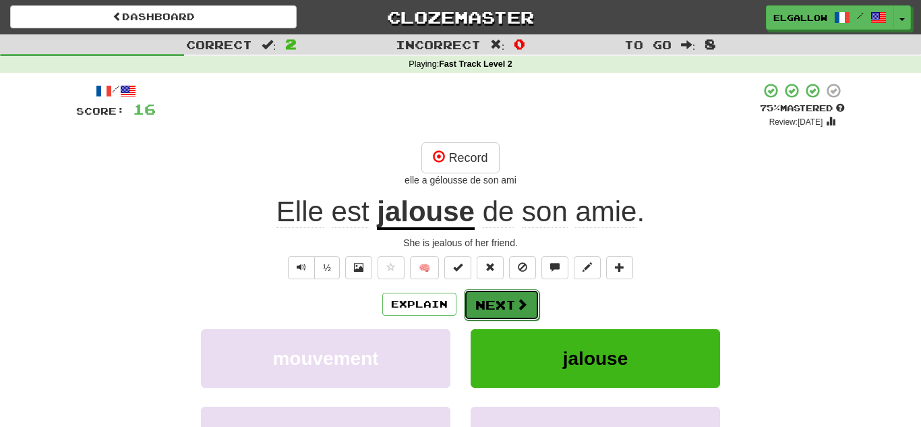
click at [506, 297] on button "Next" at bounding box center [502, 304] width 76 height 31
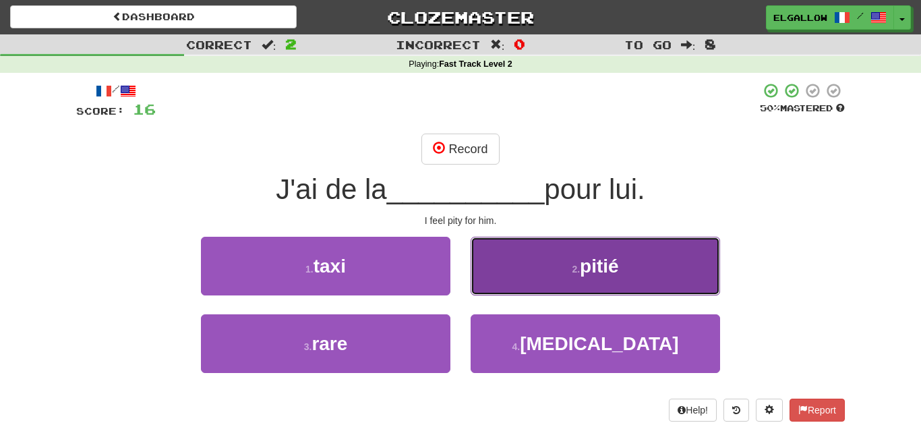
click at [544, 268] on button "2 . pitié" at bounding box center [595, 266] width 249 height 59
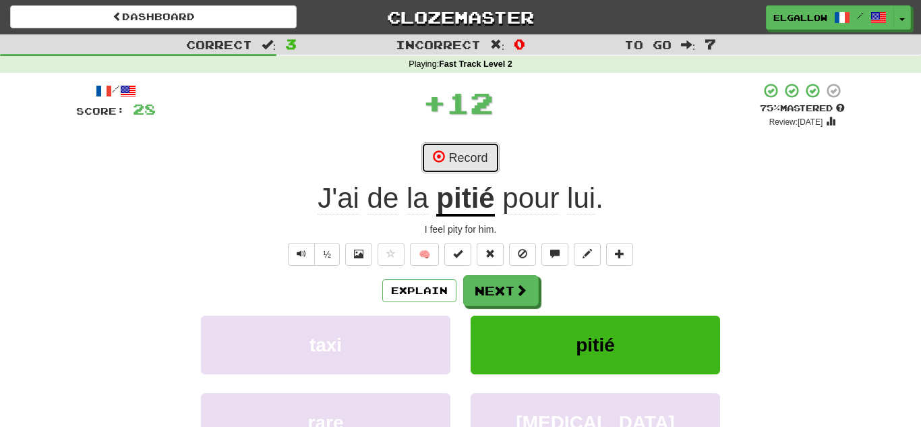
click at [484, 160] on button "Record" at bounding box center [460, 157] width 78 height 31
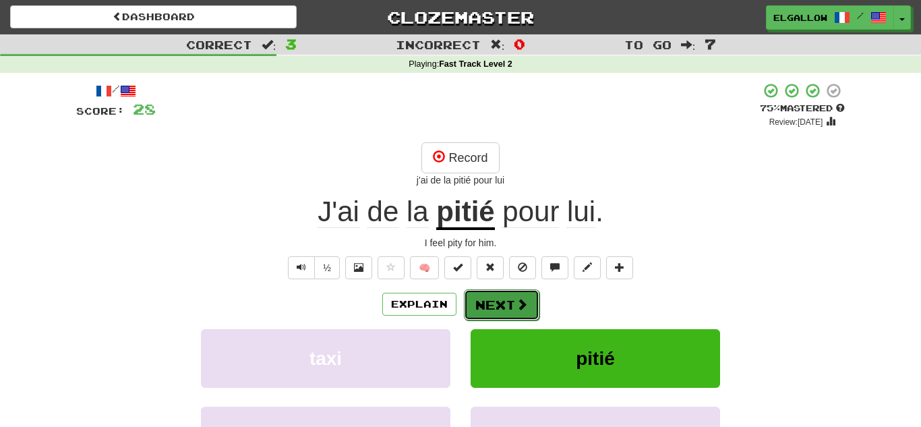
click at [516, 310] on span at bounding box center [522, 304] width 12 height 12
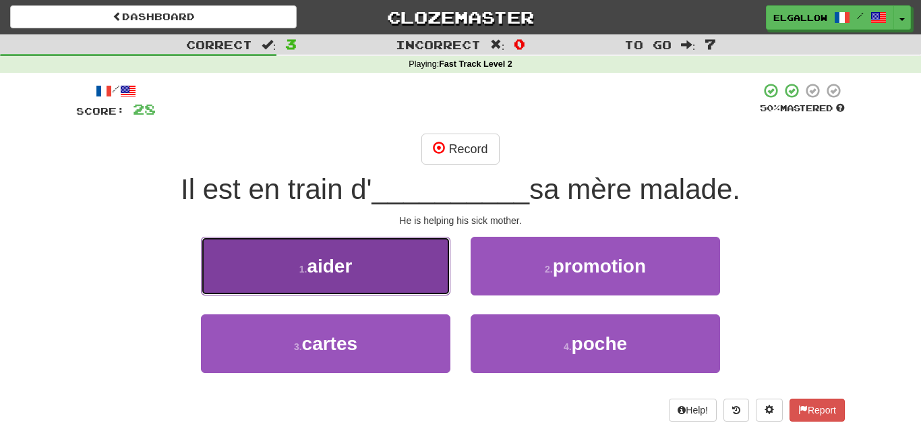
click at [361, 263] on button "1 . aider" at bounding box center [325, 266] width 249 height 59
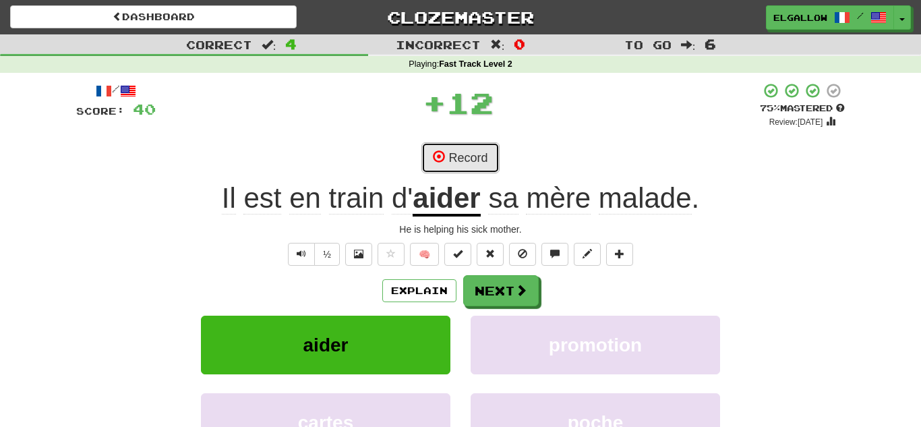
click at [470, 150] on button "Record" at bounding box center [460, 157] width 78 height 31
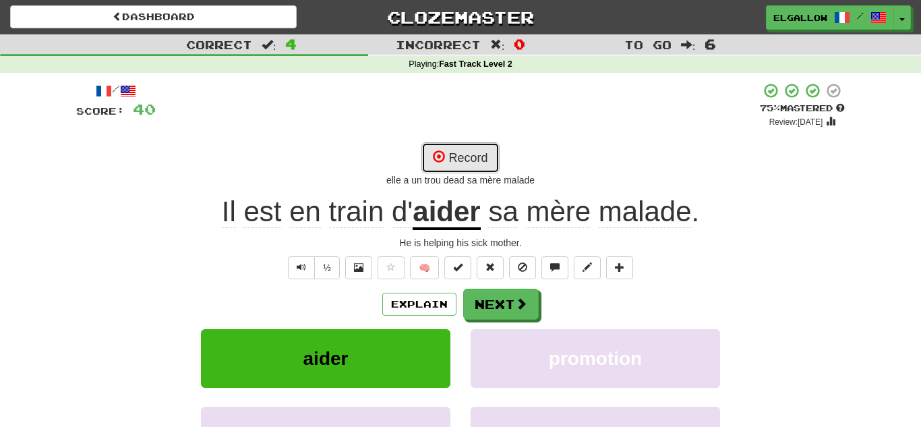
click at [468, 153] on button "Record" at bounding box center [460, 157] width 78 height 31
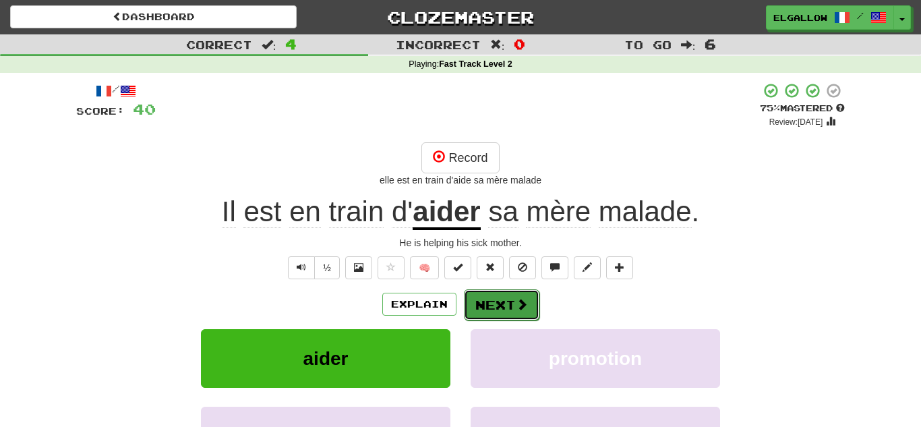
click at [485, 295] on button "Next" at bounding box center [502, 304] width 76 height 31
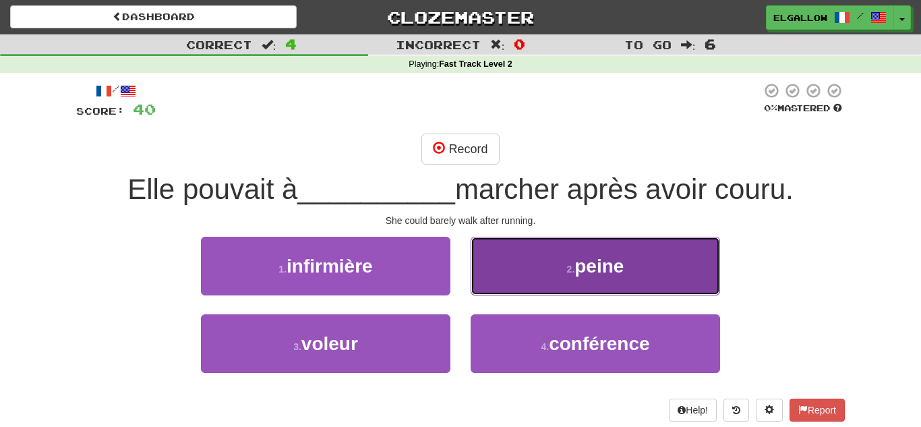
click at [564, 278] on button "2 . peine" at bounding box center [595, 266] width 249 height 59
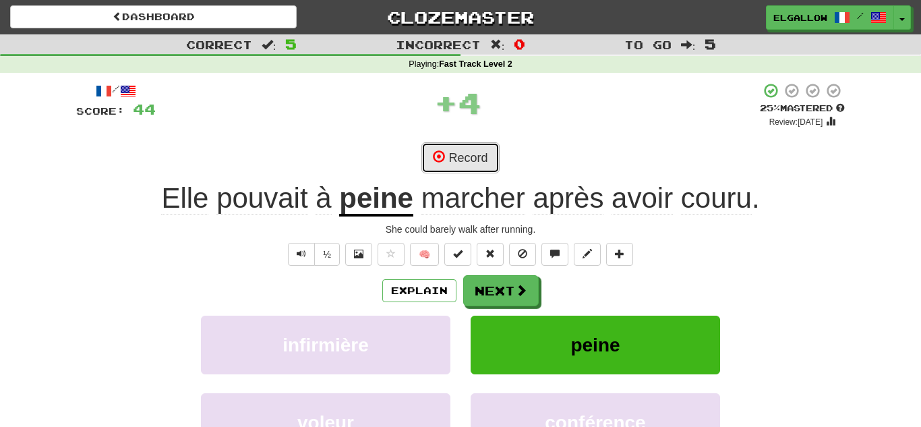
click at [460, 154] on button "Record" at bounding box center [460, 157] width 78 height 31
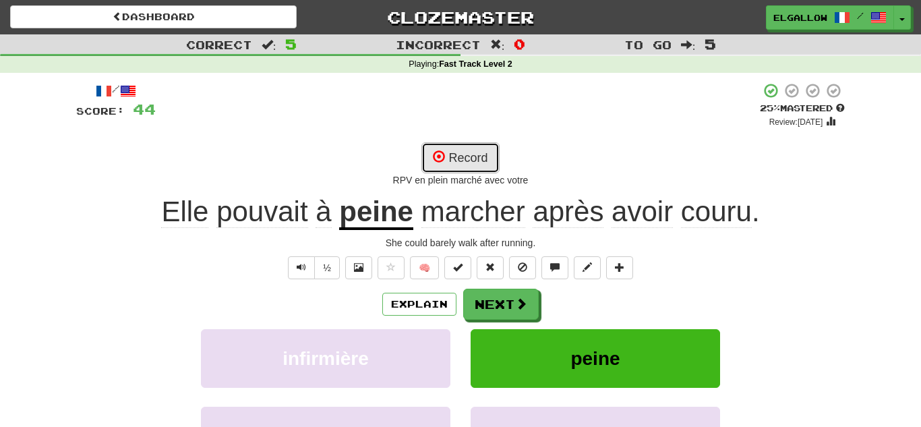
click at [477, 150] on button "Record" at bounding box center [460, 157] width 78 height 31
click at [458, 151] on button "Record" at bounding box center [460, 157] width 78 height 31
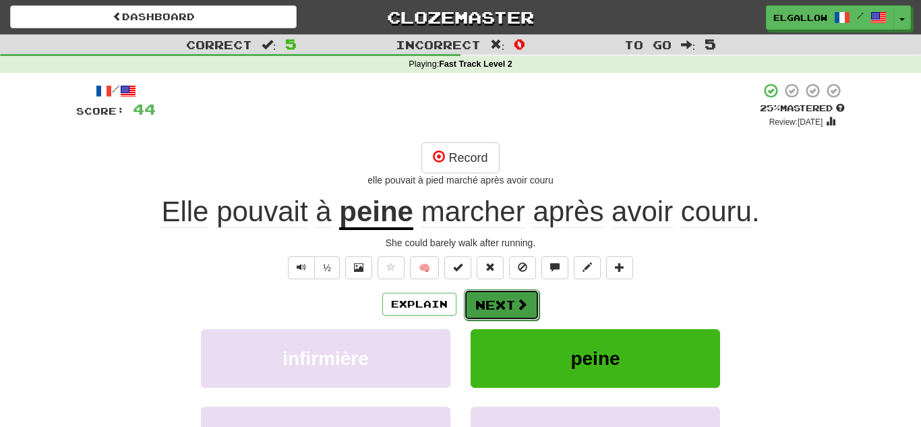
click at [497, 307] on button "Next" at bounding box center [502, 304] width 76 height 31
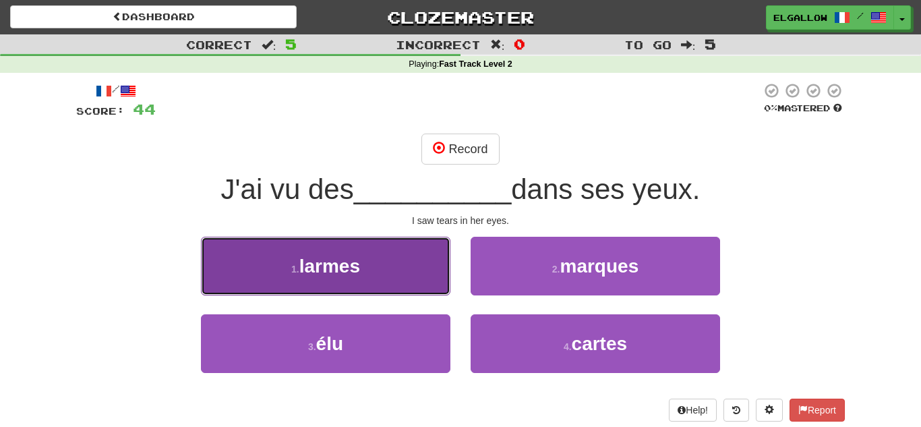
click at [356, 262] on span "larmes" at bounding box center [329, 266] width 61 height 21
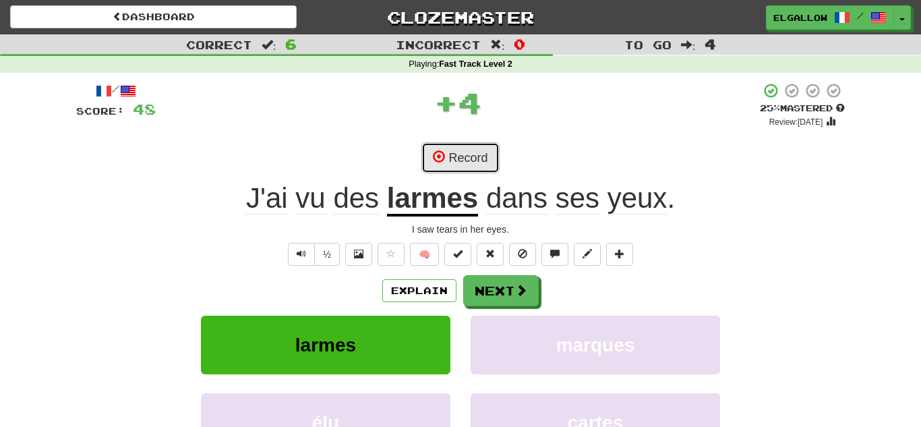
click at [450, 147] on button "Record" at bounding box center [460, 157] width 78 height 31
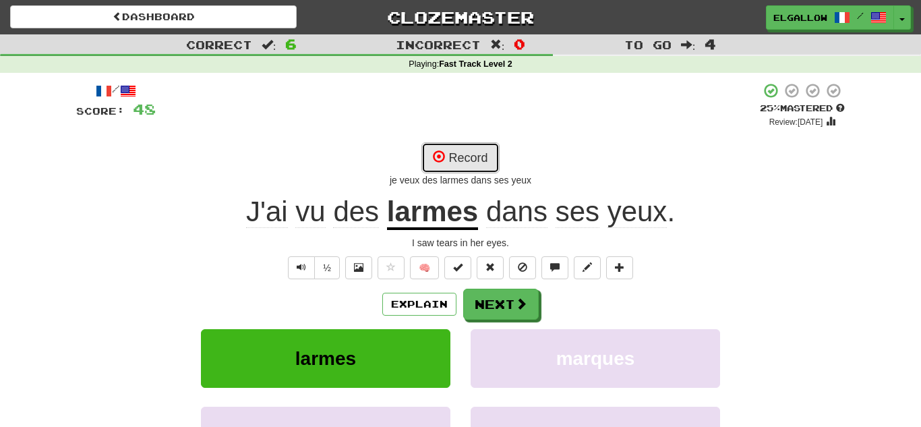
click at [442, 155] on span at bounding box center [439, 156] width 12 height 12
click at [462, 153] on button "Record" at bounding box center [460, 157] width 78 height 31
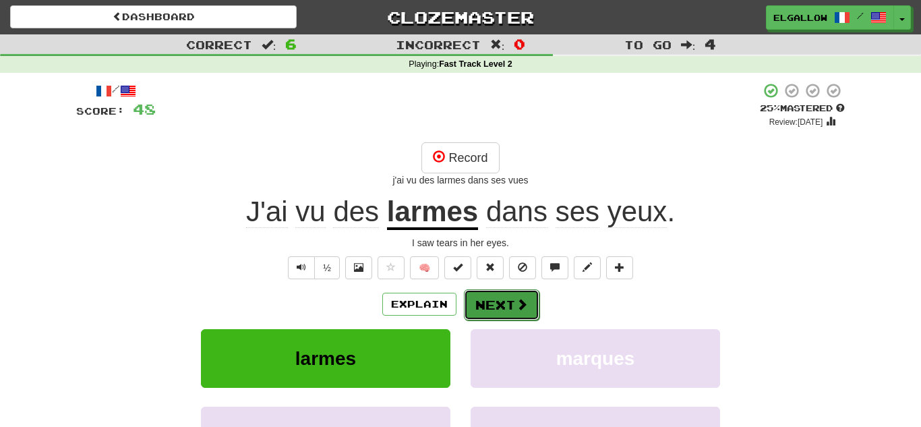
click at [502, 300] on button "Next" at bounding box center [502, 304] width 76 height 31
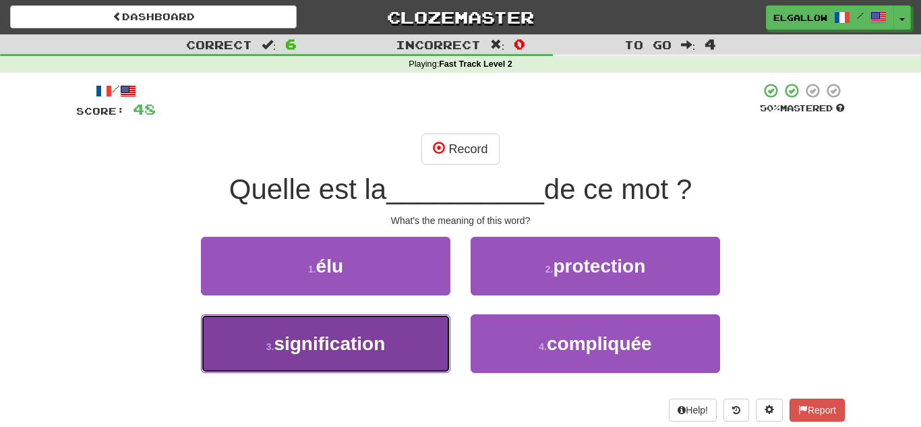
click at [275, 330] on button "3 . signification" at bounding box center [325, 343] width 249 height 59
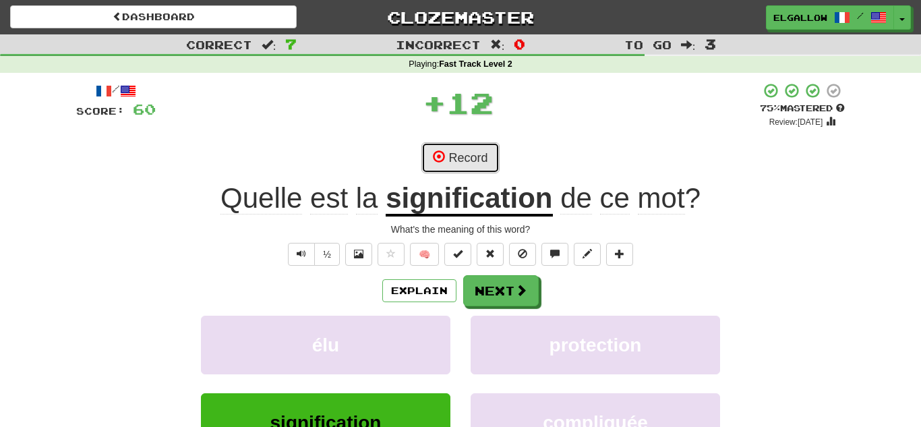
click at [483, 161] on button "Record" at bounding box center [460, 157] width 78 height 31
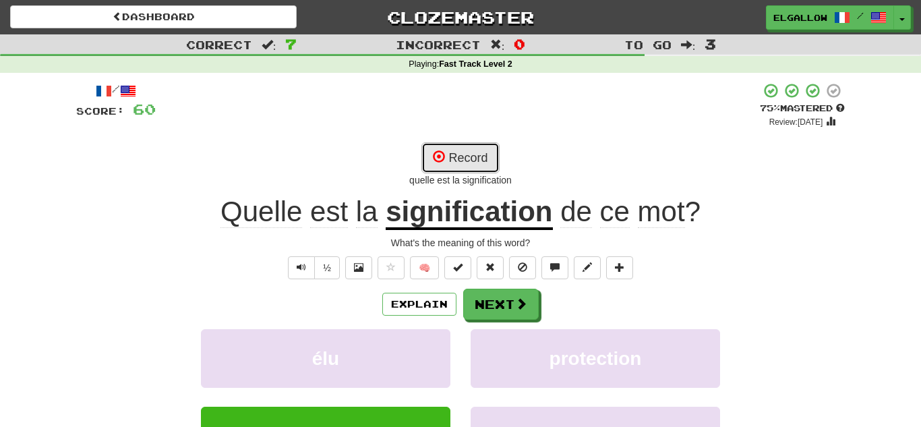
click at [495, 156] on button "Record" at bounding box center [460, 157] width 78 height 31
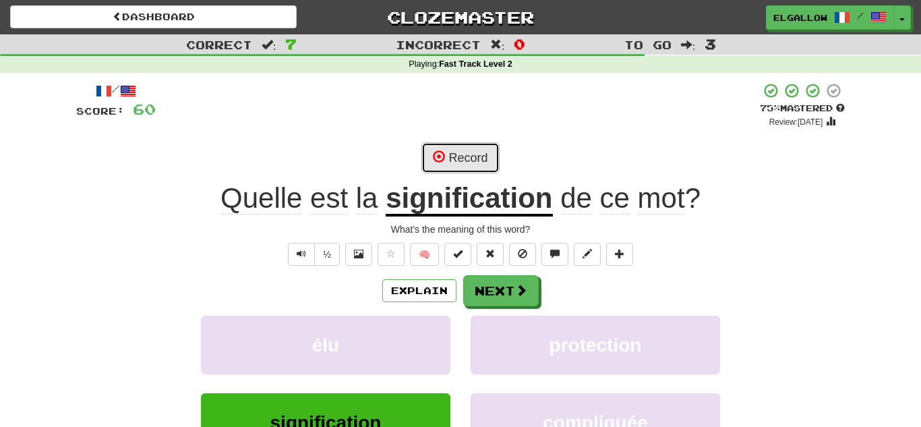
click at [453, 154] on button "Record" at bounding box center [460, 157] width 78 height 31
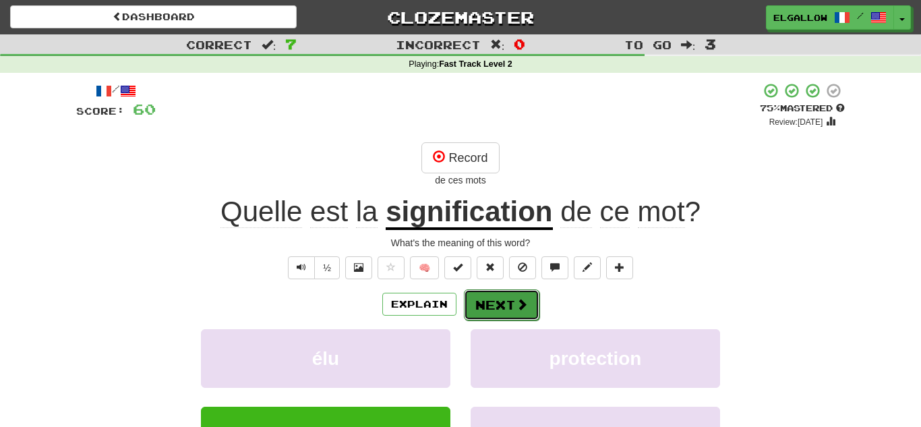
click at [502, 302] on button "Next" at bounding box center [502, 304] width 76 height 31
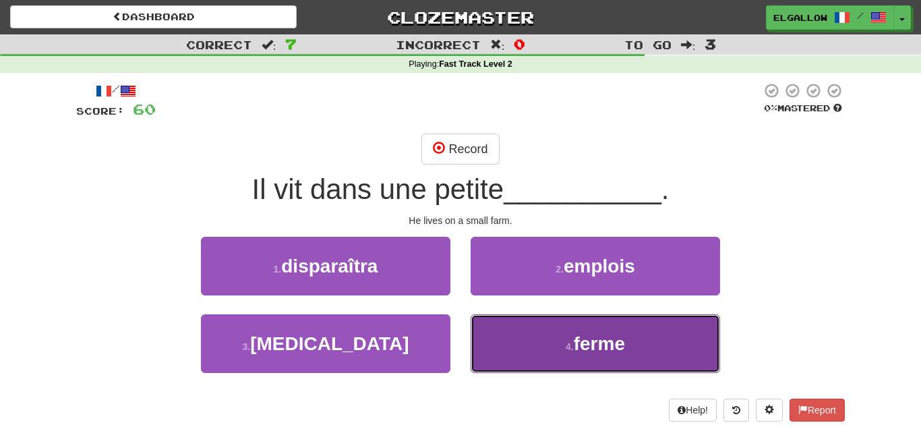
click at [587, 324] on button "4 . ferme" at bounding box center [595, 343] width 249 height 59
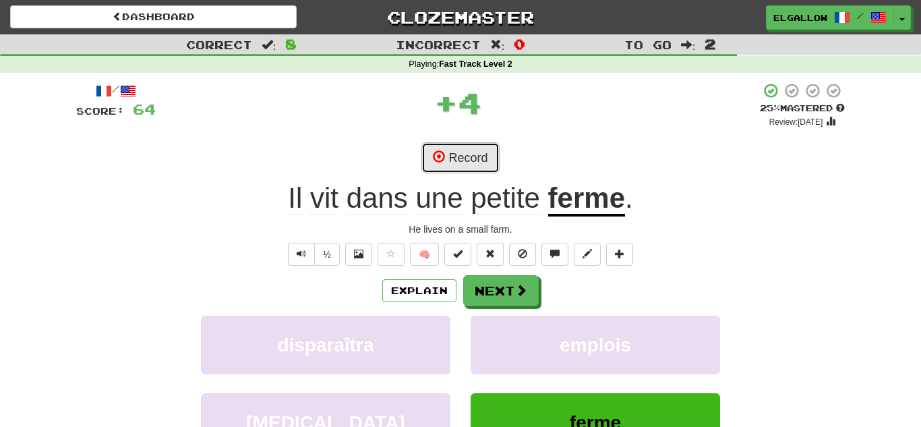
click at [465, 152] on button "Record" at bounding box center [460, 157] width 78 height 31
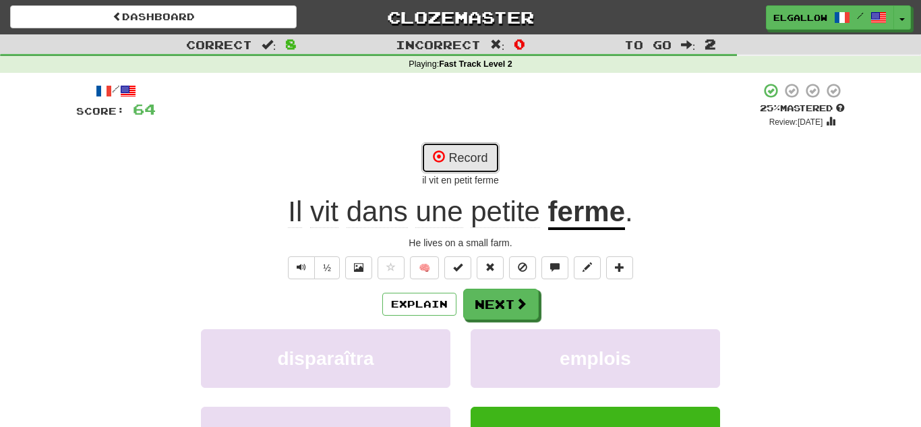
click at [451, 147] on button "Record" at bounding box center [460, 157] width 78 height 31
click at [473, 144] on button "Record" at bounding box center [460, 157] width 78 height 31
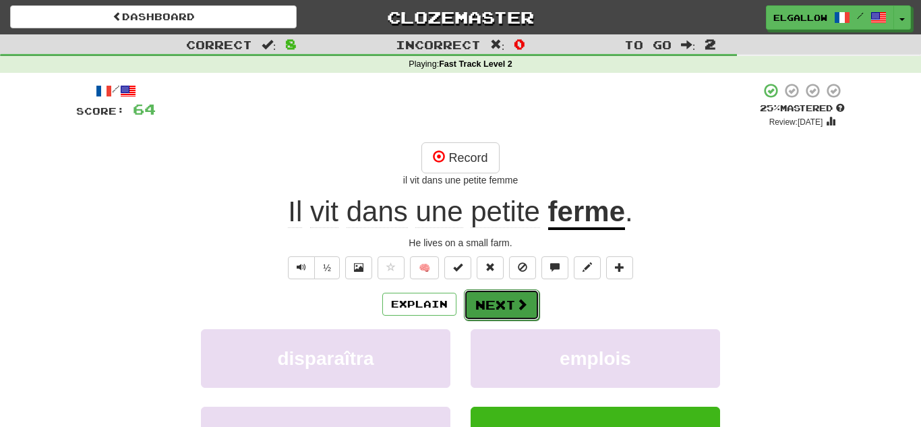
click at [517, 294] on button "Next" at bounding box center [502, 304] width 76 height 31
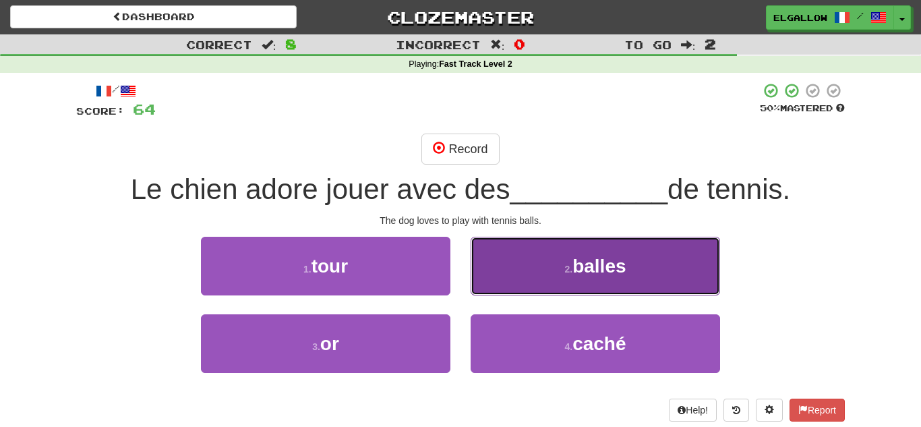
click at [566, 280] on button "2 . balles" at bounding box center [595, 266] width 249 height 59
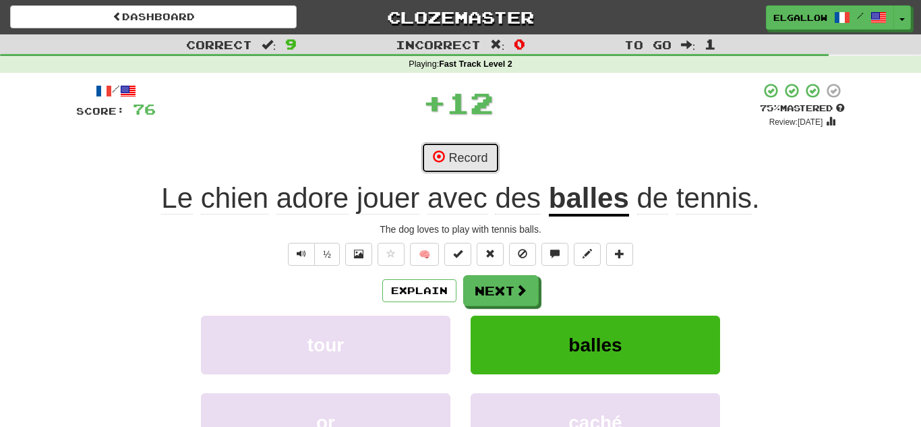
click at [483, 158] on button "Record" at bounding box center [460, 157] width 78 height 31
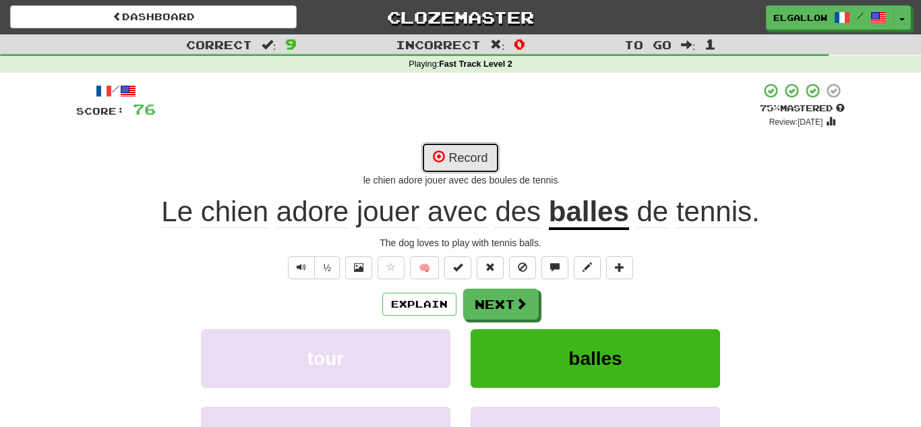
click at [471, 158] on button "Record" at bounding box center [460, 157] width 78 height 31
click at [436, 151] on span at bounding box center [439, 156] width 12 height 12
click at [466, 155] on button "Record" at bounding box center [460, 157] width 78 height 31
click at [512, 289] on div "Explain Next" at bounding box center [460, 304] width 769 height 31
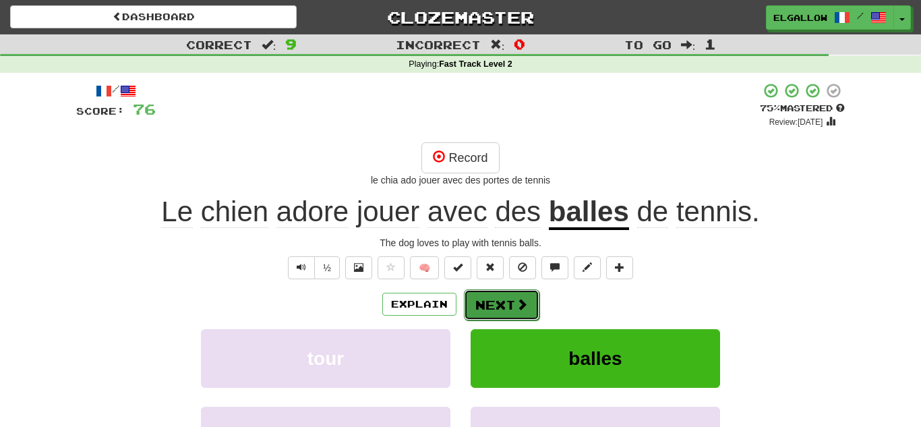
click at [481, 296] on button "Next" at bounding box center [502, 304] width 76 height 31
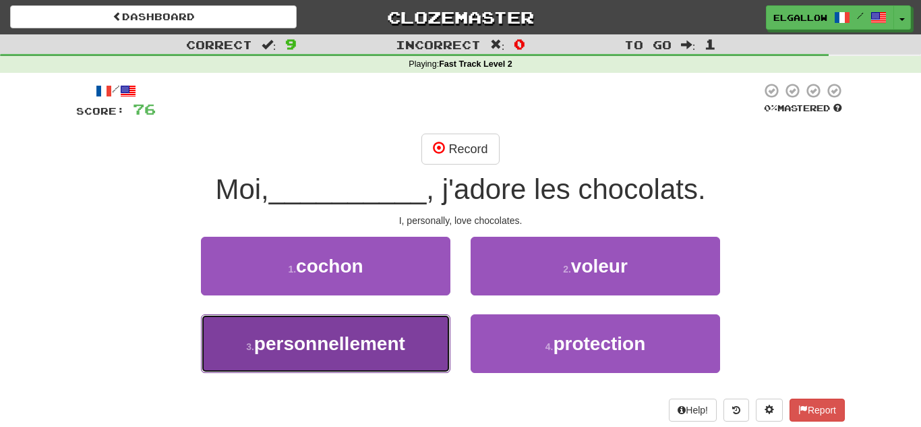
click at [256, 361] on button "3 . personnellement" at bounding box center [325, 343] width 249 height 59
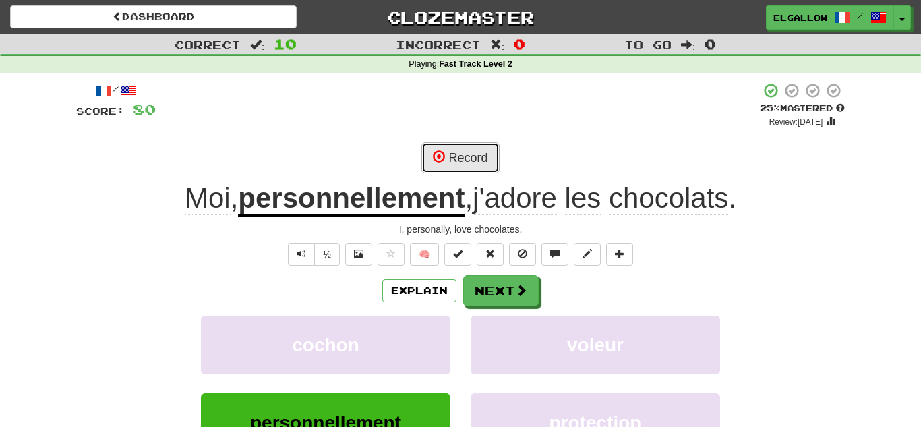
click at [487, 157] on button "Record" at bounding box center [460, 157] width 78 height 31
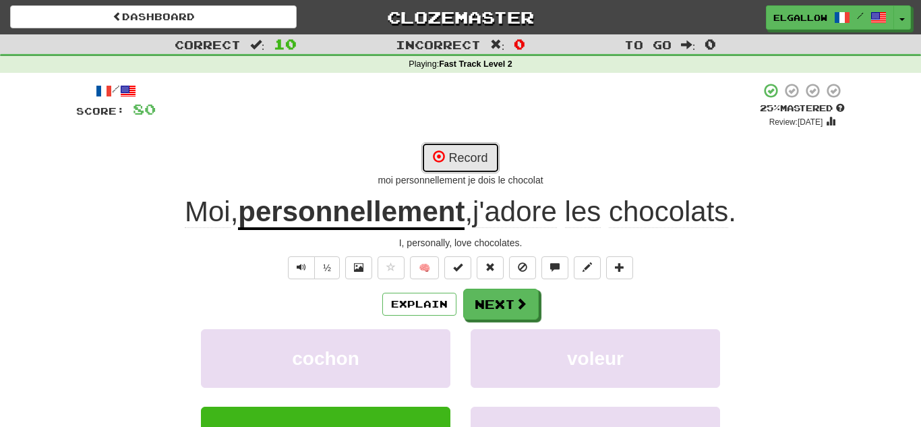
click at [487, 156] on button "Record" at bounding box center [460, 157] width 78 height 31
click at [450, 144] on button "Record" at bounding box center [460, 157] width 78 height 31
click at [464, 152] on button "Record" at bounding box center [460, 157] width 78 height 31
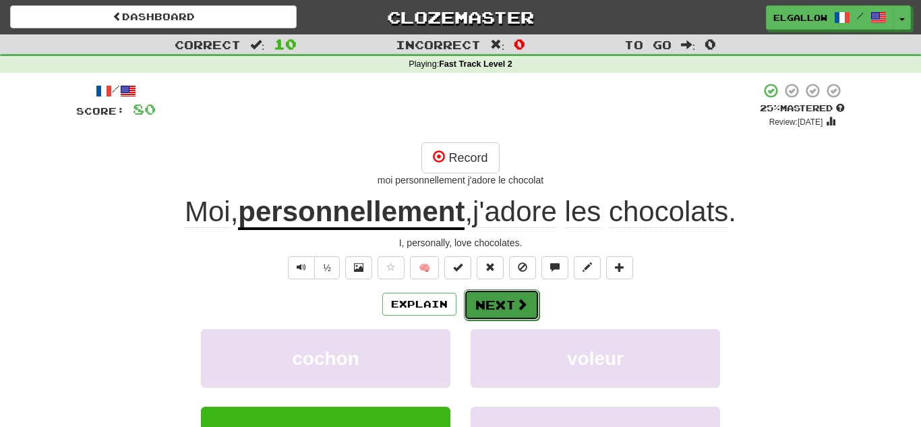
click at [512, 290] on button "Next" at bounding box center [502, 304] width 76 height 31
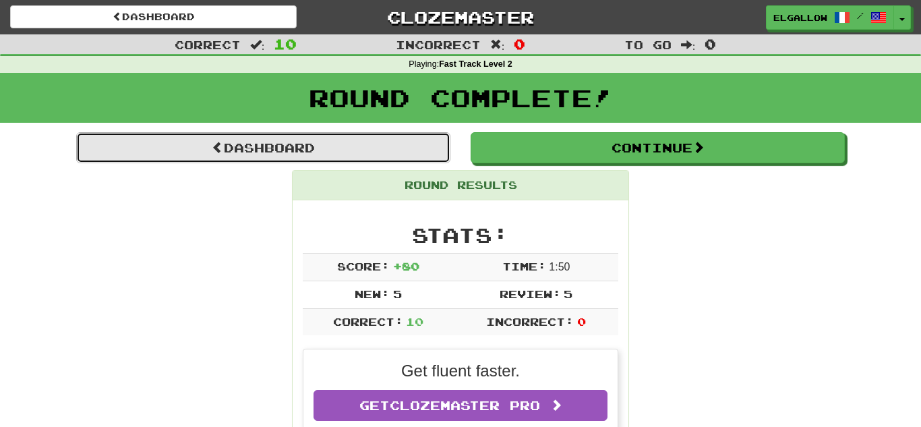
click at [347, 133] on link "Dashboard" at bounding box center [263, 147] width 374 height 31
